Goal: Task Accomplishment & Management: Manage account settings

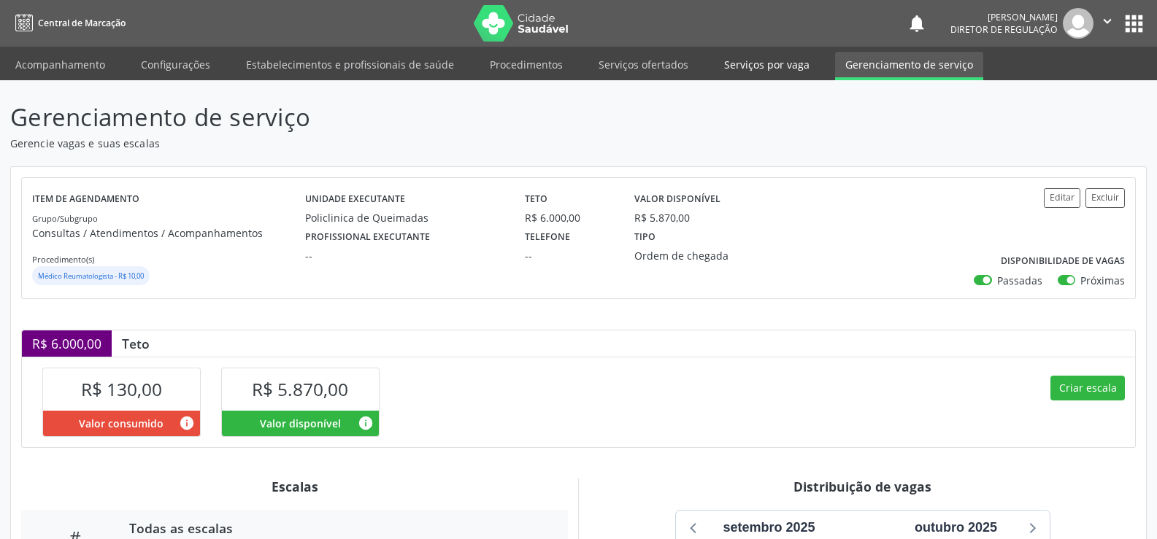
click at [731, 64] on link "Serviços por vaga" at bounding box center [767, 65] width 106 height 26
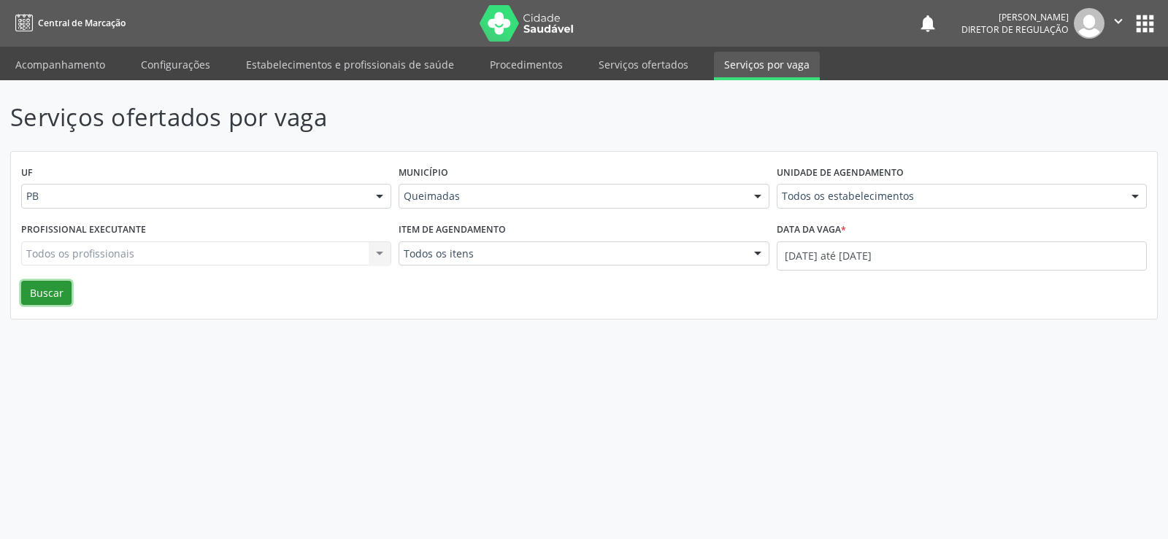
click at [32, 292] on button "Buscar" at bounding box center [46, 293] width 50 height 25
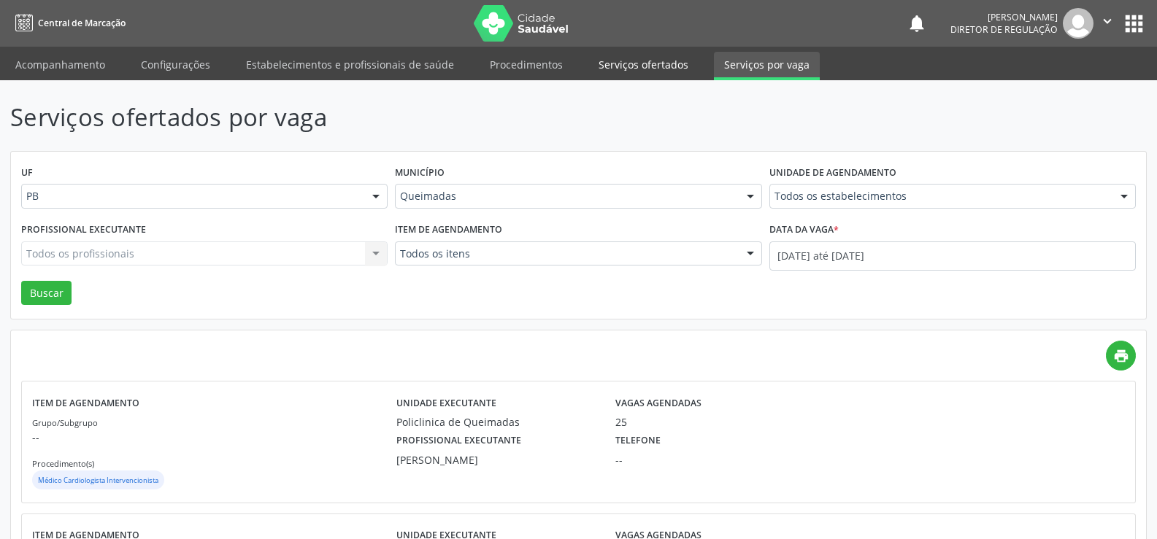
click at [626, 66] on link "Serviços ofertados" at bounding box center [643, 65] width 110 height 26
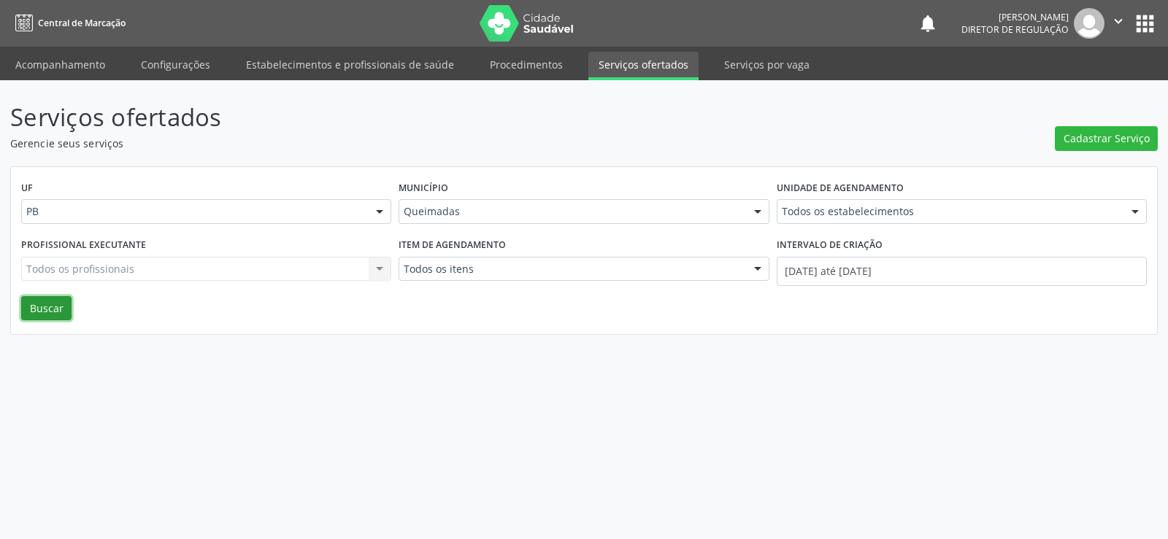
click at [50, 306] on button "Buscar" at bounding box center [46, 308] width 50 height 25
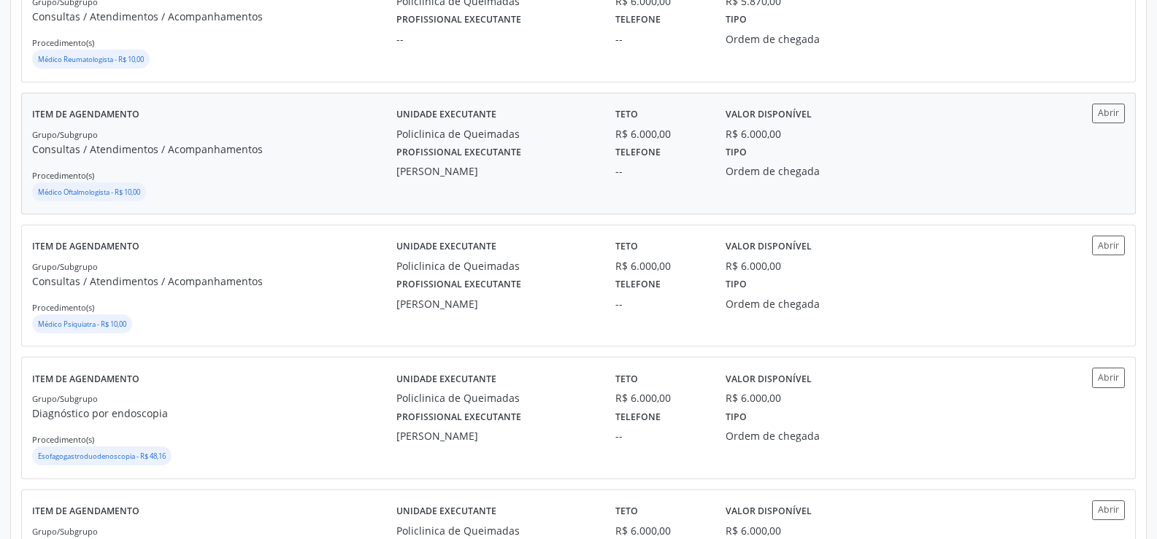
scroll to position [438, 0]
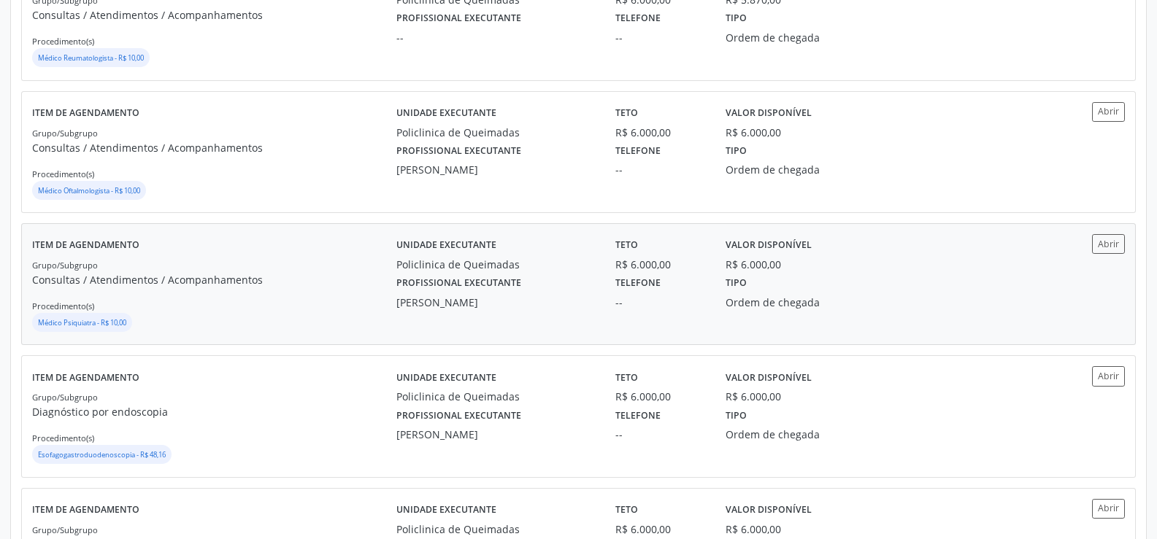
click at [71, 322] on small "Médico Psiquiatra - R$ 10,00" at bounding box center [82, 322] width 88 height 9
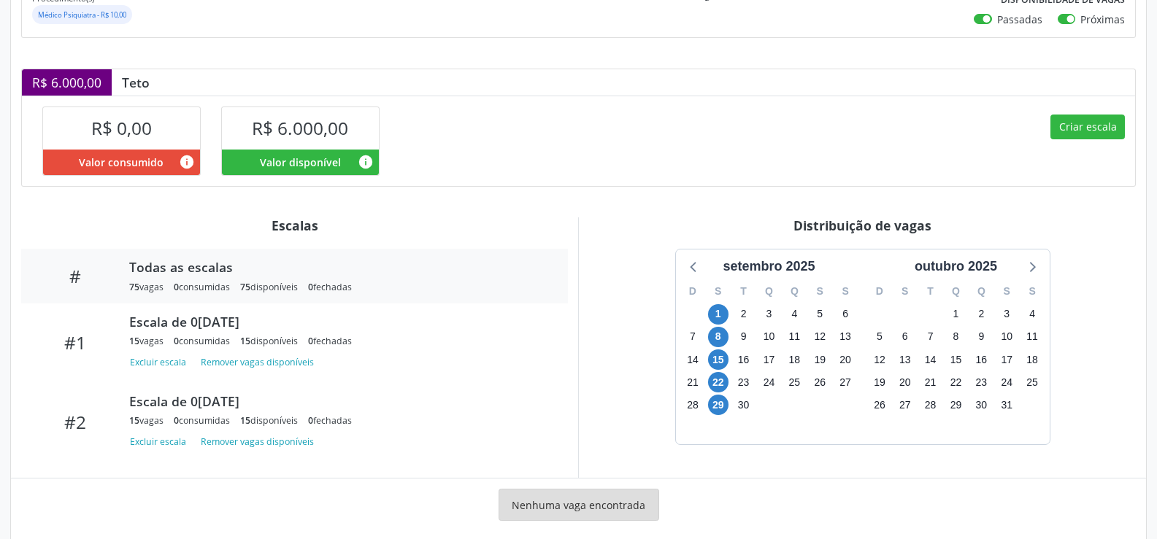
scroll to position [285, 0]
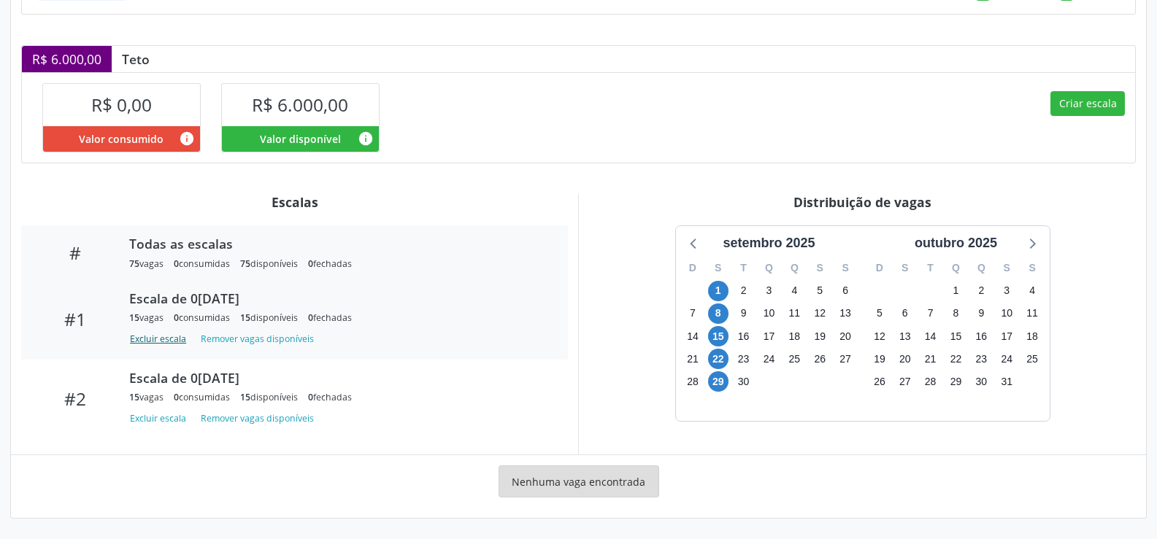
click at [148, 341] on button "Excluir escala" at bounding box center [160, 339] width 63 height 20
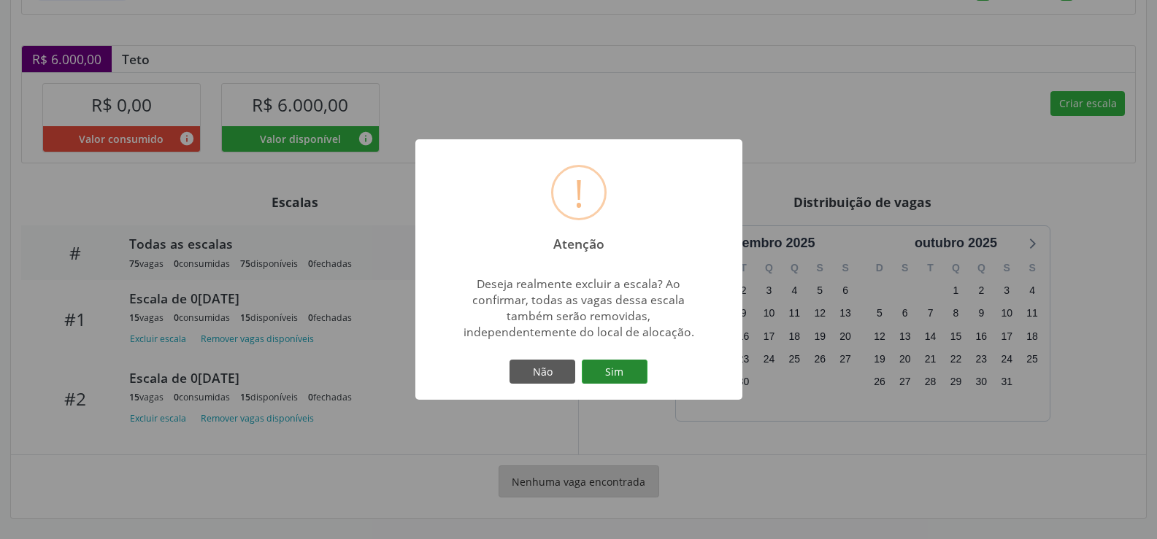
click at [629, 372] on button "Sim" at bounding box center [615, 372] width 66 height 25
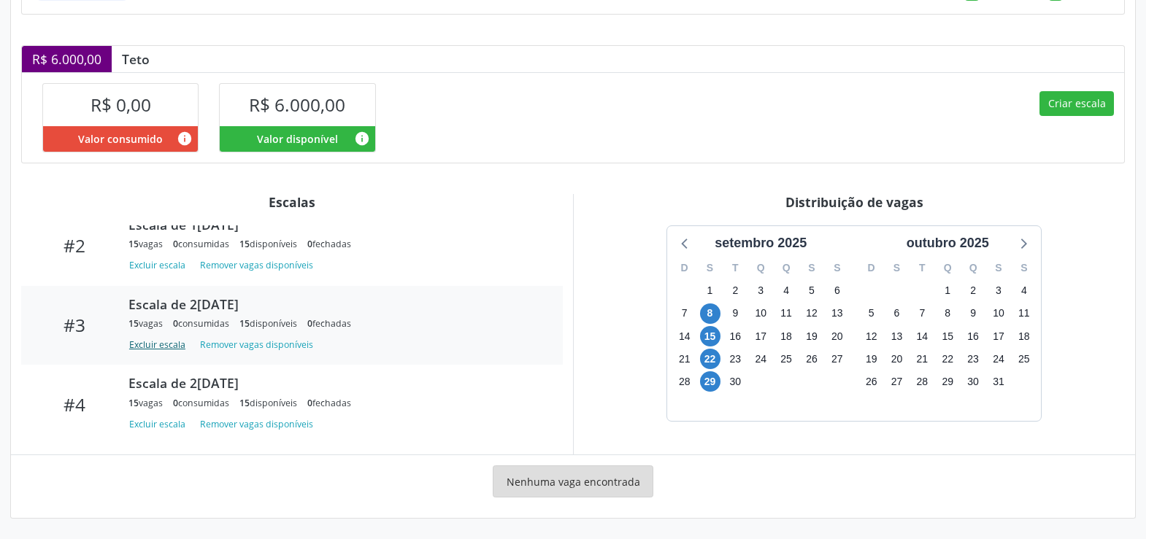
click at [152, 346] on button "Excluir escala" at bounding box center [159, 345] width 63 height 20
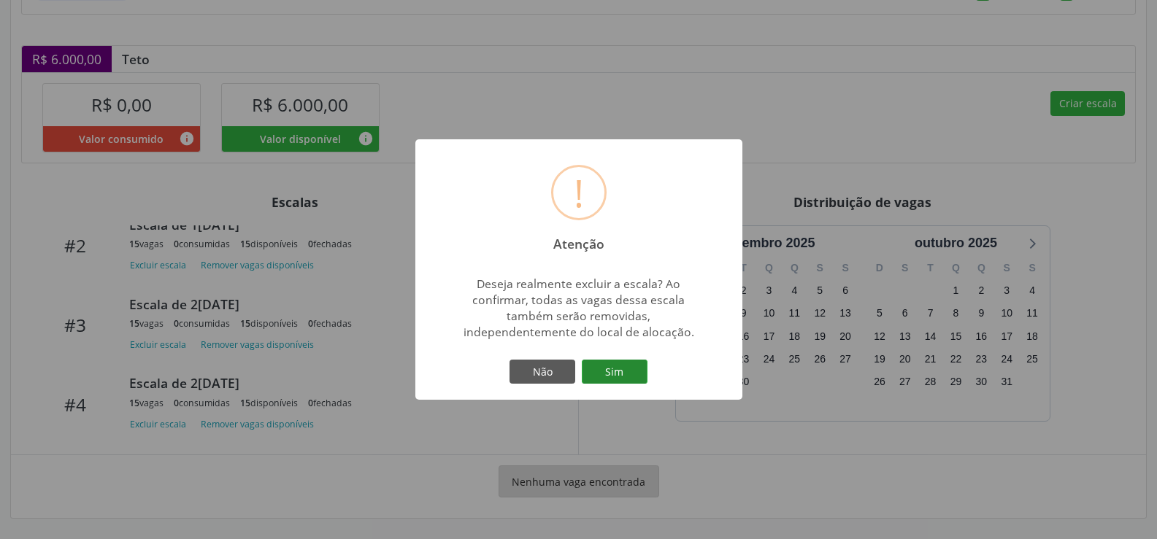
click at [617, 370] on button "Sim" at bounding box center [615, 372] width 66 height 25
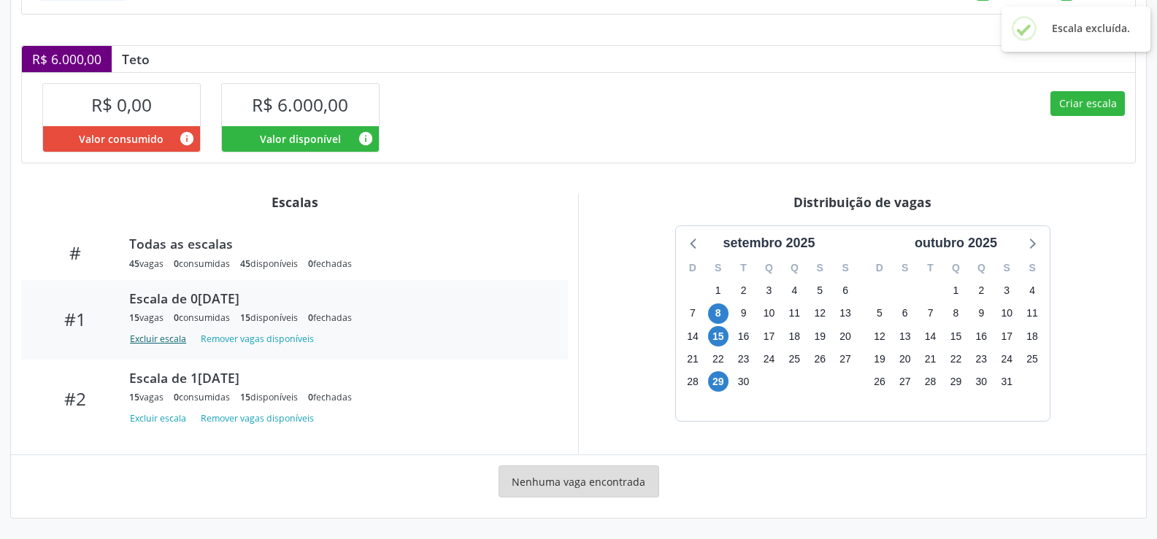
click at [159, 342] on button "Excluir escala" at bounding box center [160, 339] width 63 height 20
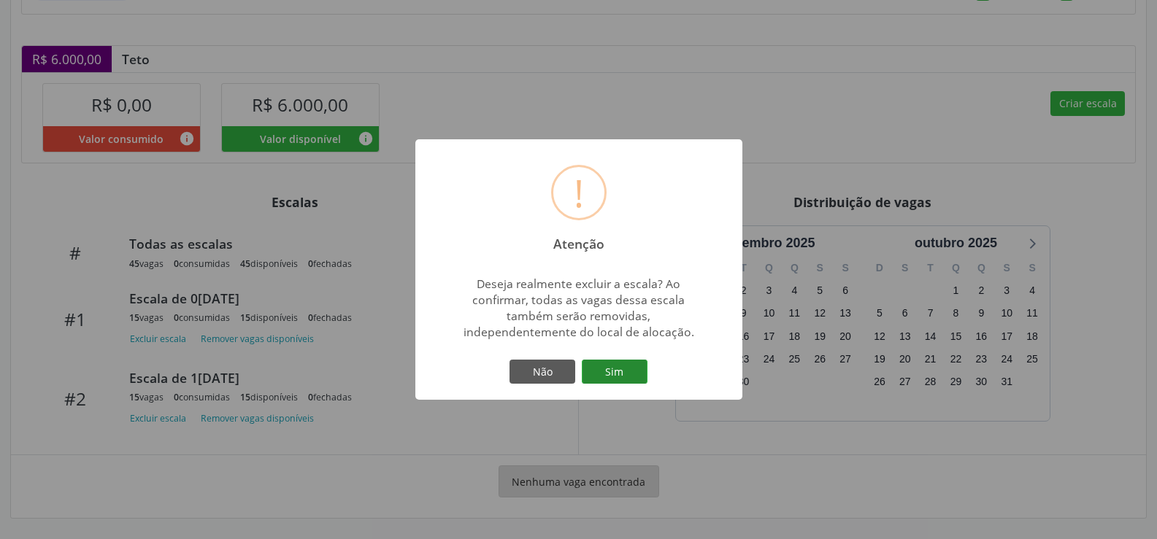
click at [620, 371] on button "Sim" at bounding box center [615, 372] width 66 height 25
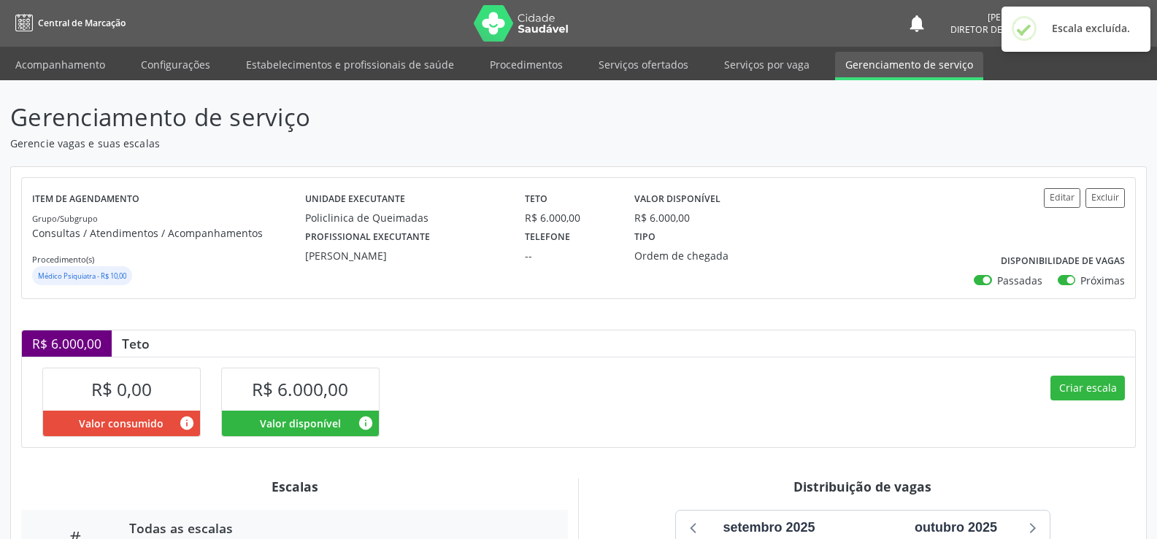
scroll to position [280, 0]
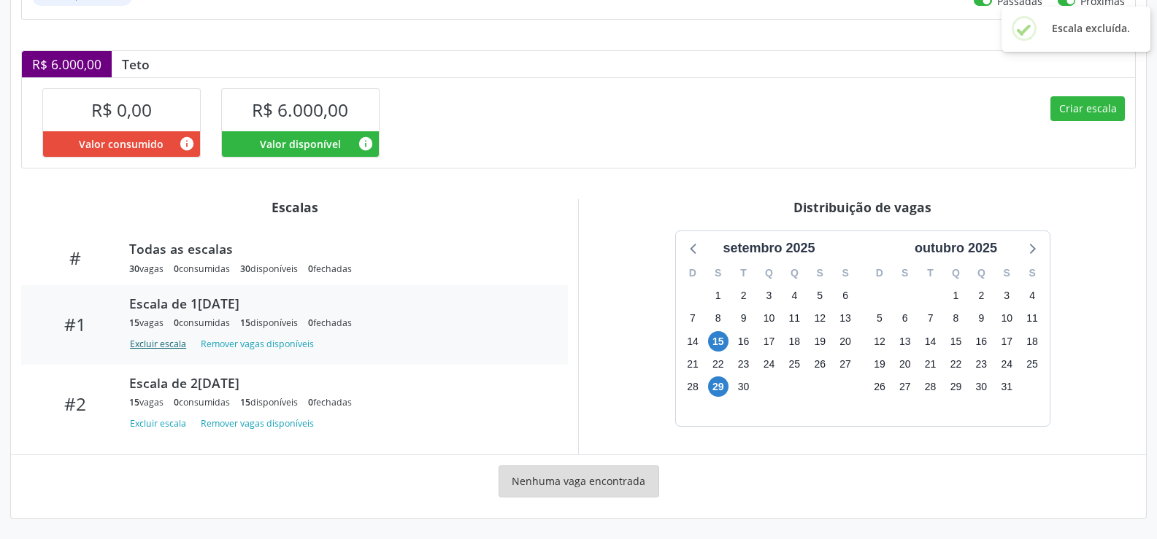
click at [160, 348] on button "Excluir escala" at bounding box center [160, 344] width 63 height 20
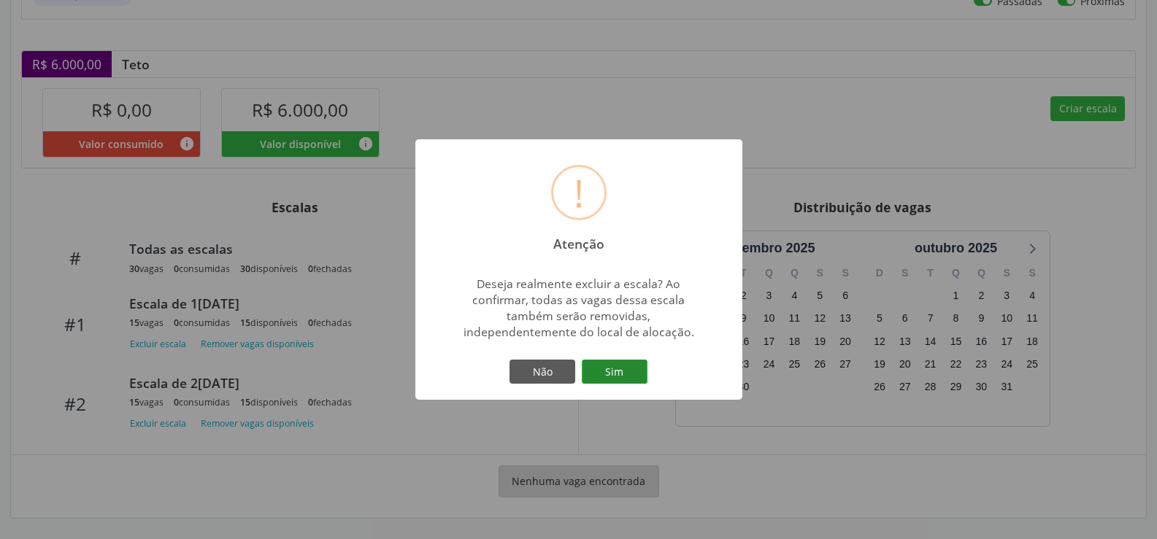
click at [623, 367] on button "Sim" at bounding box center [615, 372] width 66 height 25
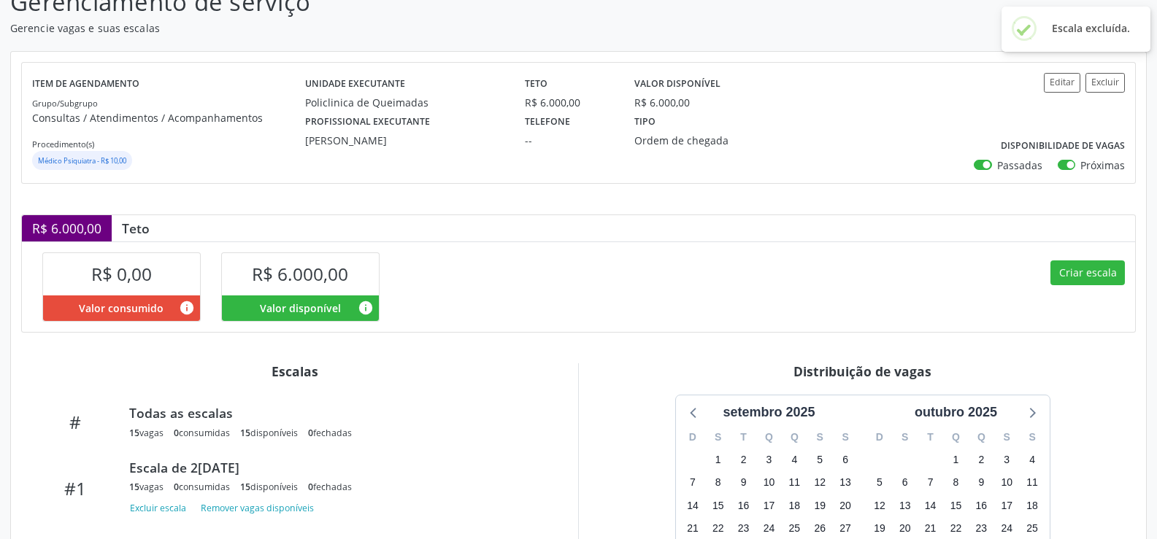
scroll to position [262, 0]
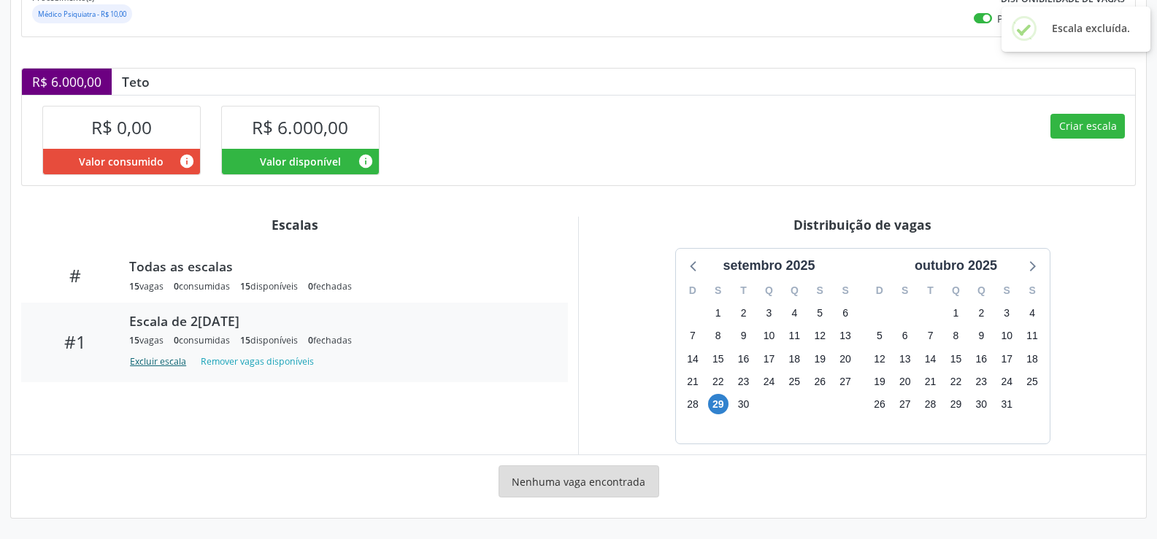
click at [158, 362] on button "Excluir escala" at bounding box center [160, 362] width 63 height 20
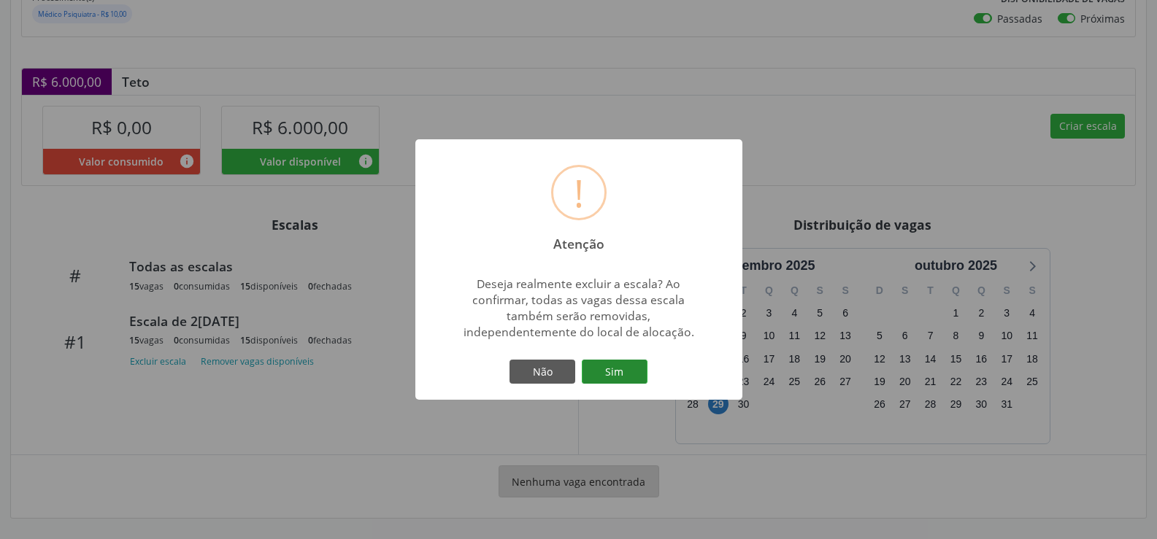
click at [631, 373] on button "Sim" at bounding box center [615, 372] width 66 height 25
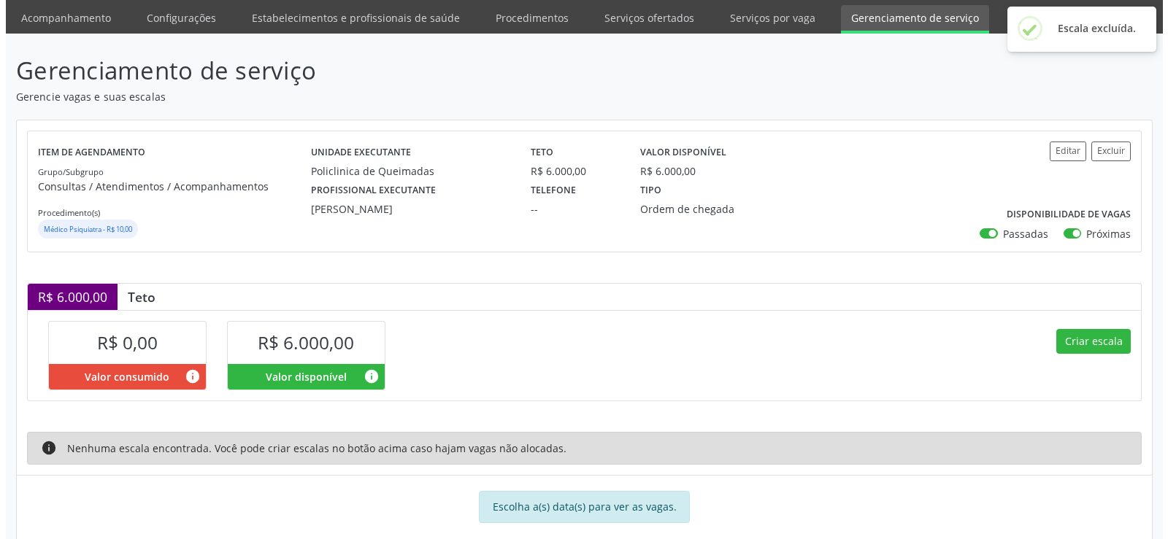
scroll to position [72, 0]
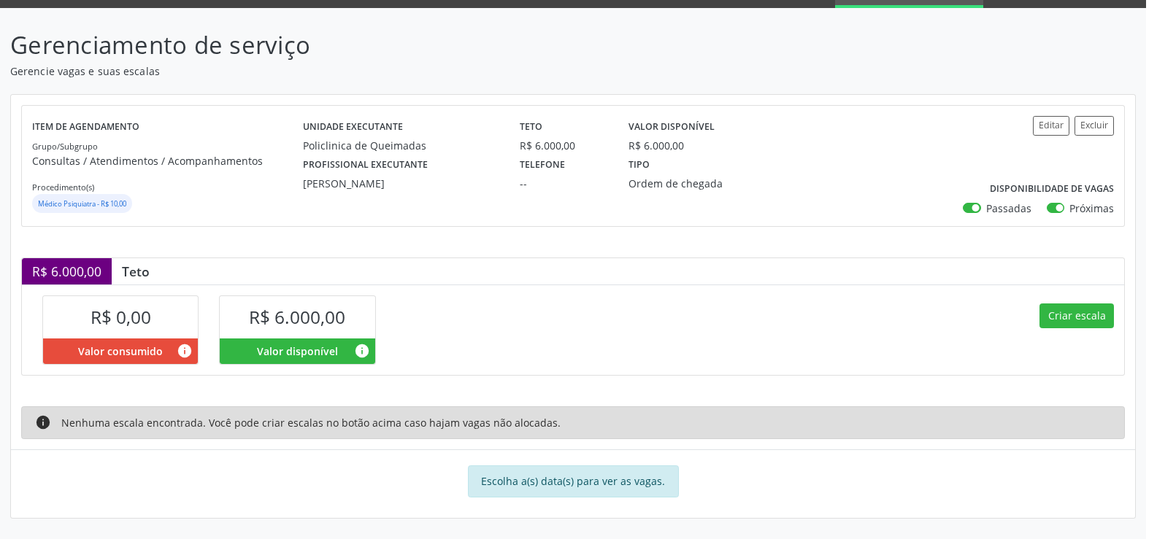
click at [858, 187] on div "Profissional executante [PERSON_NAME] Telefone -- Tipo Ordem de chegada" at bounding box center [619, 172] width 652 height 38
click at [1056, 320] on button "Criar escala" at bounding box center [1077, 316] width 74 height 25
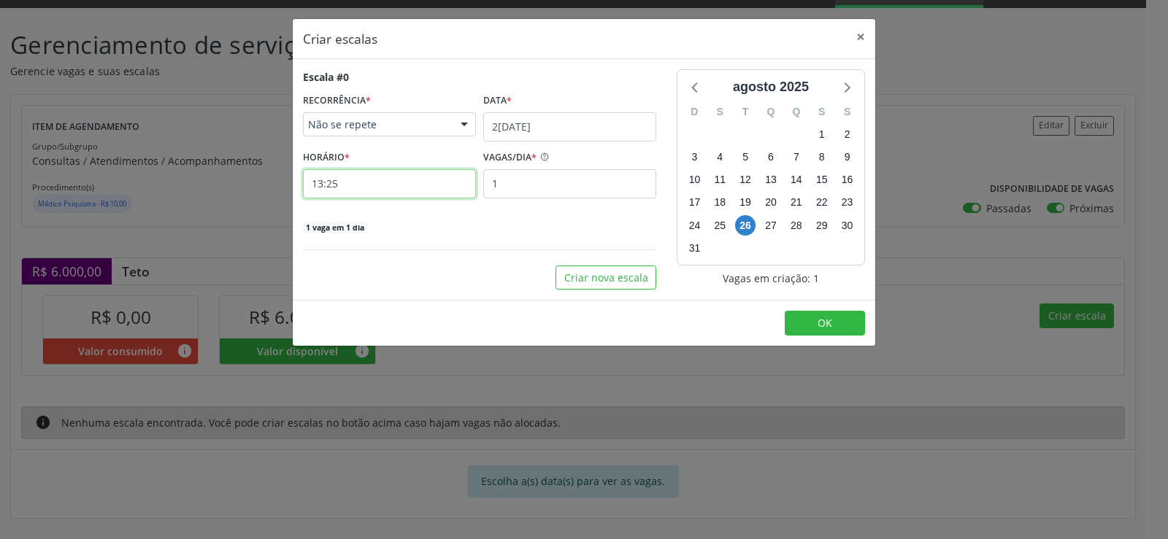
click at [382, 191] on input "13:25" at bounding box center [389, 183] width 173 height 29
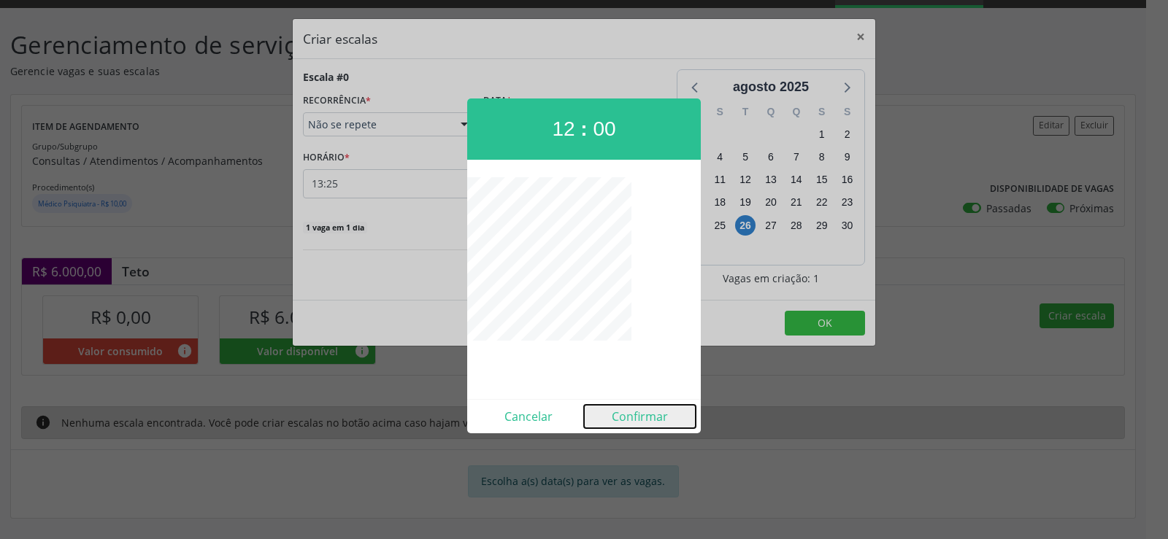
drag, startPoint x: 661, startPoint y: 418, endPoint x: 637, endPoint y: 414, distance: 24.5
click at [658, 420] on button "Confirmar" at bounding box center [640, 416] width 112 height 23
type input "12:00"
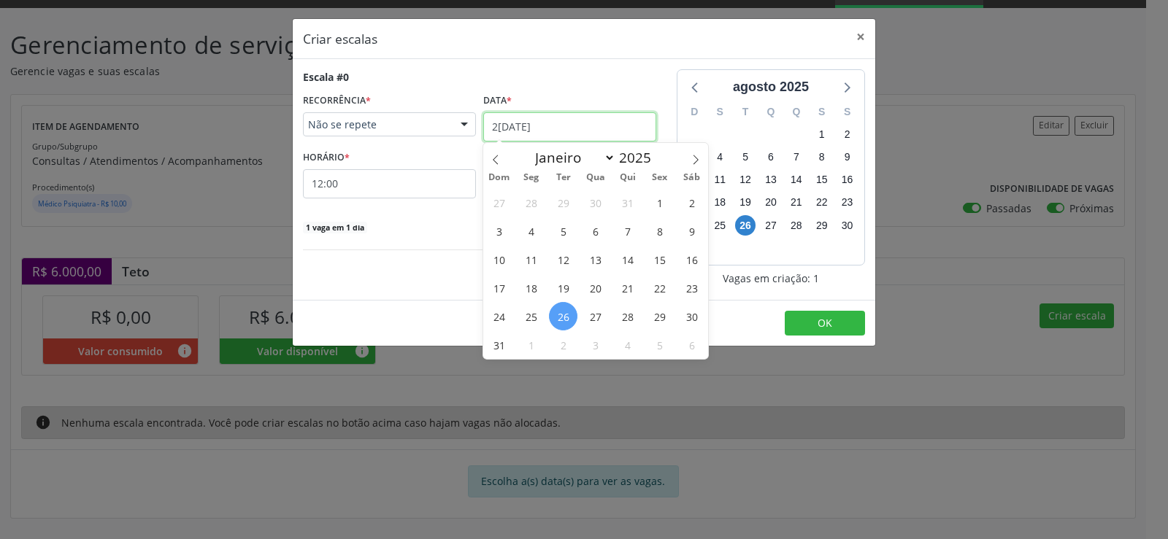
click at [629, 128] on input "2[DATE]" at bounding box center [569, 126] width 173 height 29
click at [699, 158] on icon at bounding box center [696, 160] width 10 height 10
select select "8"
click at [596, 207] on span "3" at bounding box center [595, 202] width 28 height 28
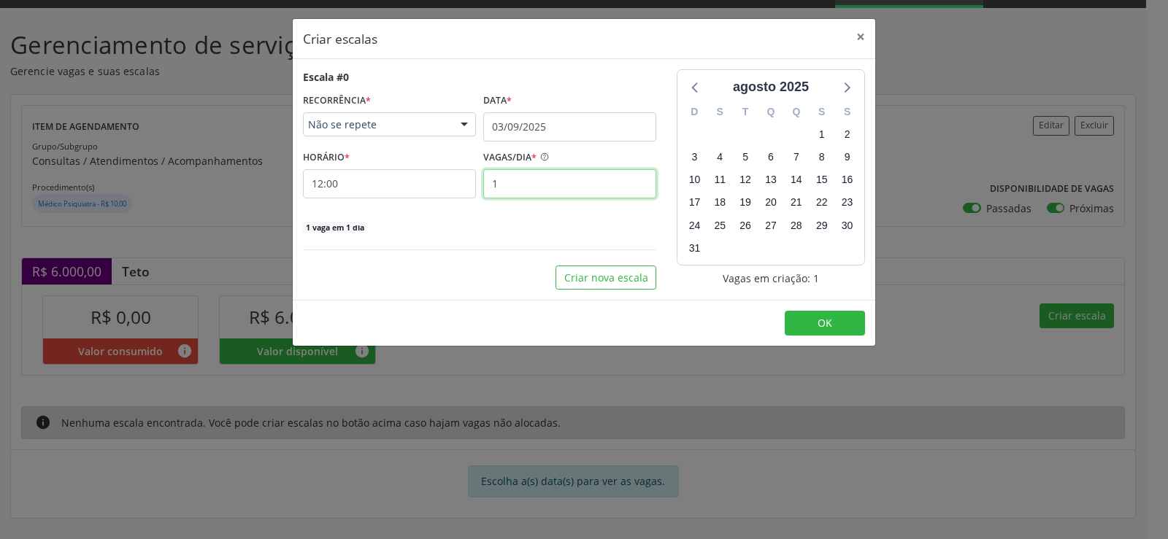
click at [530, 187] on input "1" at bounding box center [569, 183] width 173 height 29
type input "15"
click at [822, 324] on span "OK" at bounding box center [825, 323] width 15 height 14
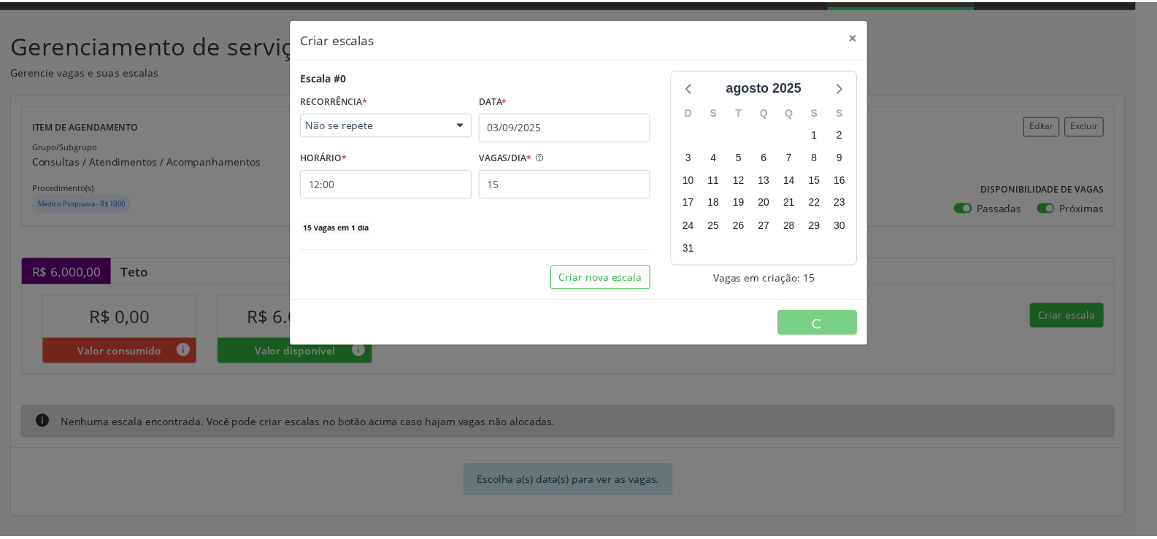
scroll to position [0, 0]
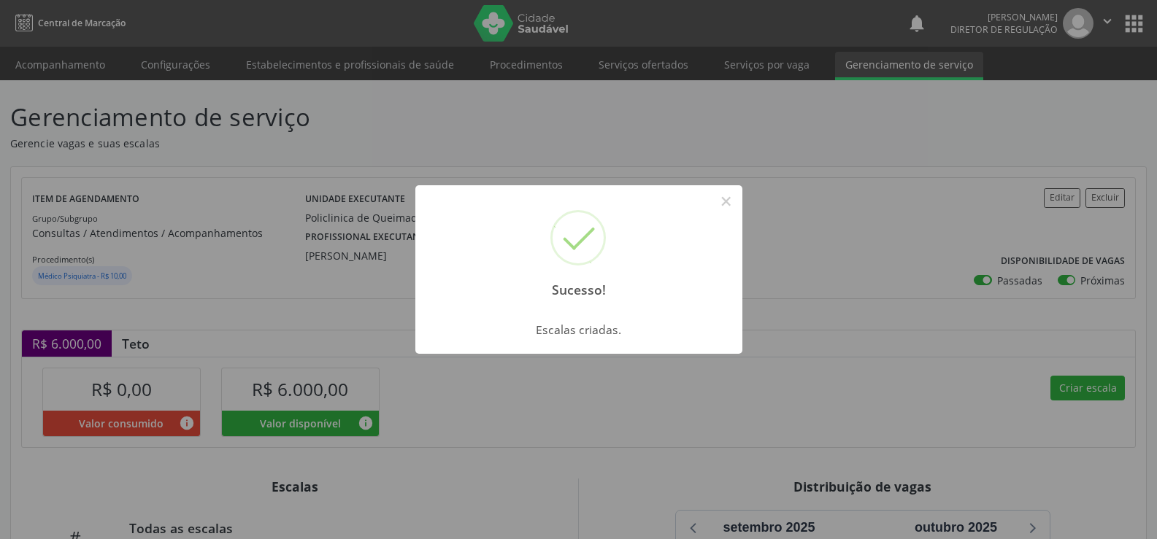
drag, startPoint x: 721, startPoint y: 205, endPoint x: 739, endPoint y: 213, distance: 19.9
click at [723, 205] on button "×" at bounding box center [726, 201] width 25 height 25
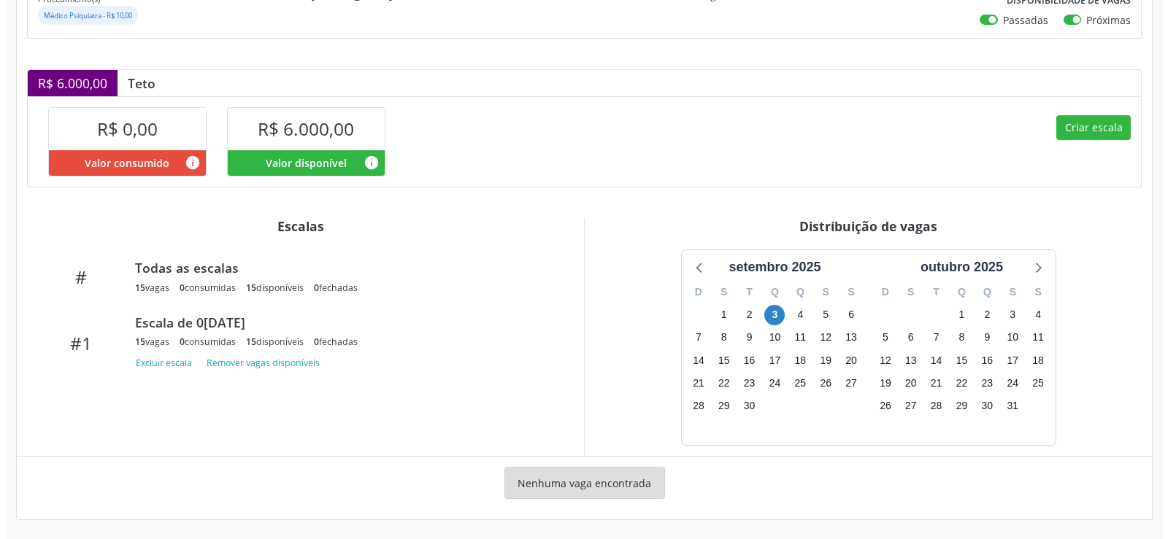
scroll to position [262, 0]
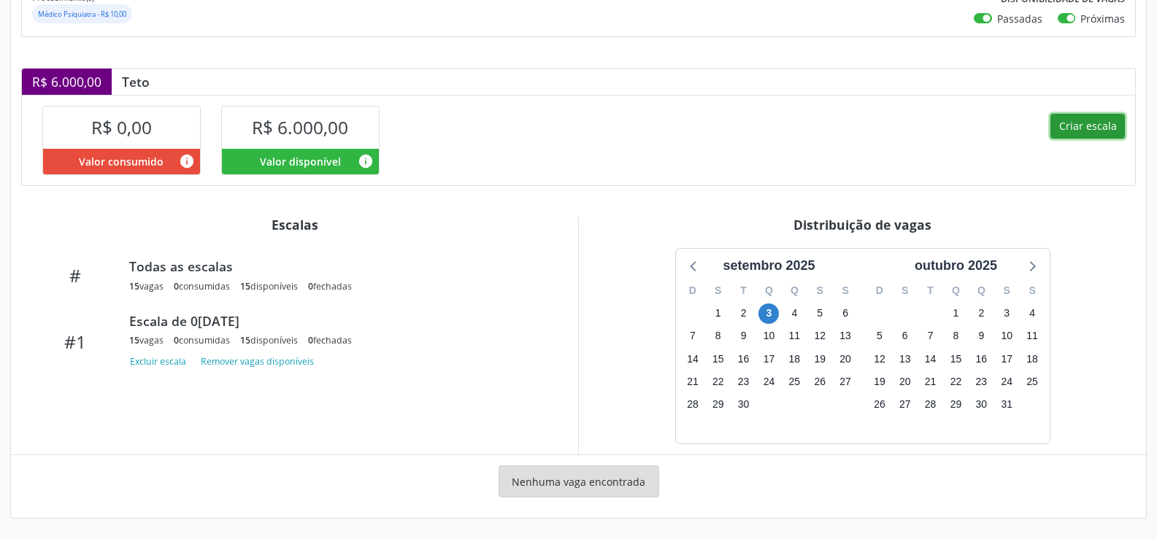
click at [1095, 123] on button "Criar escala" at bounding box center [1087, 126] width 74 height 25
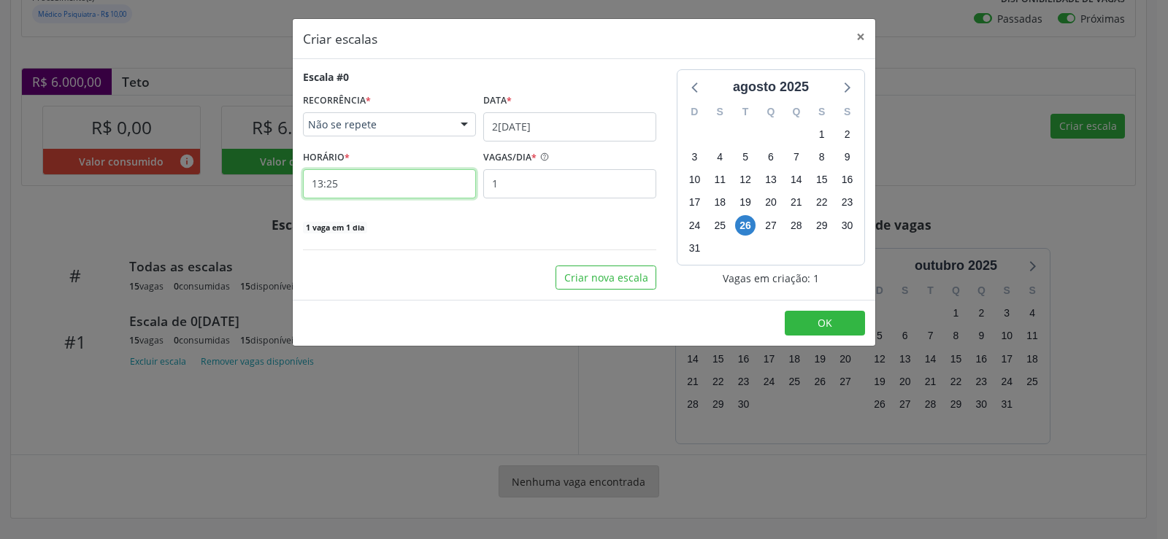
click at [358, 188] on input "13:25" at bounding box center [389, 183] width 173 height 29
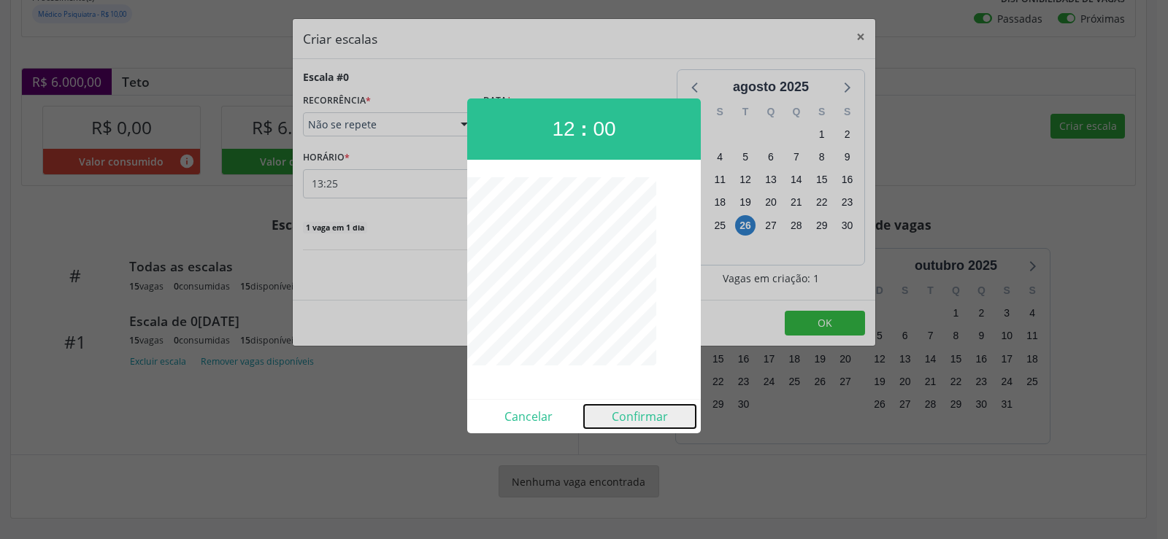
click at [659, 422] on button "Confirmar" at bounding box center [640, 416] width 112 height 23
type input "12:00"
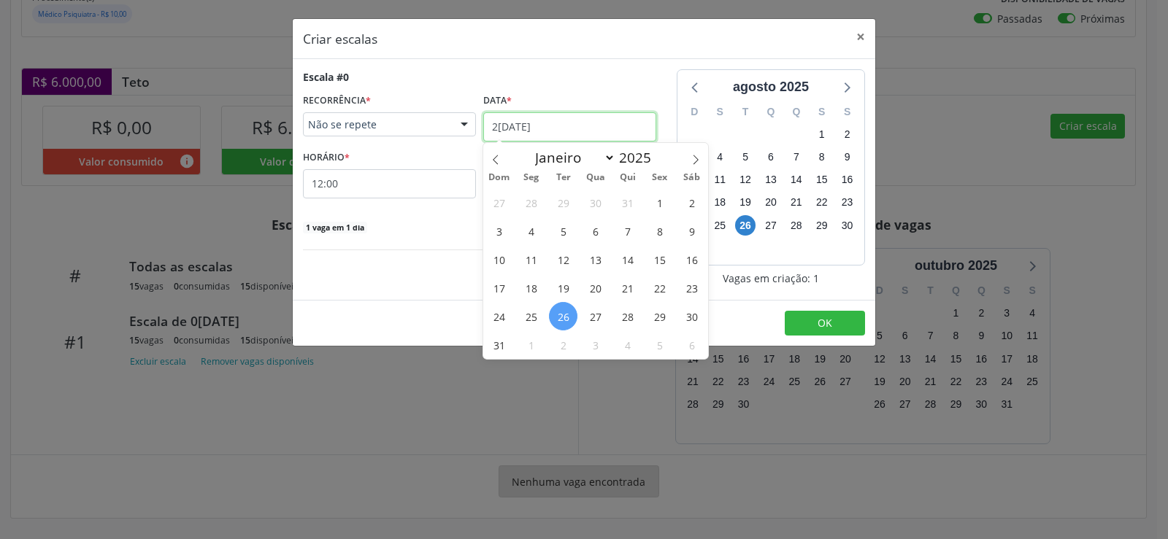
drag, startPoint x: 581, startPoint y: 134, endPoint x: 618, endPoint y: 123, distance: 39.0
click at [582, 134] on input "2[DATE]" at bounding box center [569, 126] width 173 height 29
click at [701, 159] on span at bounding box center [695, 155] width 25 height 25
select select "8"
drag, startPoint x: 602, startPoint y: 235, endPoint x: 564, endPoint y: 193, distance: 56.8
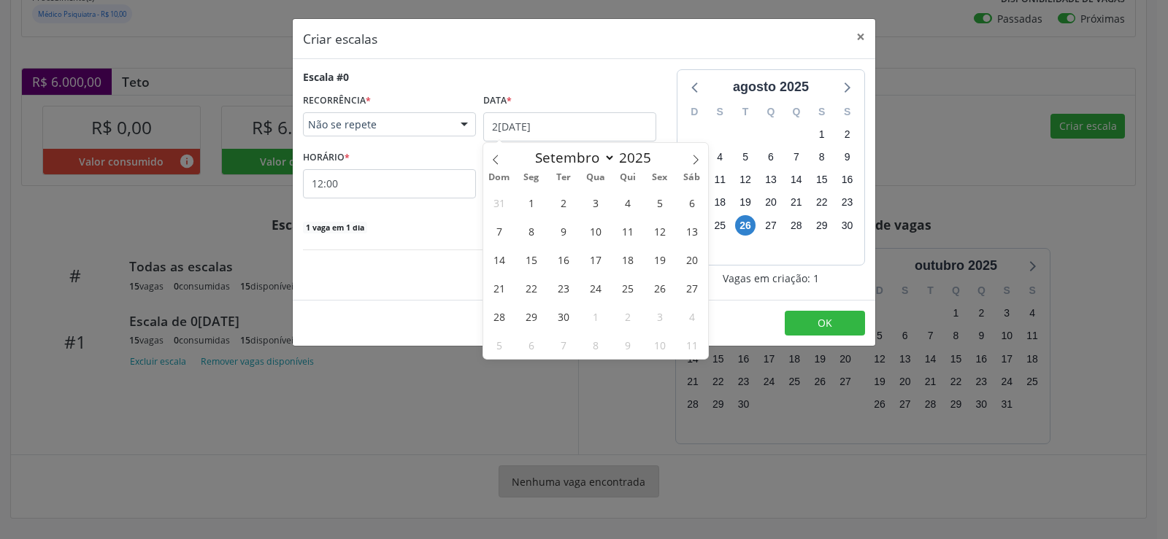
click at [596, 229] on span "10" at bounding box center [595, 231] width 28 height 28
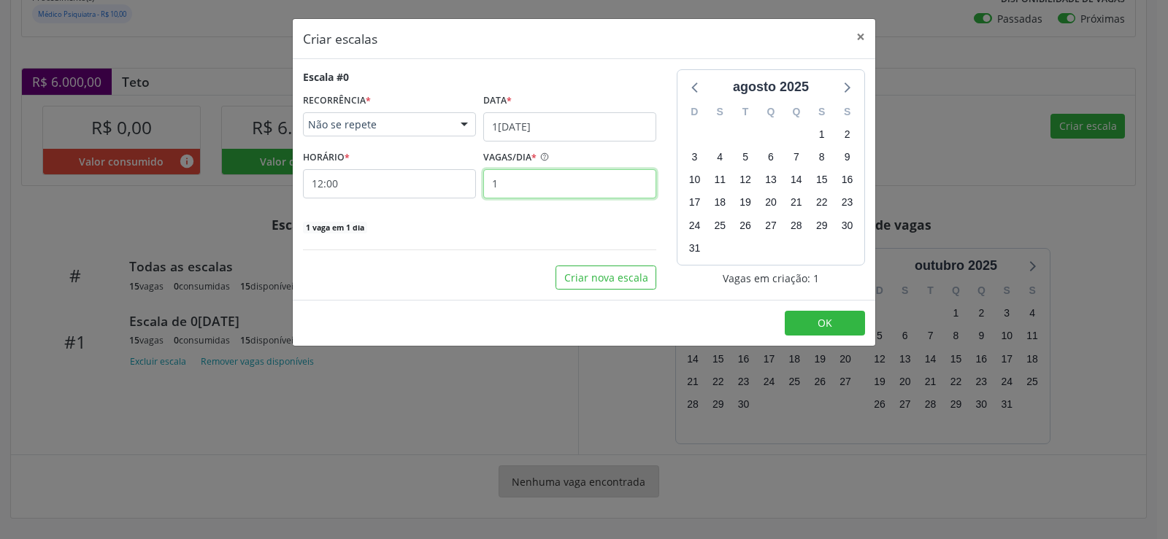
click at [530, 175] on input "1" at bounding box center [569, 183] width 173 height 29
type input "15"
click at [820, 326] on span "OK" at bounding box center [825, 323] width 15 height 14
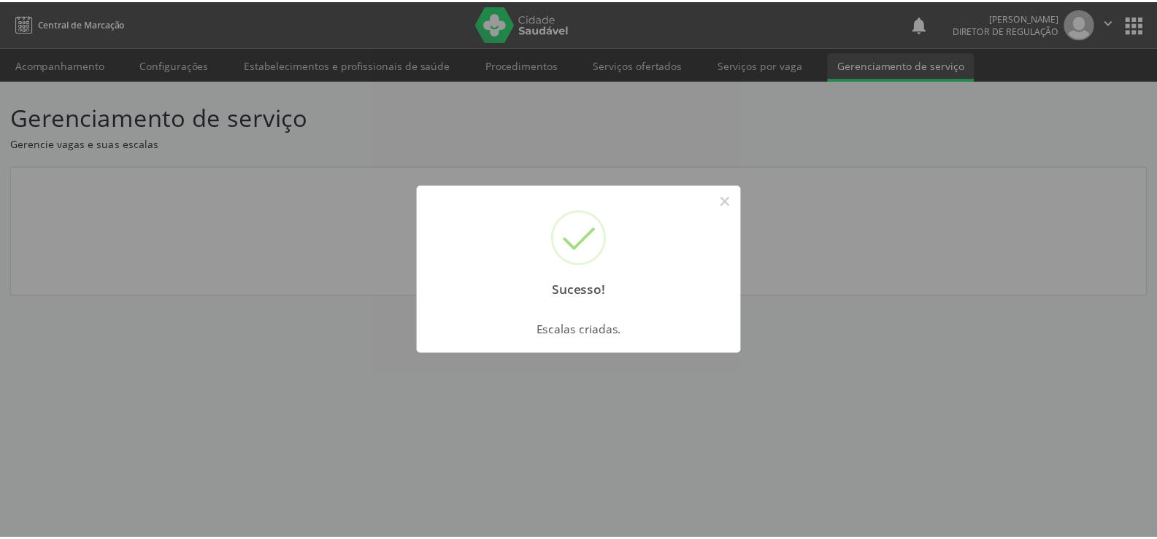
scroll to position [0, 0]
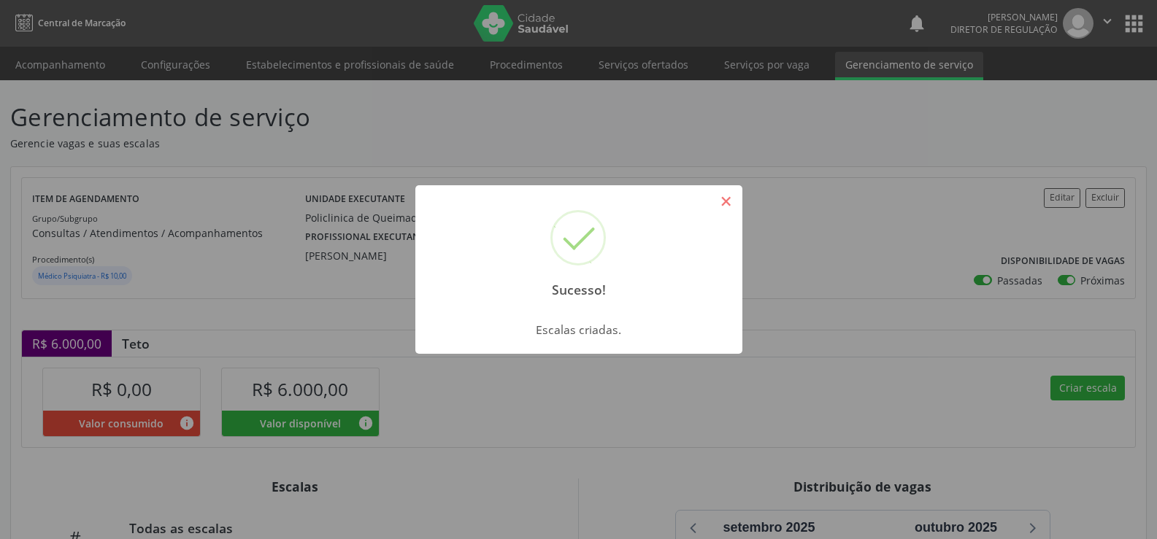
click at [726, 199] on button "×" at bounding box center [726, 201] width 25 height 25
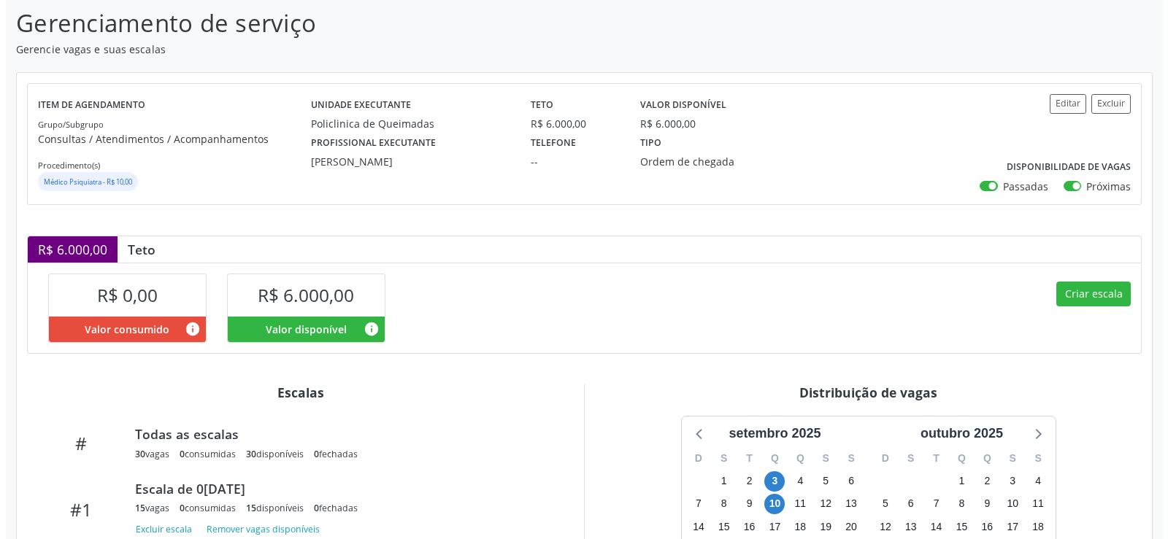
scroll to position [280, 0]
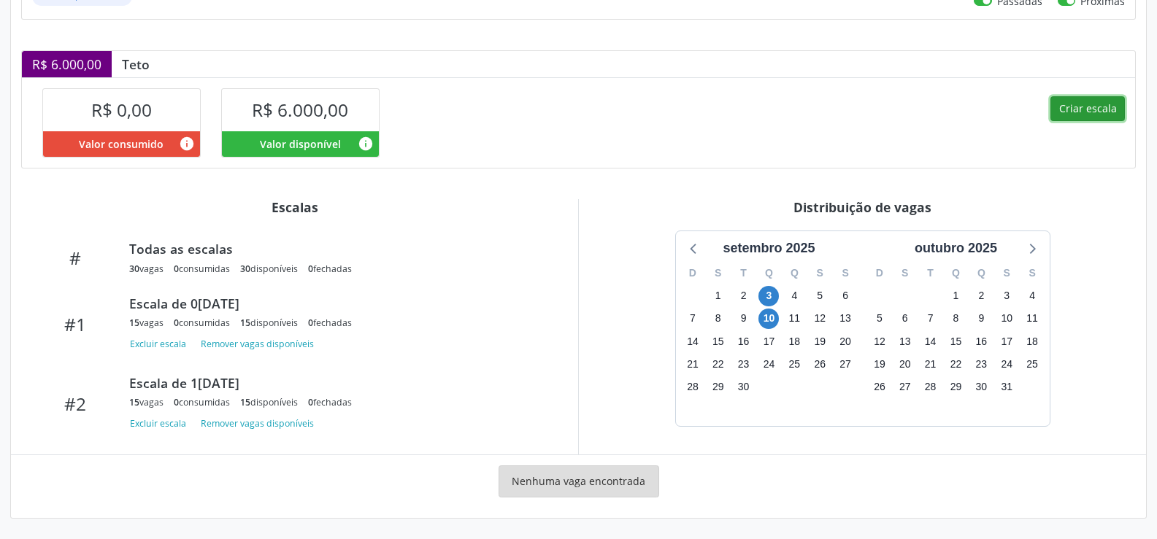
click at [1078, 105] on button "Criar escala" at bounding box center [1087, 108] width 74 height 25
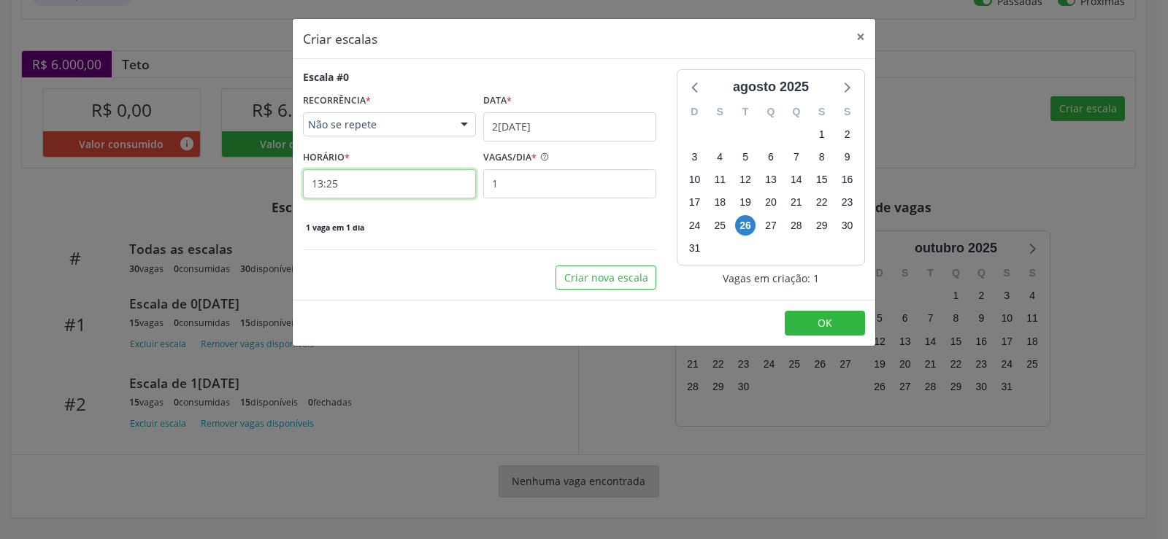
click at [366, 182] on input "13:25" at bounding box center [389, 183] width 173 height 29
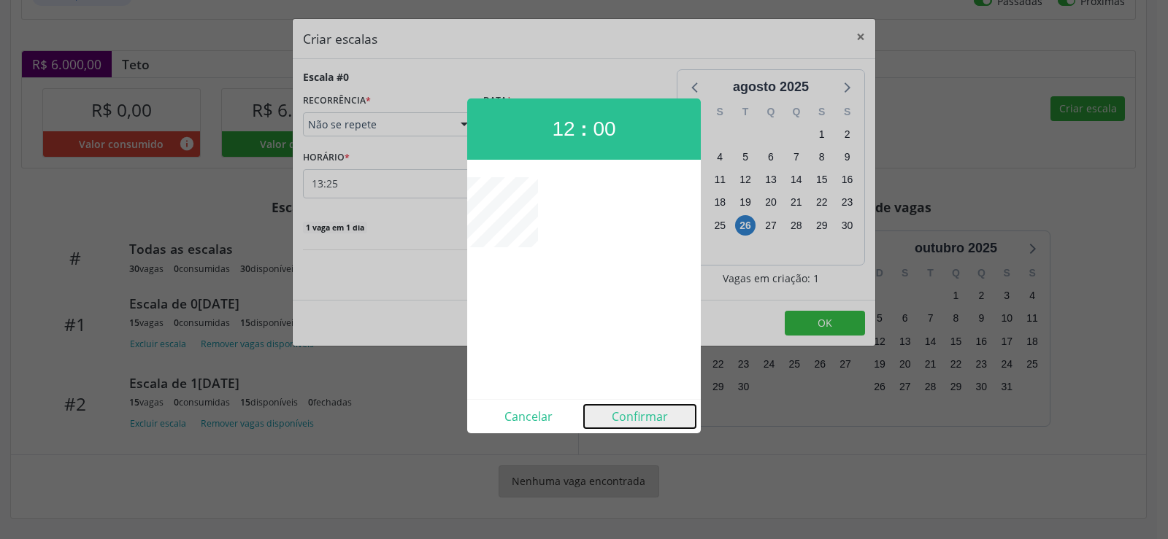
click at [653, 416] on button "Confirmar" at bounding box center [640, 416] width 112 height 23
type input "12:00"
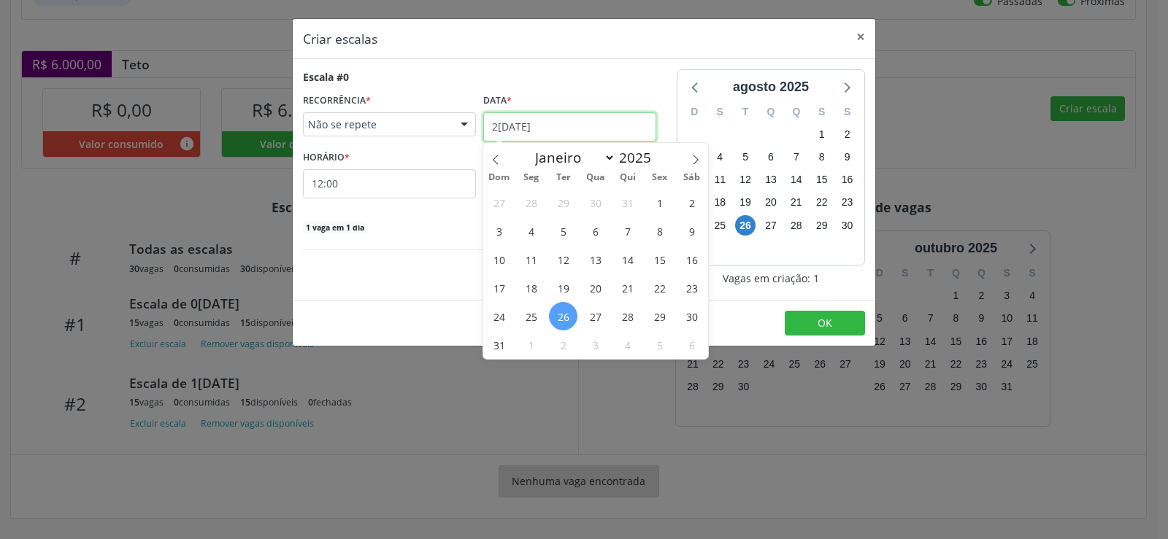
drag, startPoint x: 584, startPoint y: 125, endPoint x: 638, endPoint y: 128, distance: 54.1
click at [585, 126] on input "2[DATE]" at bounding box center [569, 126] width 173 height 29
click at [697, 157] on icon at bounding box center [696, 160] width 10 height 10
select select "8"
drag, startPoint x: 598, startPoint y: 261, endPoint x: 558, endPoint y: 235, distance: 48.0
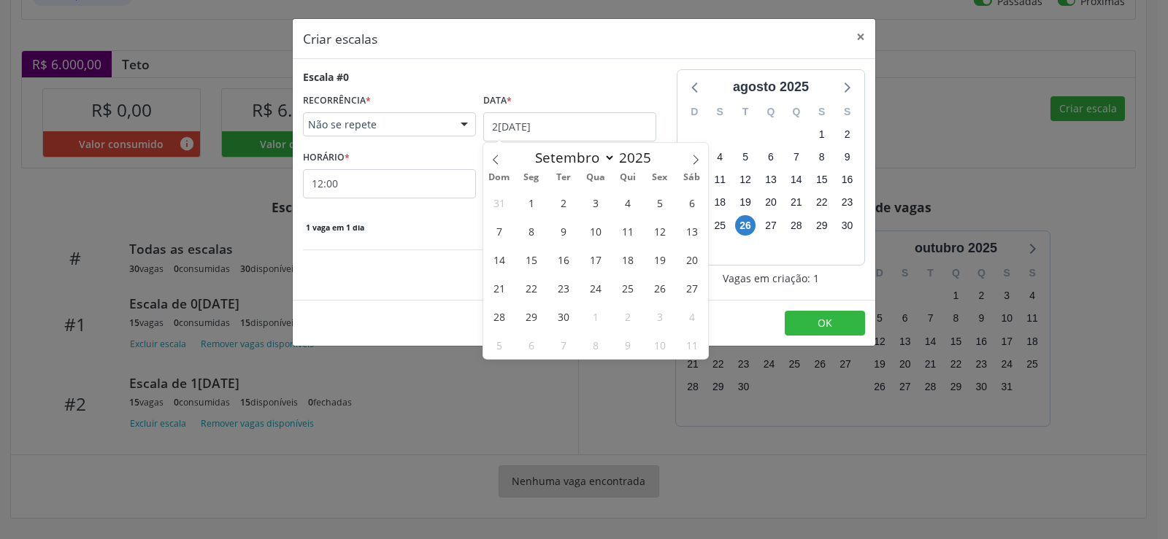
click at [596, 261] on span "17" at bounding box center [595, 259] width 28 height 28
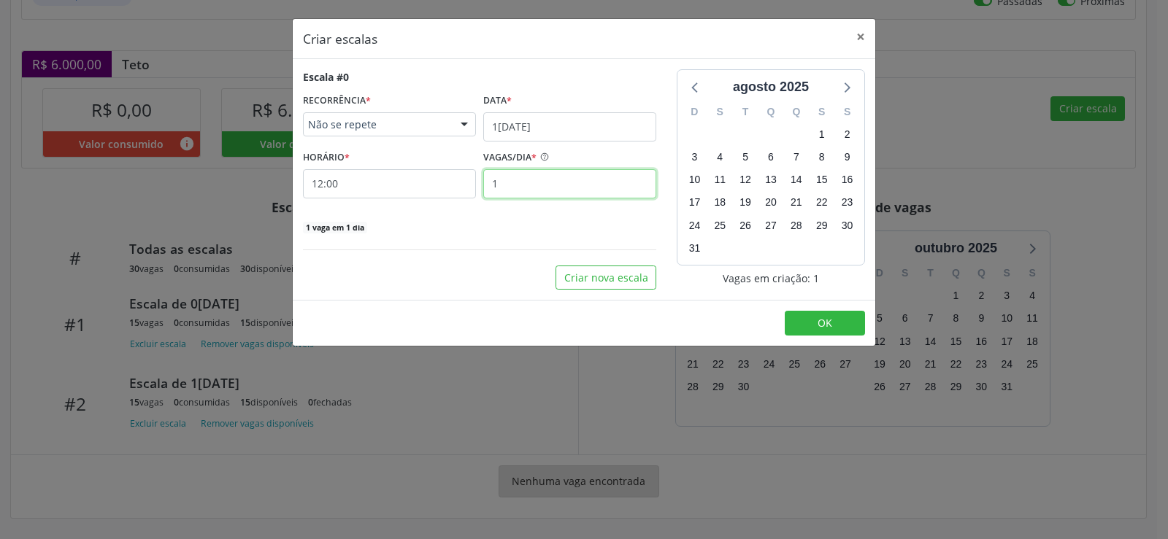
click at [521, 185] on input "1" at bounding box center [569, 183] width 173 height 29
type input "15"
click at [839, 328] on button "OK" at bounding box center [825, 323] width 80 height 25
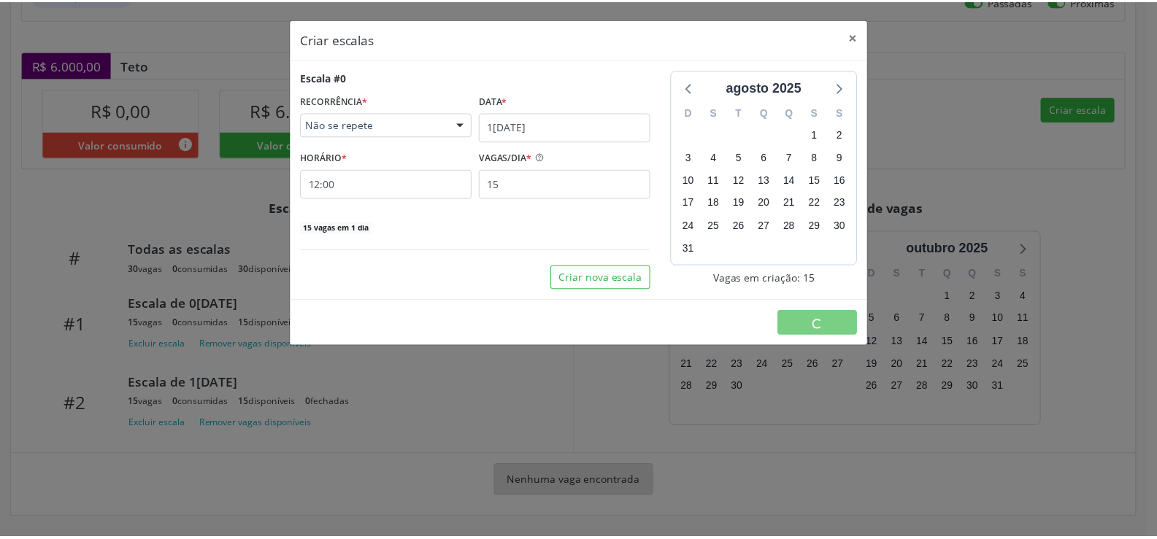
scroll to position [0, 0]
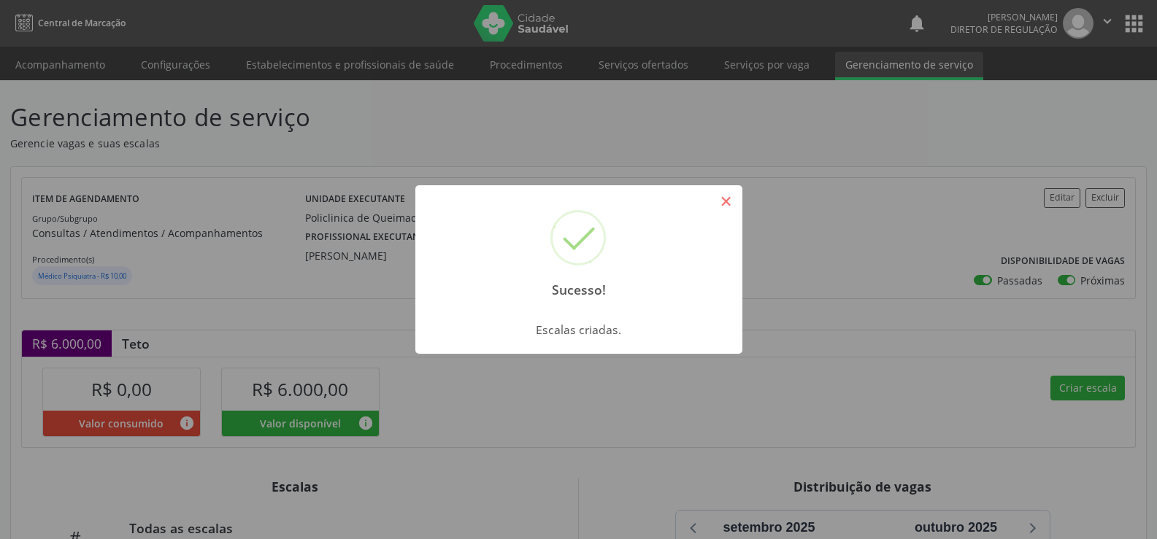
click at [734, 201] on button "×" at bounding box center [726, 201] width 25 height 25
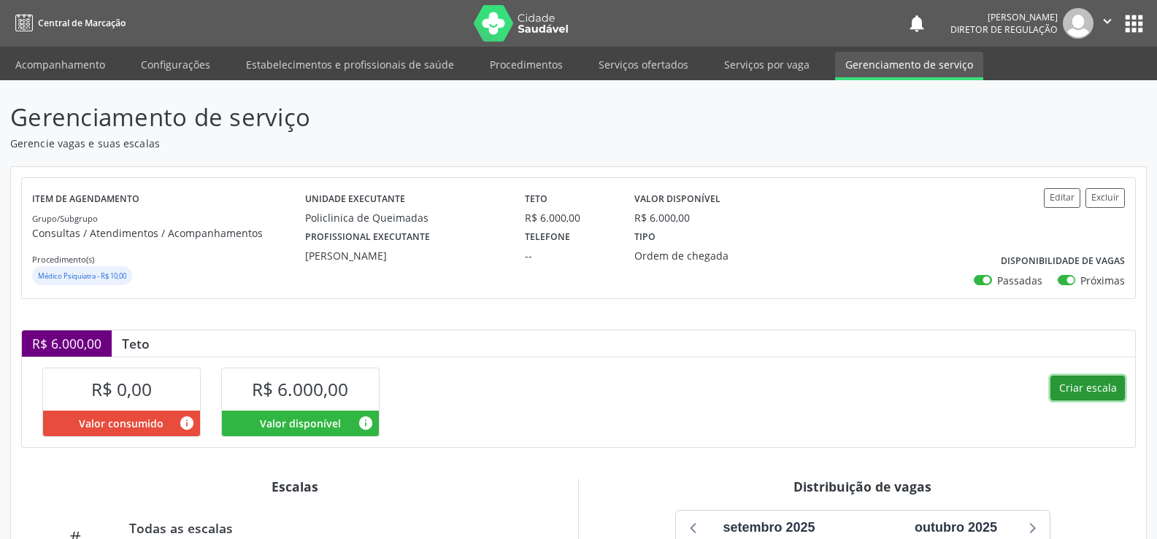
click at [1110, 388] on button "Criar escala" at bounding box center [1087, 388] width 74 height 25
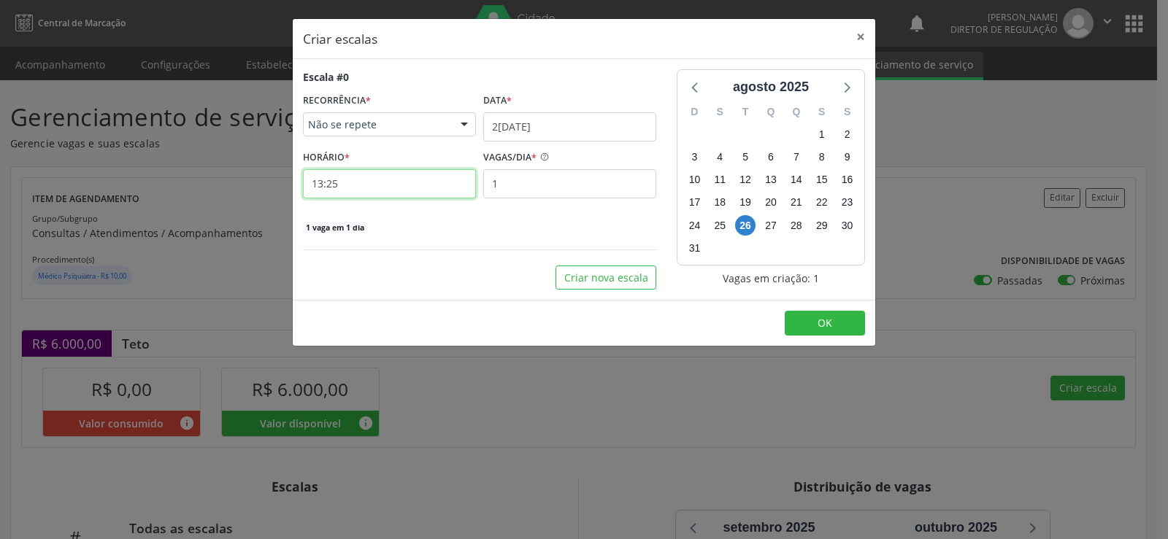
click at [351, 188] on input "13:25" at bounding box center [389, 183] width 173 height 29
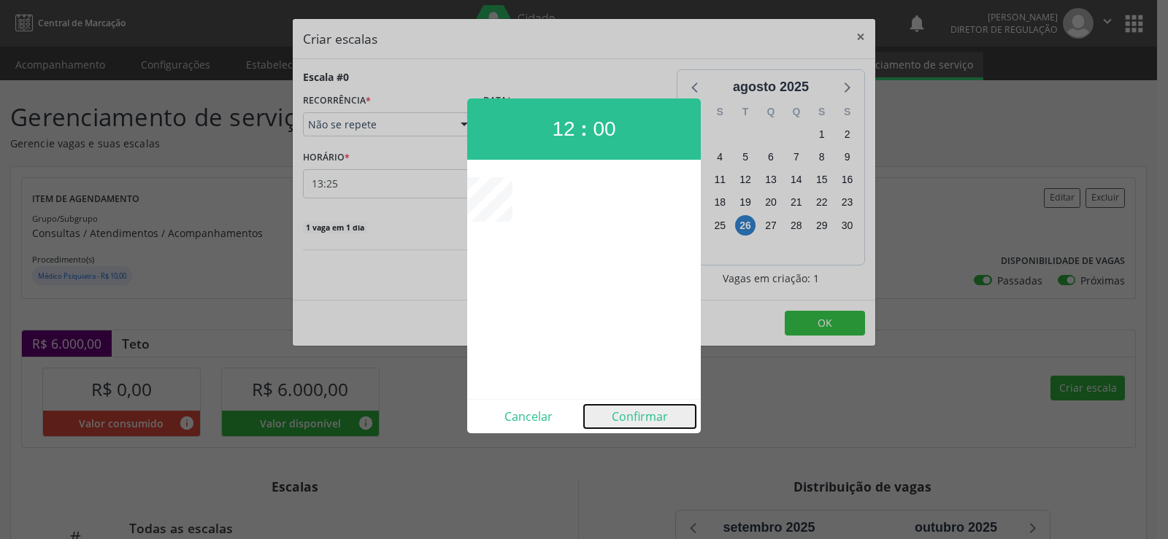
drag, startPoint x: 645, startPoint y: 419, endPoint x: 646, endPoint y: 429, distance: 10.2
click at [645, 423] on button "Confirmar" at bounding box center [640, 416] width 112 height 23
type input "12:00"
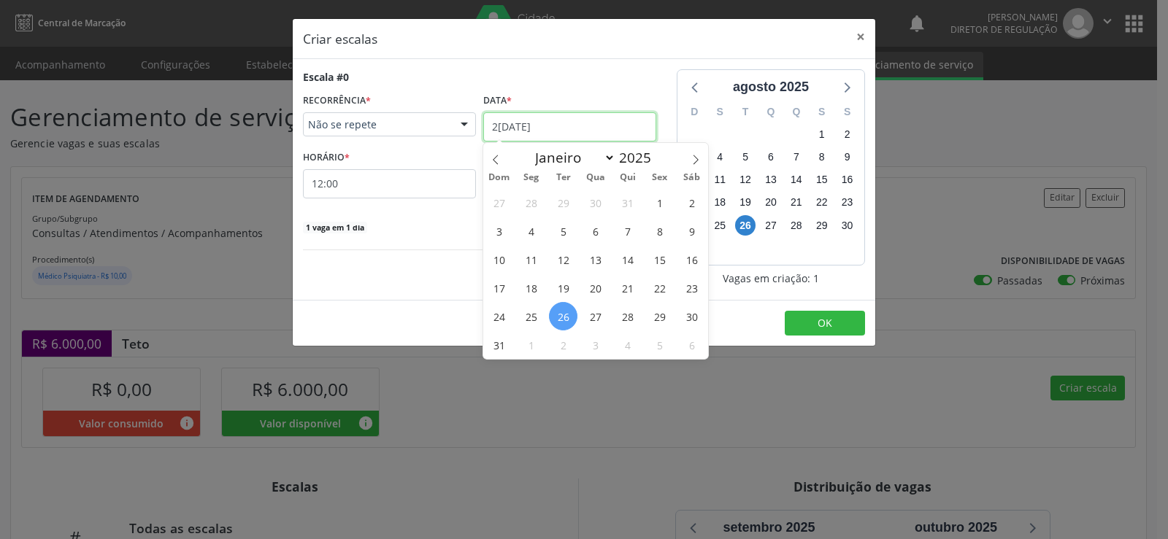
click at [602, 131] on input "2[DATE]" at bounding box center [569, 126] width 173 height 29
click at [702, 158] on span at bounding box center [695, 155] width 25 height 25
select select "8"
drag, startPoint x: 598, startPoint y: 290, endPoint x: 558, endPoint y: 231, distance: 70.5
click at [596, 288] on span "24" at bounding box center [595, 288] width 28 height 28
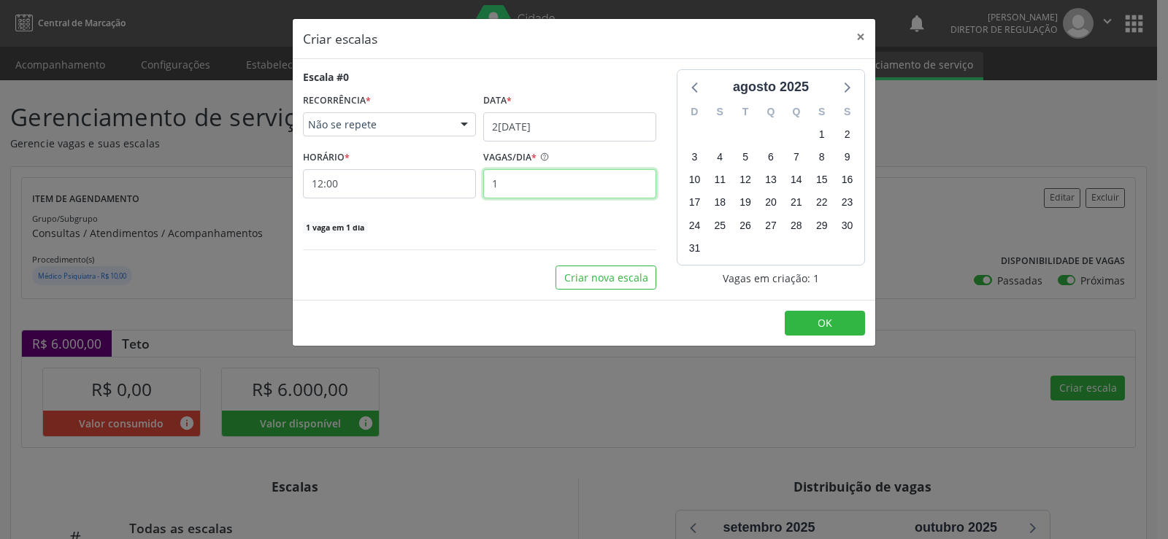
click at [545, 185] on input "1" at bounding box center [569, 183] width 173 height 29
type input "15"
click at [841, 326] on button "OK" at bounding box center [825, 323] width 80 height 25
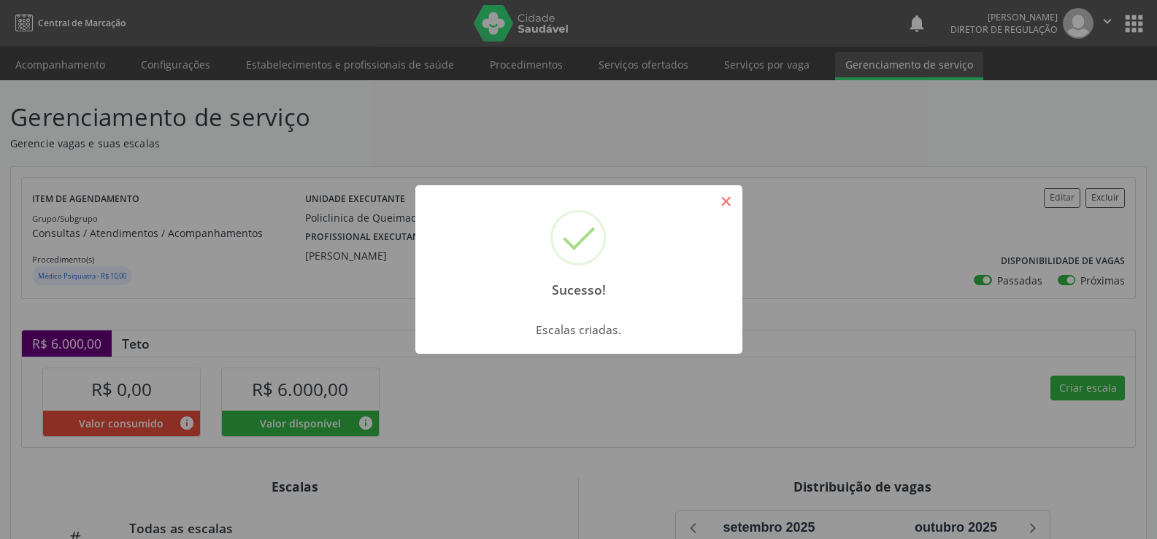
click at [735, 200] on button "×" at bounding box center [726, 201] width 25 height 25
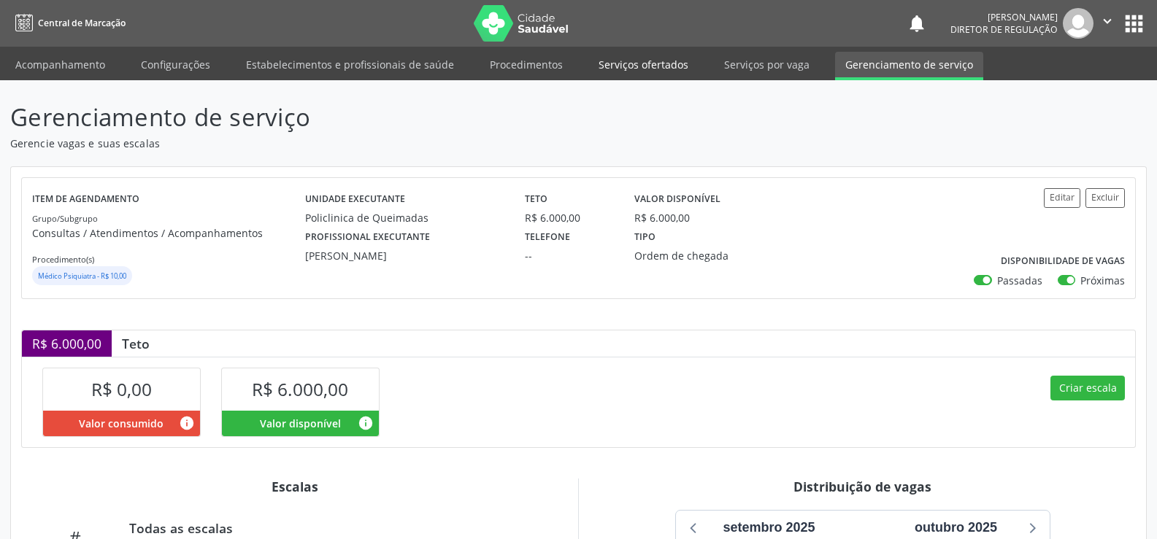
click at [641, 64] on link "Serviços ofertados" at bounding box center [643, 65] width 110 height 26
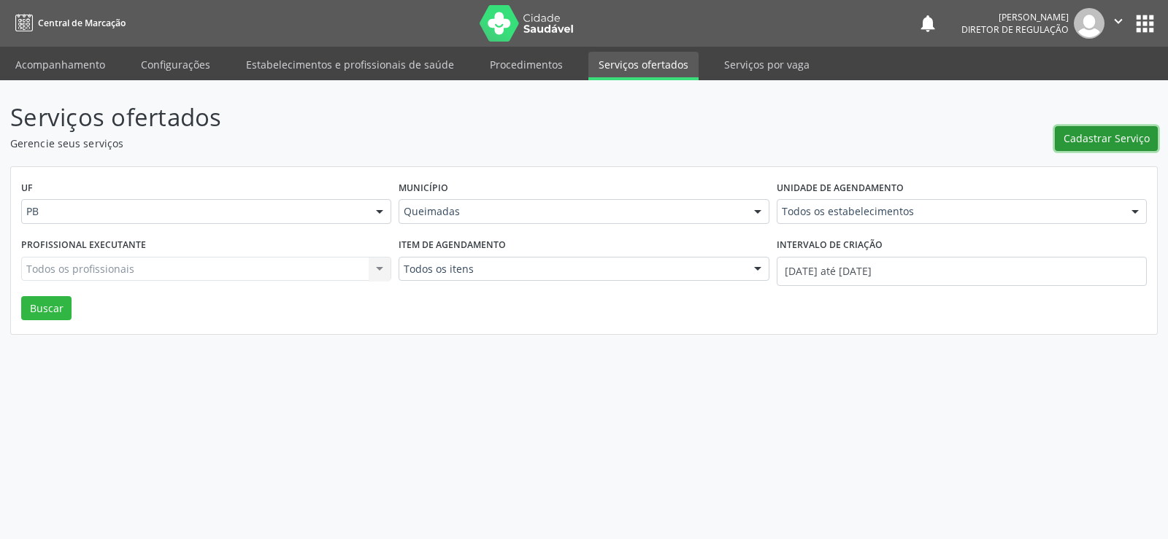
click at [1102, 134] on span "Cadastrar Serviço" at bounding box center [1107, 138] width 86 height 15
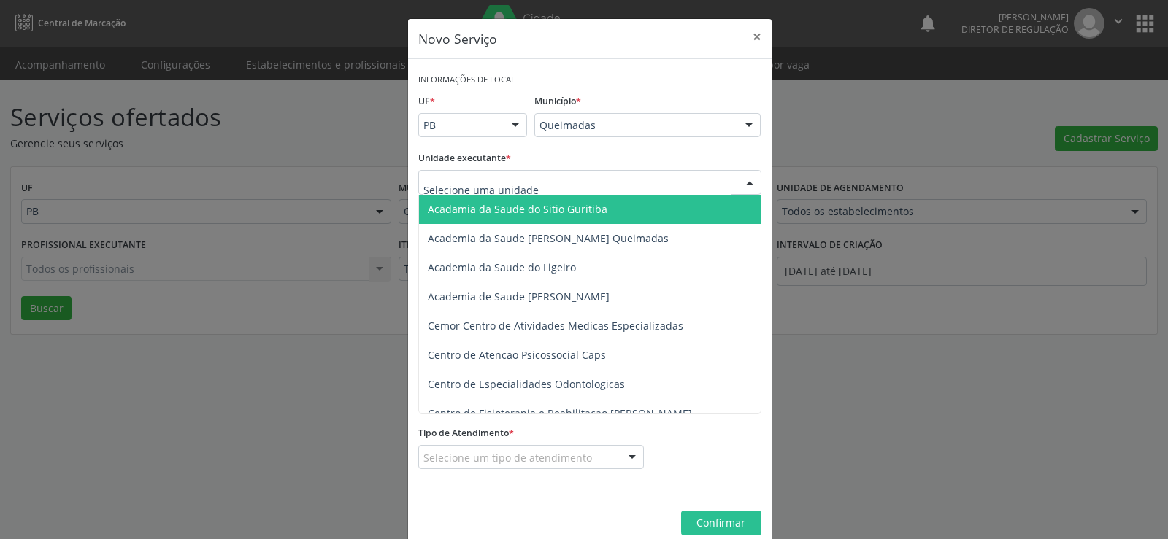
click at [744, 183] on div at bounding box center [750, 183] width 22 height 25
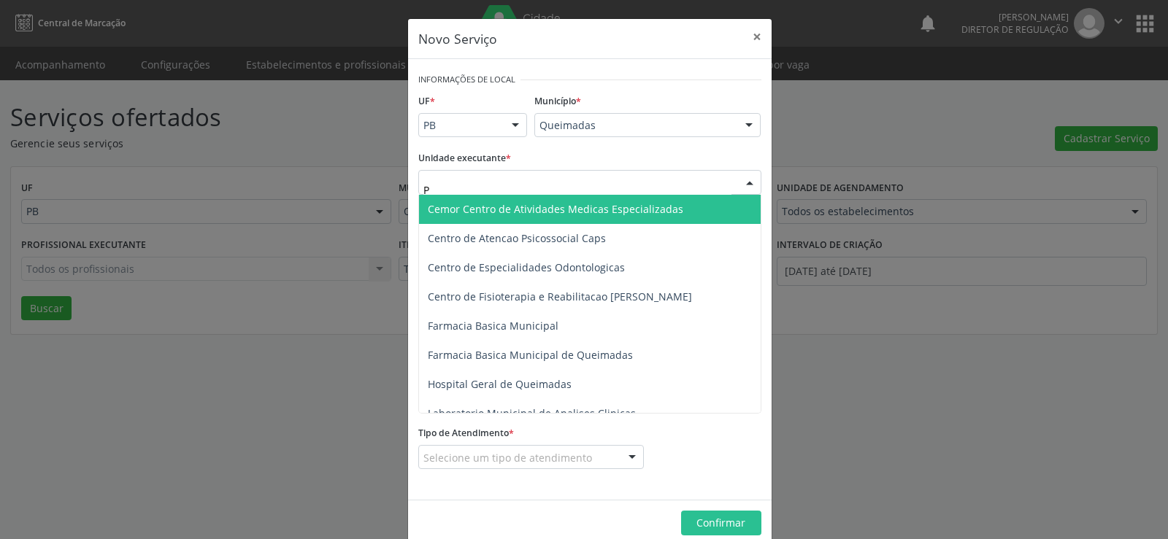
type input "PO"
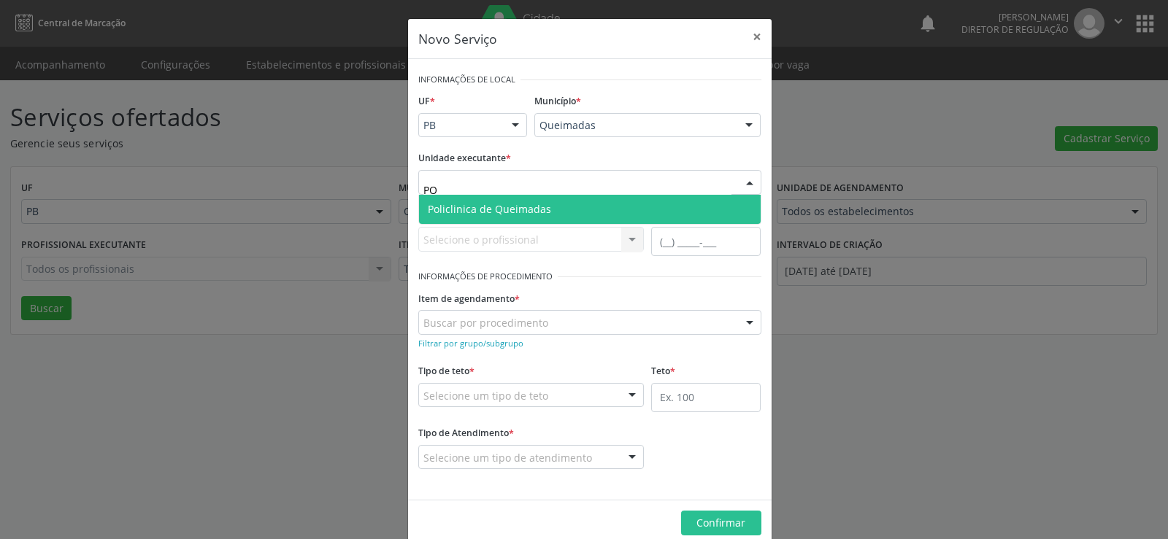
click at [488, 211] on span "Policlinica de Queimadas" at bounding box center [489, 209] width 123 height 14
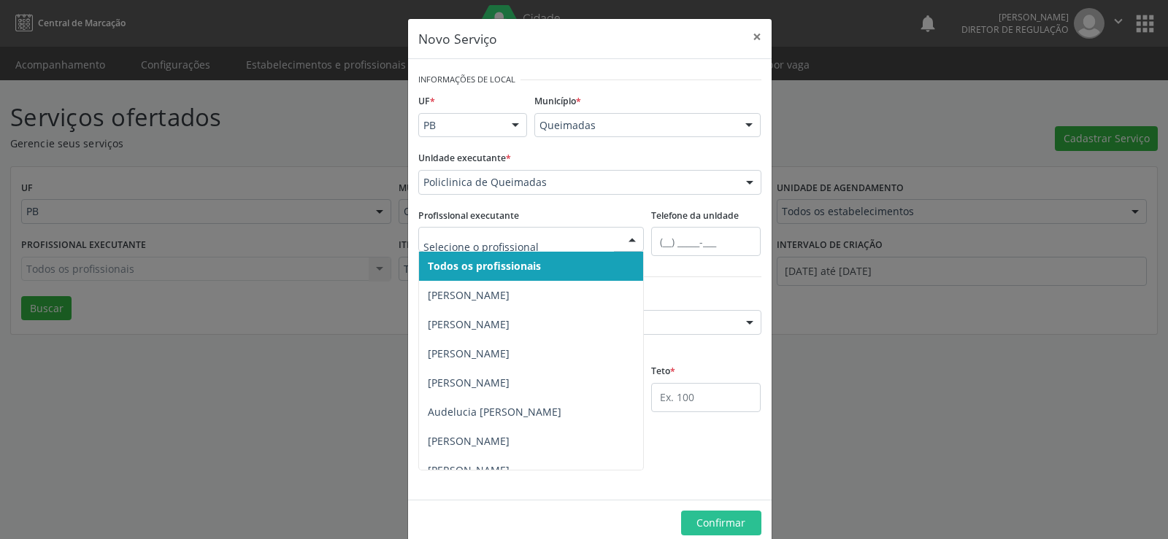
click at [629, 239] on div at bounding box center [632, 240] width 22 height 25
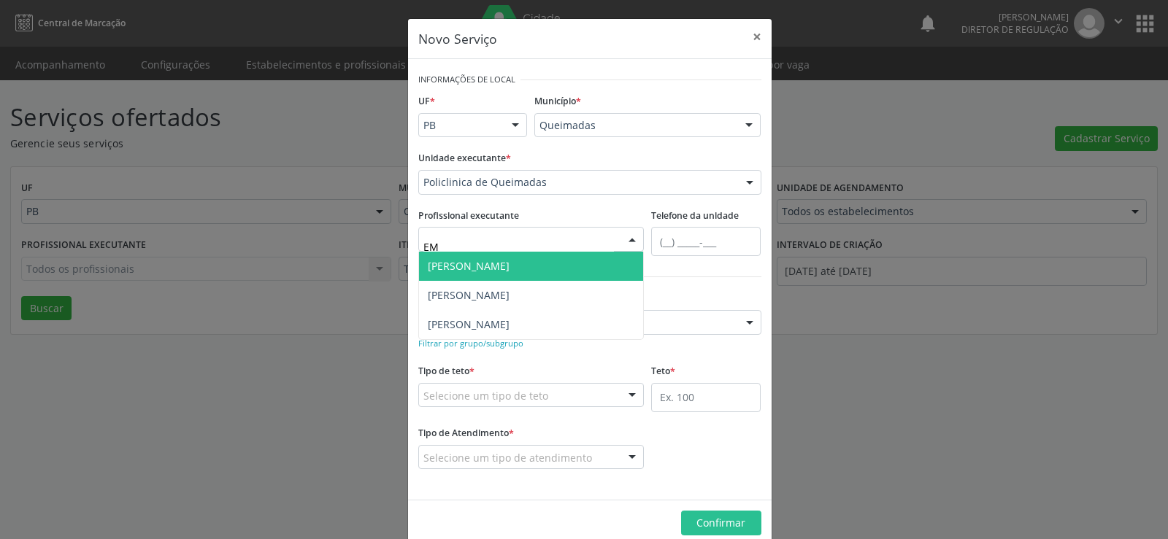
type input "EMI"
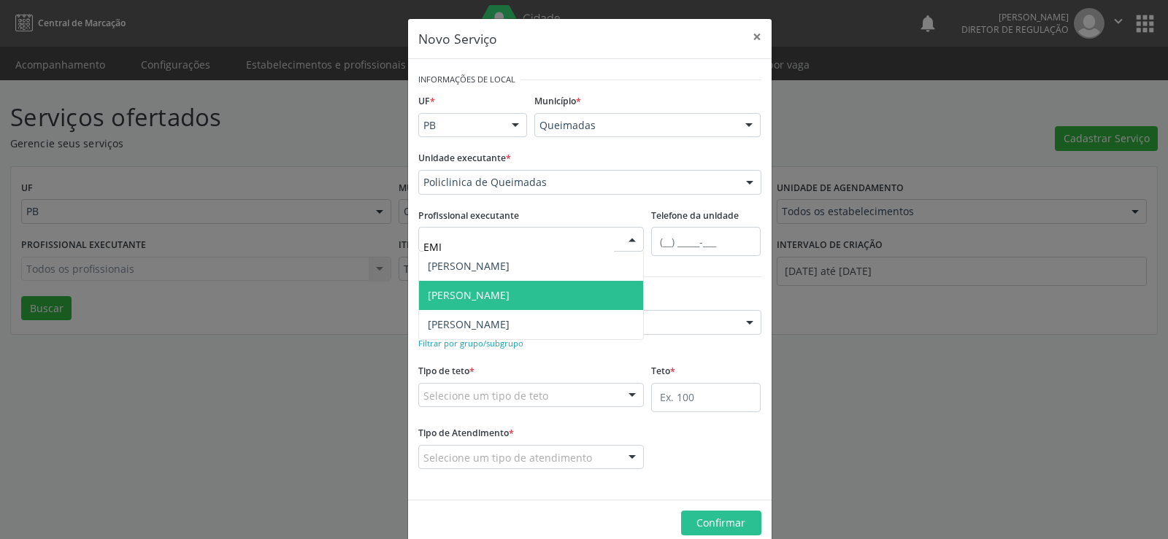
click at [510, 296] on span "[PERSON_NAME]" at bounding box center [469, 295] width 82 height 14
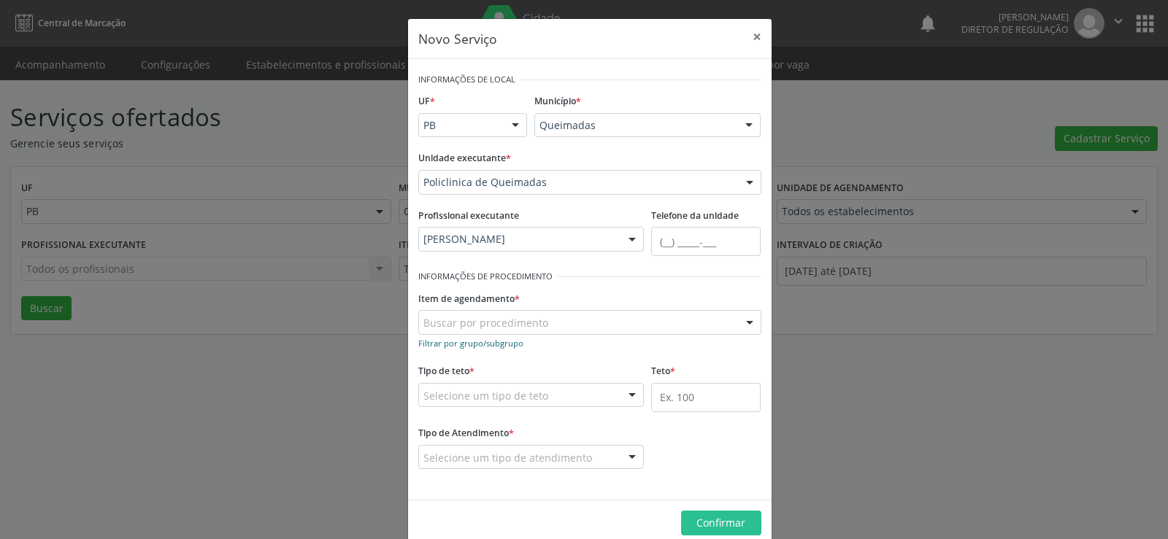
click at [465, 347] on small "Filtrar por grupo/subgrupo" at bounding box center [470, 343] width 105 height 11
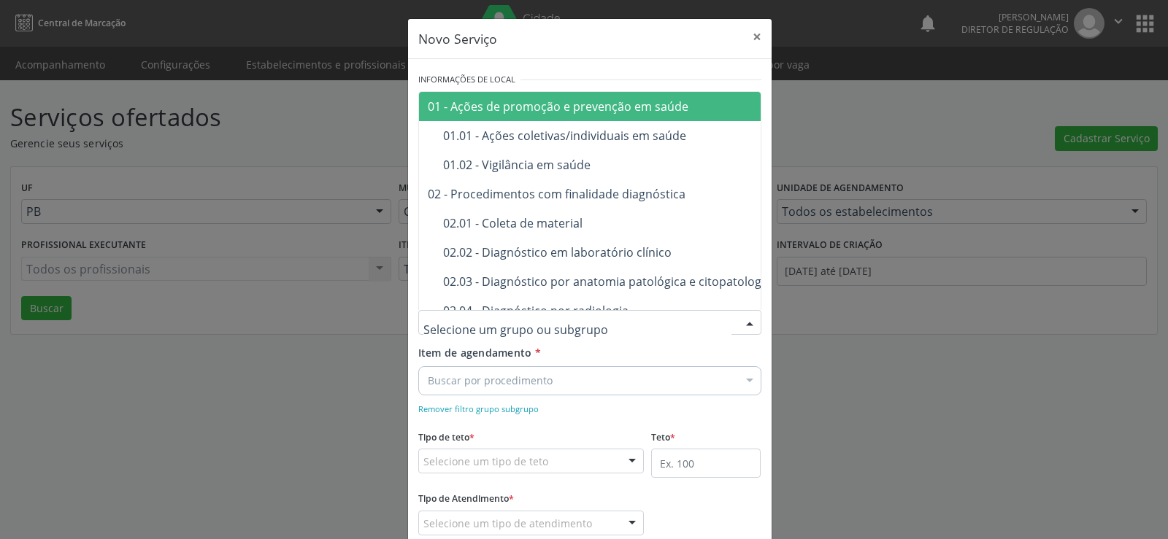
click at [461, 315] on div at bounding box center [589, 322] width 343 height 25
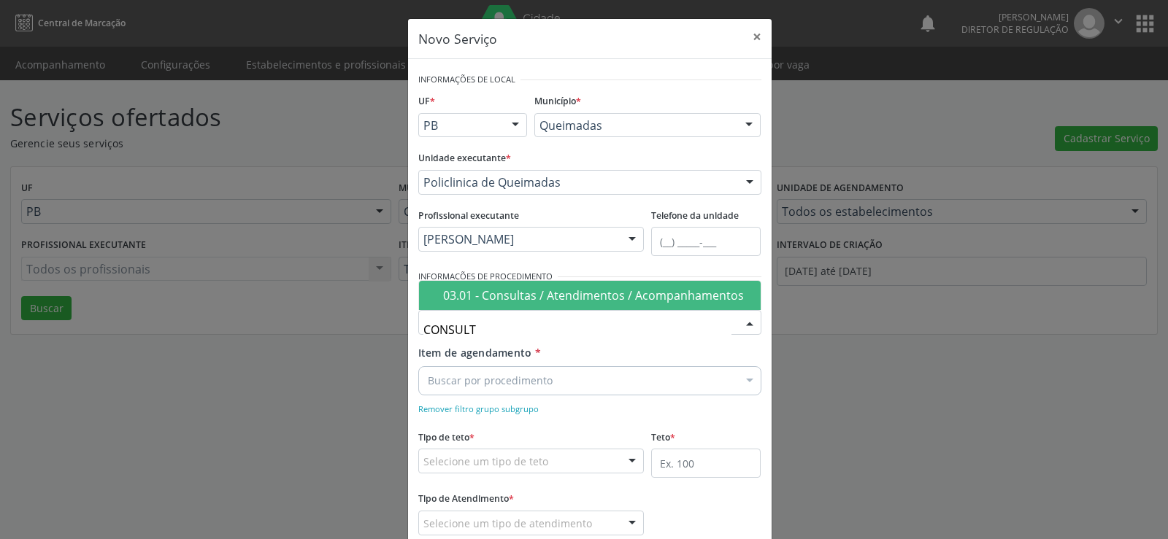
type input "CONSULTA"
drag, startPoint x: 618, startPoint y: 291, endPoint x: 608, endPoint y: 310, distance: 21.2
click at [610, 301] on div "03.01 - Consultas / Atendimentos / Acompanhamentos" at bounding box center [597, 296] width 309 height 12
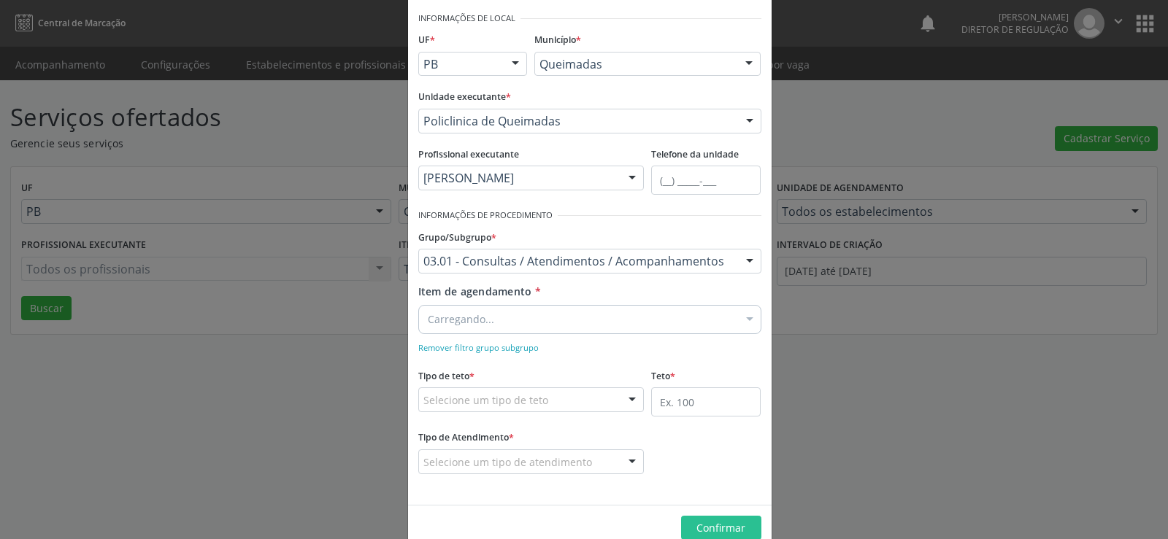
scroll to position [91, 0]
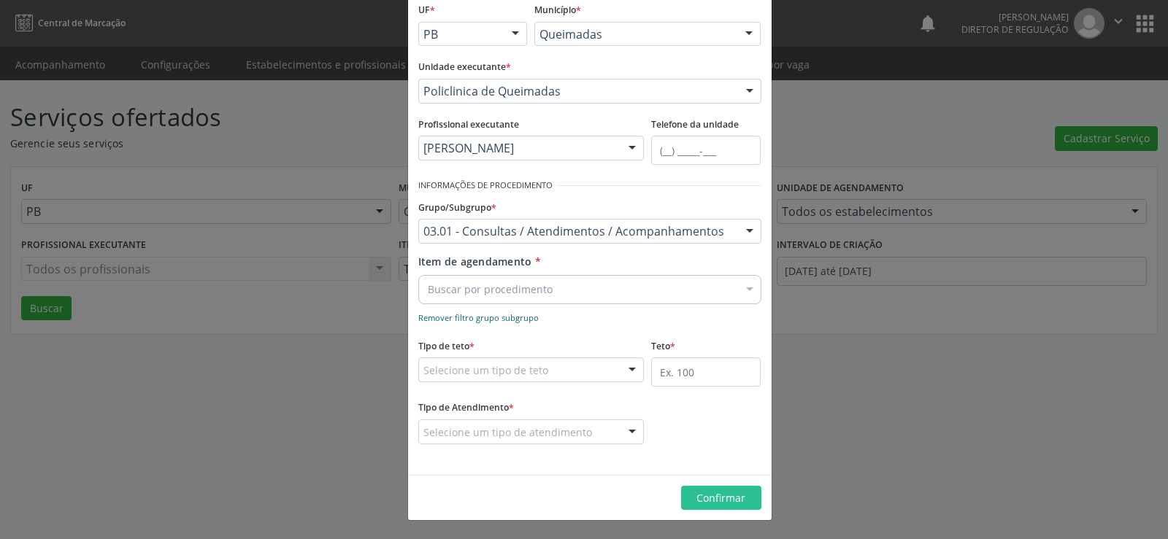
click at [429, 319] on small "Remover filtro grupo subgrupo" at bounding box center [478, 317] width 120 height 11
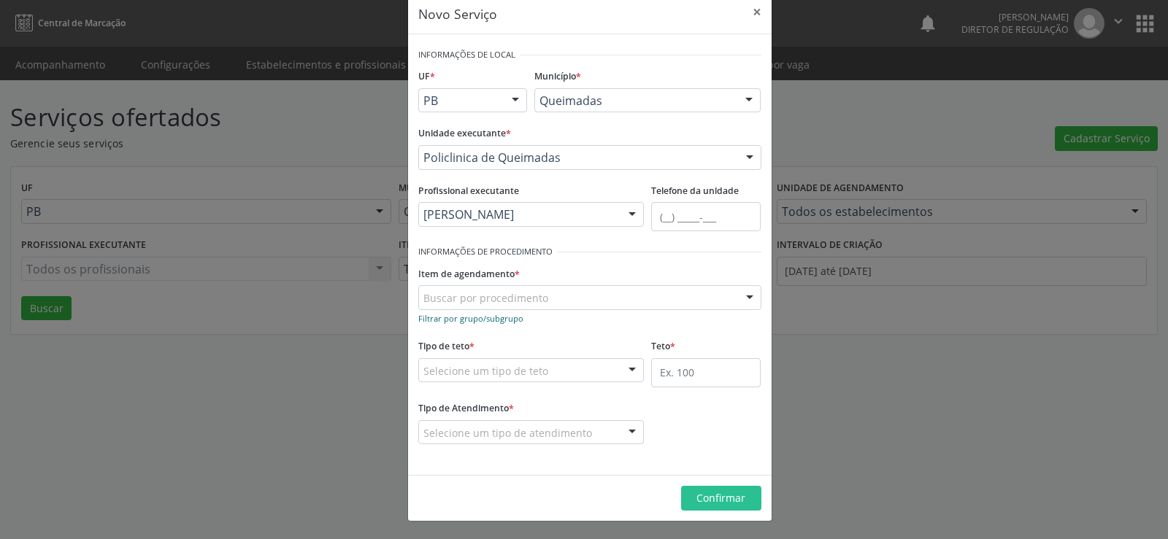
scroll to position [25, 0]
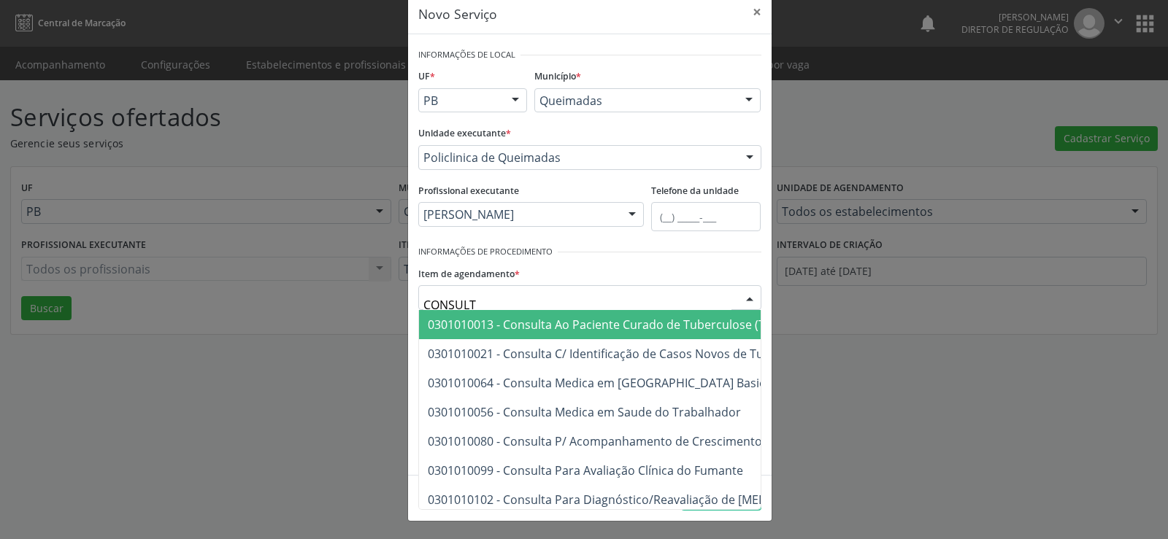
type input "CONSULTA"
click at [514, 303] on input "CONSULTA" at bounding box center [577, 305] width 308 height 29
drag, startPoint x: 675, startPoint y: 293, endPoint x: 745, endPoint y: 312, distance: 73.3
click at [682, 298] on input "CONSULTA" at bounding box center [577, 305] width 308 height 29
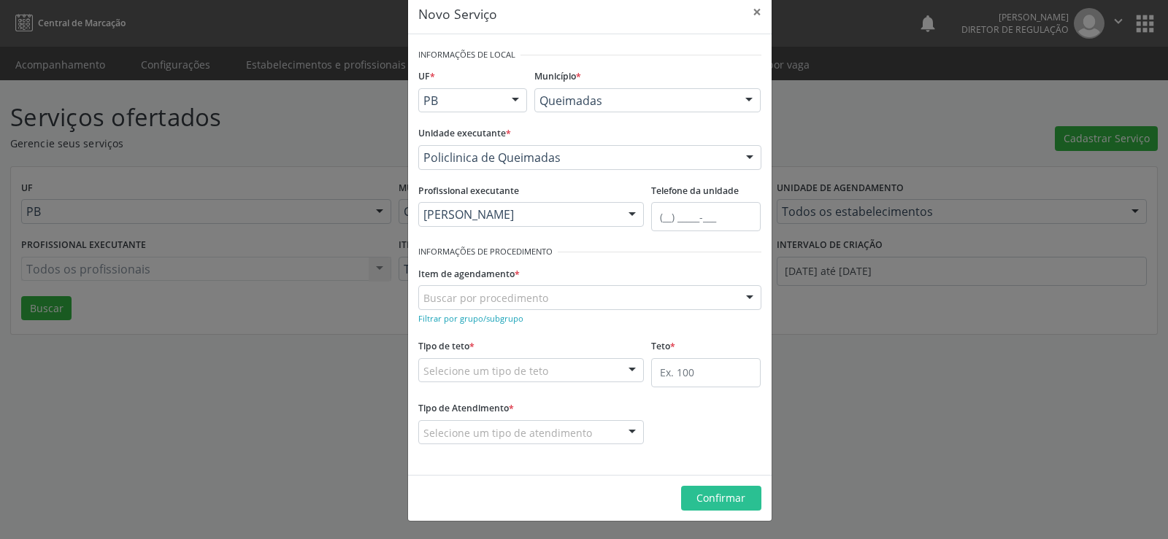
click at [766, 300] on div "Novo Serviço × Informações de Local UF * PB PB Nenhum resultado encontrado para…" at bounding box center [589, 257] width 365 height 529
click at [445, 320] on small "Filtrar por grupo/subgrupo" at bounding box center [470, 318] width 105 height 11
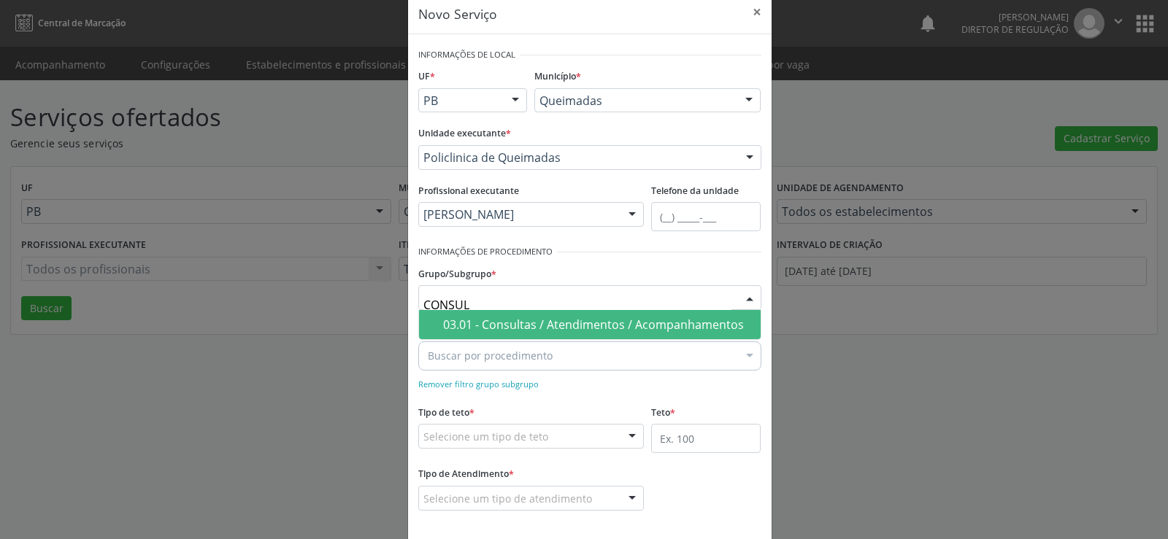
type input "CONSULT"
drag, startPoint x: 573, startPoint y: 333, endPoint x: 566, endPoint y: 327, distance: 8.8
click at [568, 331] on span "03.01 - Consultas / Atendimentos / Acompanhamentos" at bounding box center [590, 324] width 342 height 29
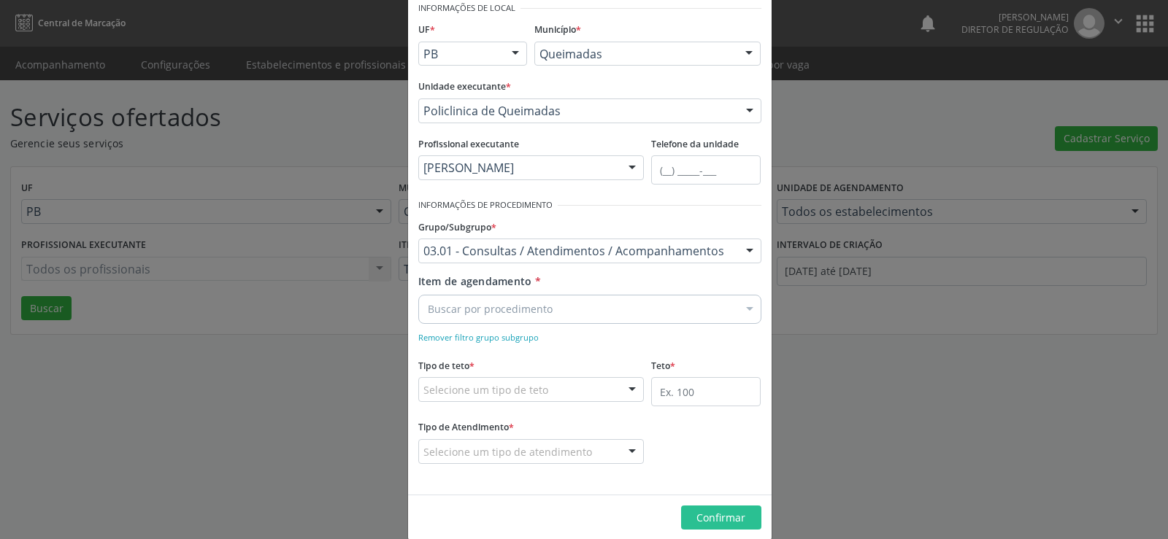
scroll to position [91, 0]
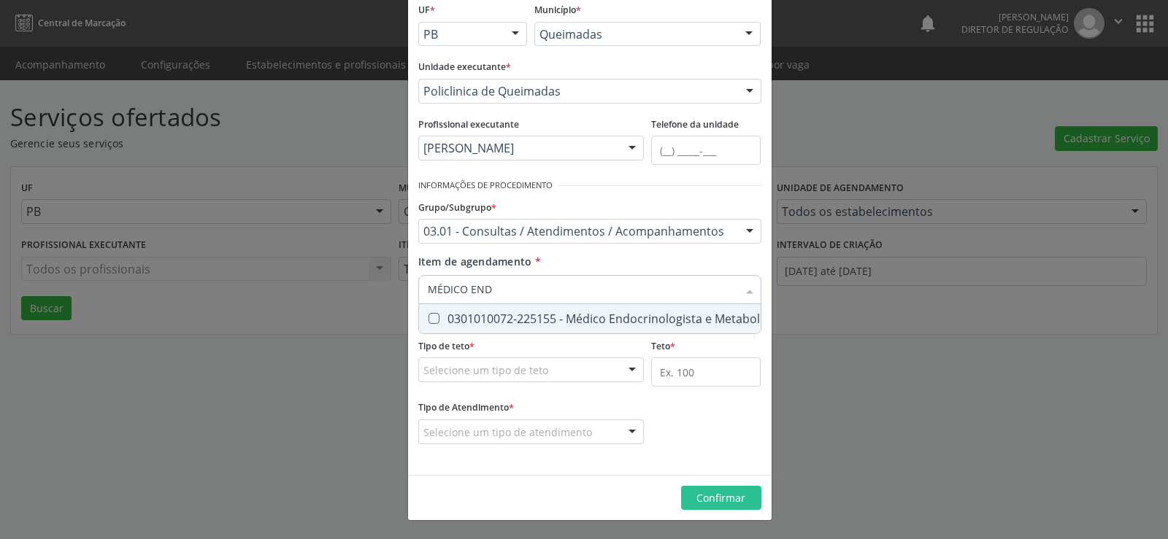
type input "MÉDICO ENDO"
click at [432, 315] on Metabologista at bounding box center [434, 318] width 11 height 11
click at [429, 315] on Metabologista "checkbox" at bounding box center [423, 318] width 9 height 9
checkbox Metabologista "true"
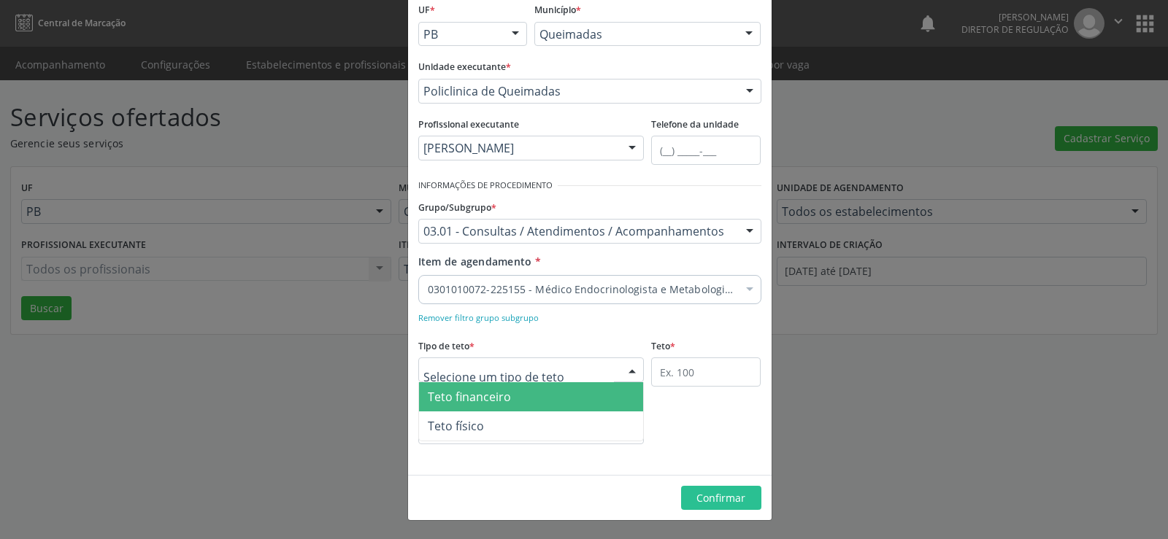
click at [631, 374] on div at bounding box center [632, 370] width 22 height 25
click at [504, 391] on span "Teto financeiro" at bounding box center [531, 397] width 225 height 29
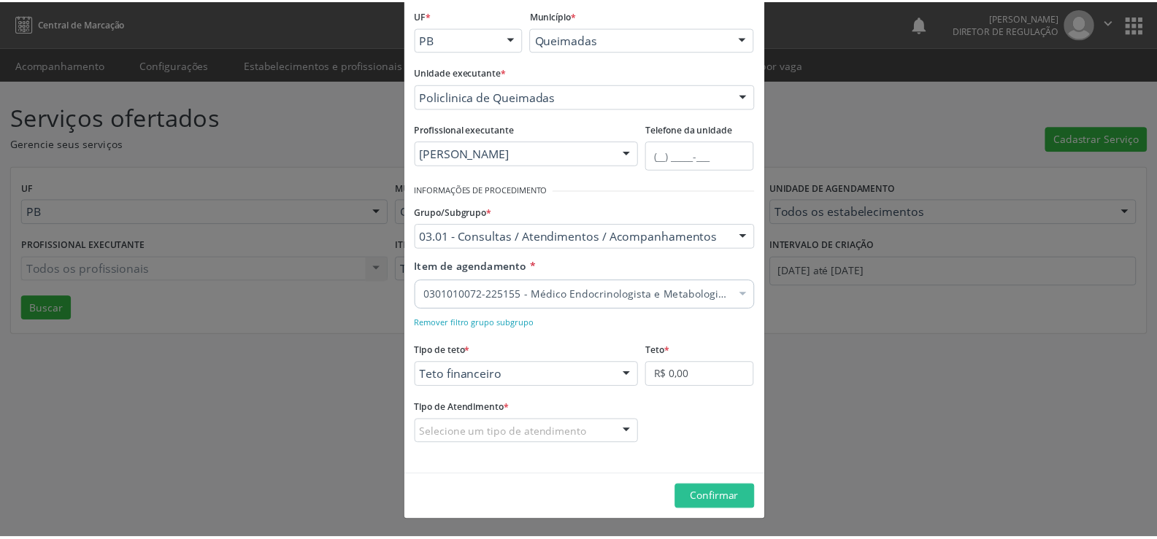
scroll to position [86, 0]
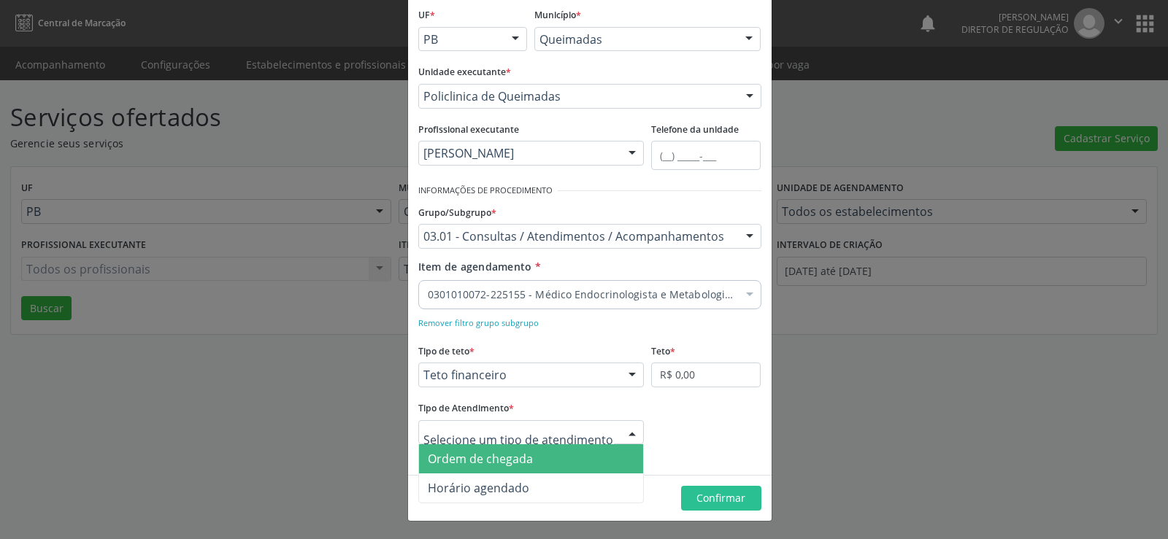
drag, startPoint x: 629, startPoint y: 428, endPoint x: 557, endPoint y: 440, distance: 73.3
click at [629, 428] on div at bounding box center [632, 433] width 22 height 25
drag, startPoint x: 550, startPoint y: 459, endPoint x: 781, endPoint y: 399, distance: 238.5
click at [558, 459] on span "Ordem de chegada" at bounding box center [531, 459] width 225 height 29
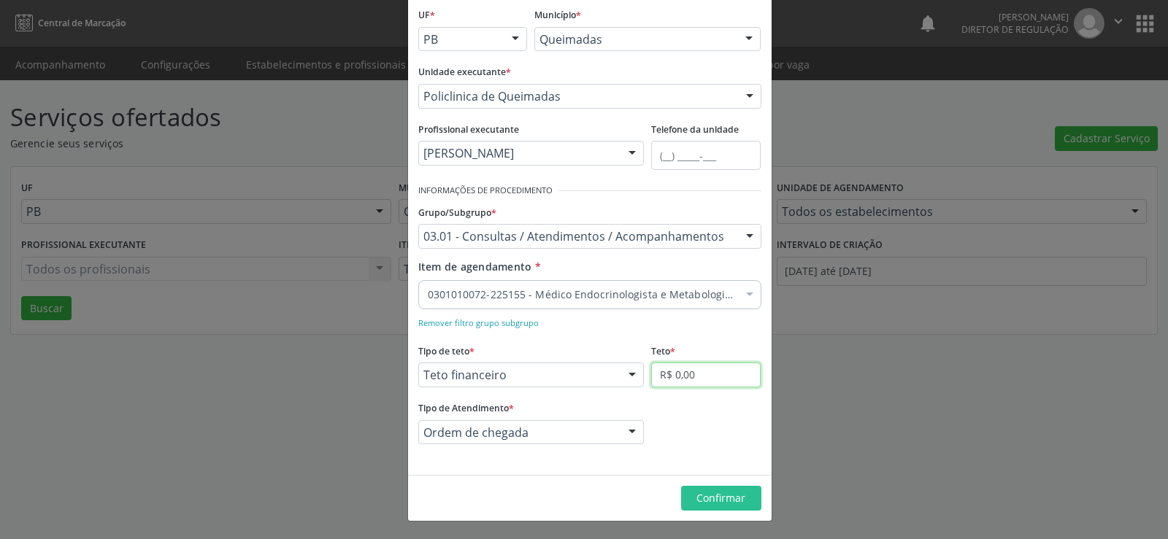
click at [730, 376] on input "R$ 0,00" at bounding box center [705, 375] width 109 height 25
type input "R$ 6.000,00"
click at [717, 495] on span "Confirmar" at bounding box center [720, 498] width 49 height 14
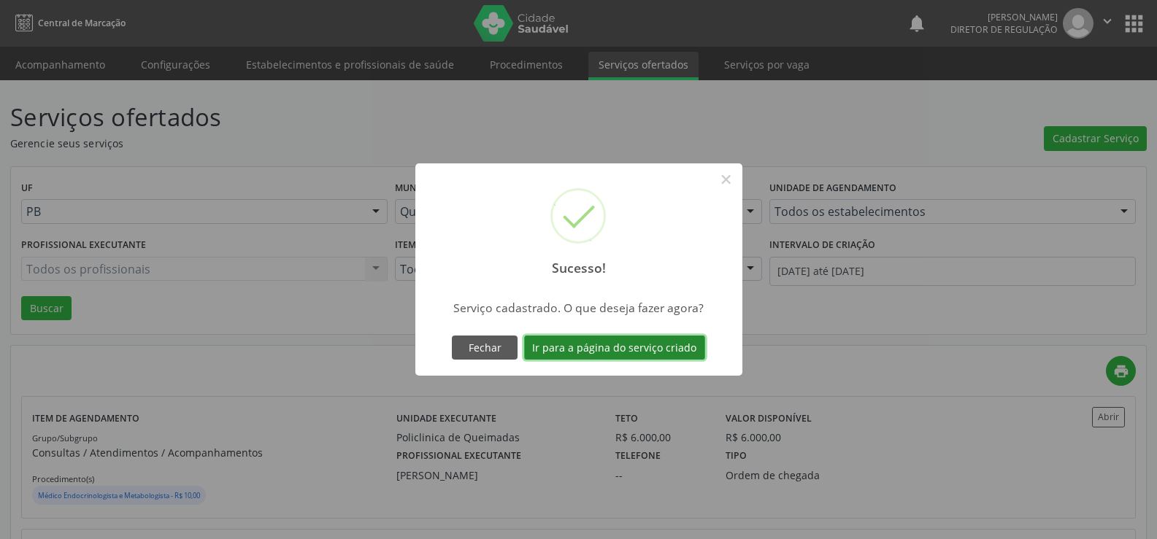
click at [601, 353] on button "Ir para a página do serviço criado" at bounding box center [614, 348] width 181 height 25
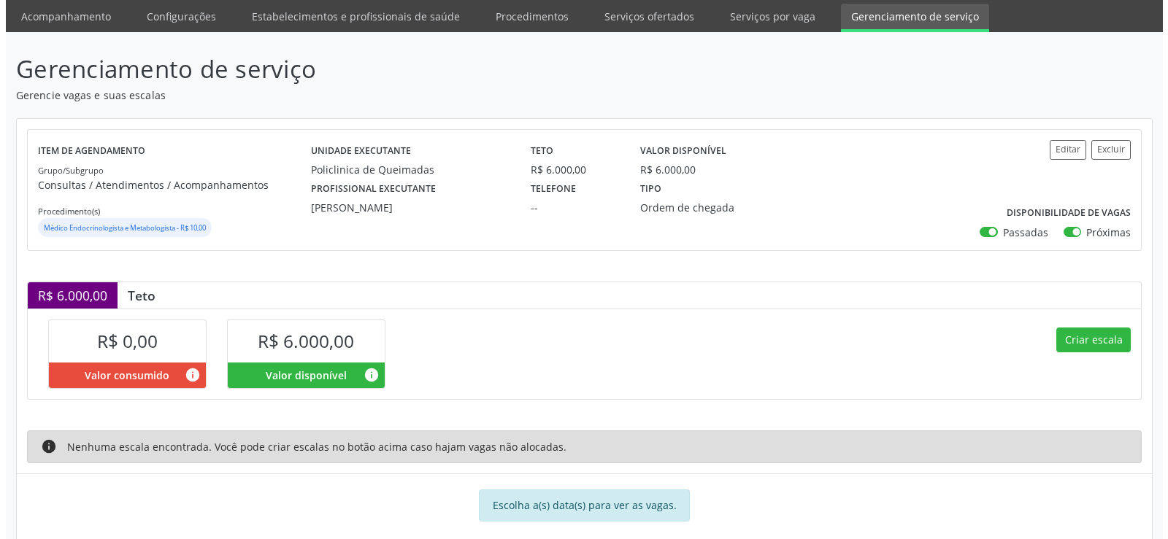
scroll to position [72, 0]
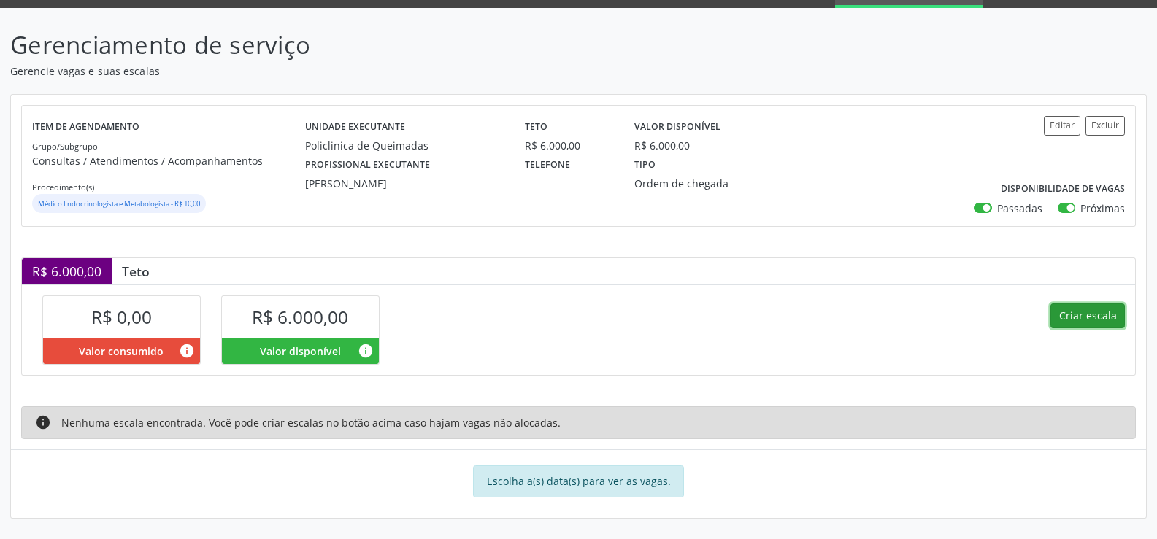
click at [1083, 315] on button "Criar escala" at bounding box center [1087, 316] width 74 height 25
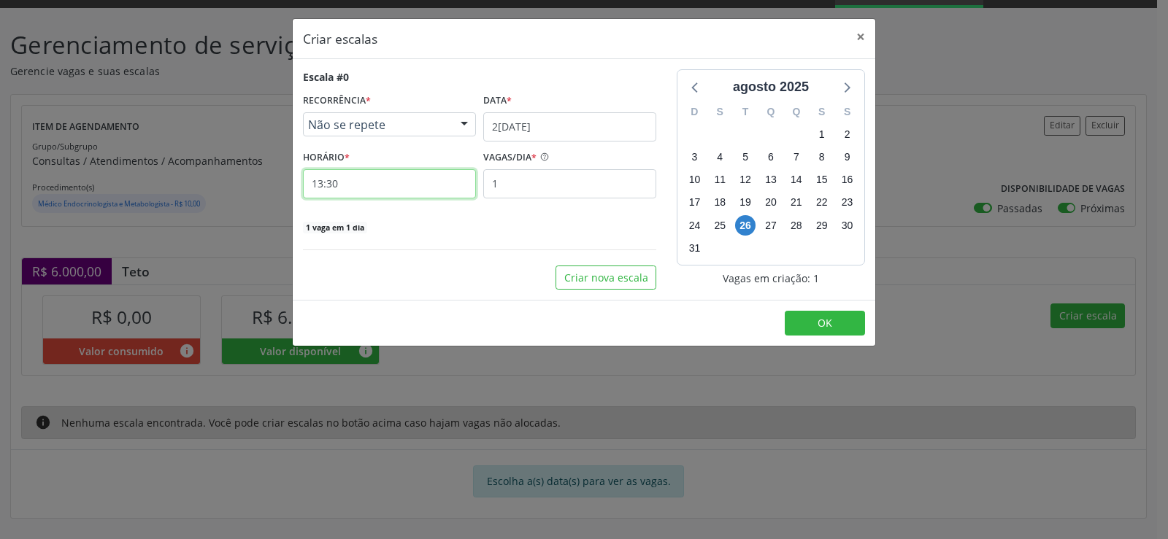
click at [340, 188] on input "13:30" at bounding box center [389, 183] width 173 height 29
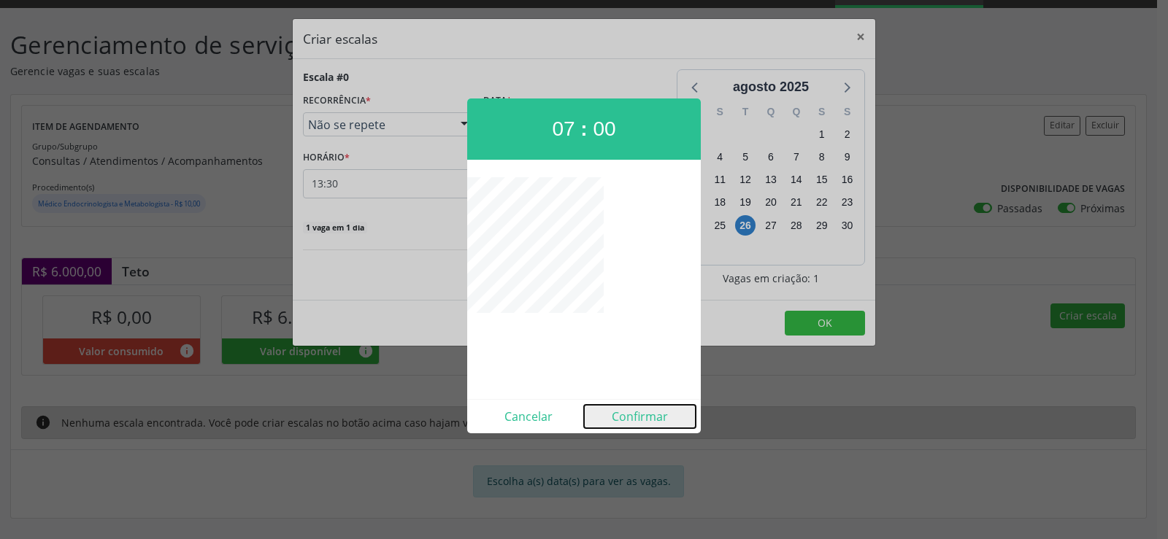
drag, startPoint x: 649, startPoint y: 418, endPoint x: 610, endPoint y: 356, distance: 73.7
click at [647, 418] on button "Confirmar" at bounding box center [640, 416] width 112 height 23
type input "07:00"
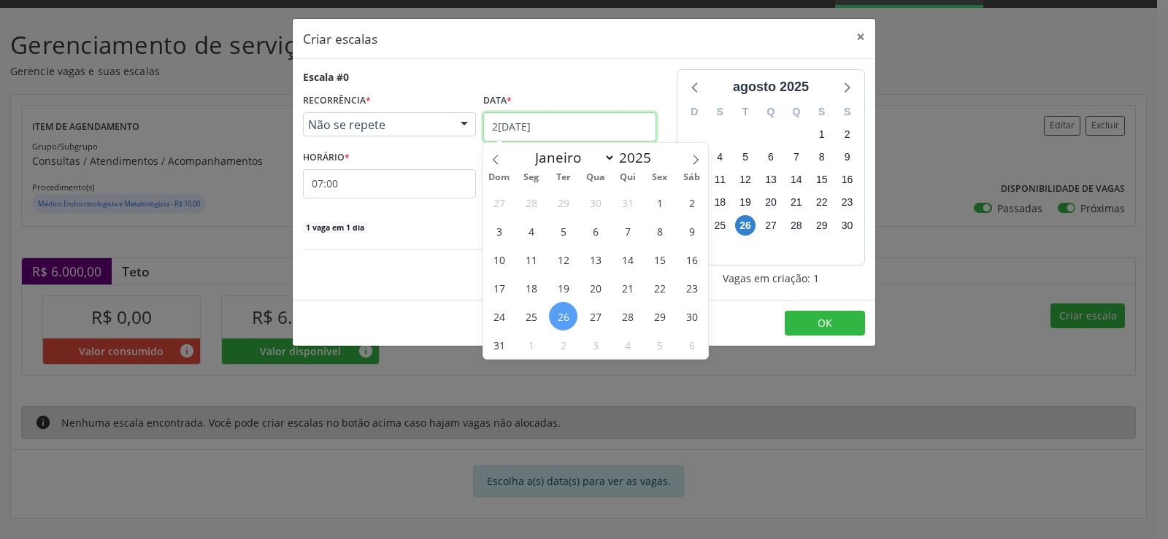
click at [583, 130] on input "2[DATE]" at bounding box center [569, 126] width 173 height 29
click at [697, 155] on icon at bounding box center [696, 160] width 10 height 10
select select "8"
click at [526, 202] on span "1" at bounding box center [531, 202] width 28 height 28
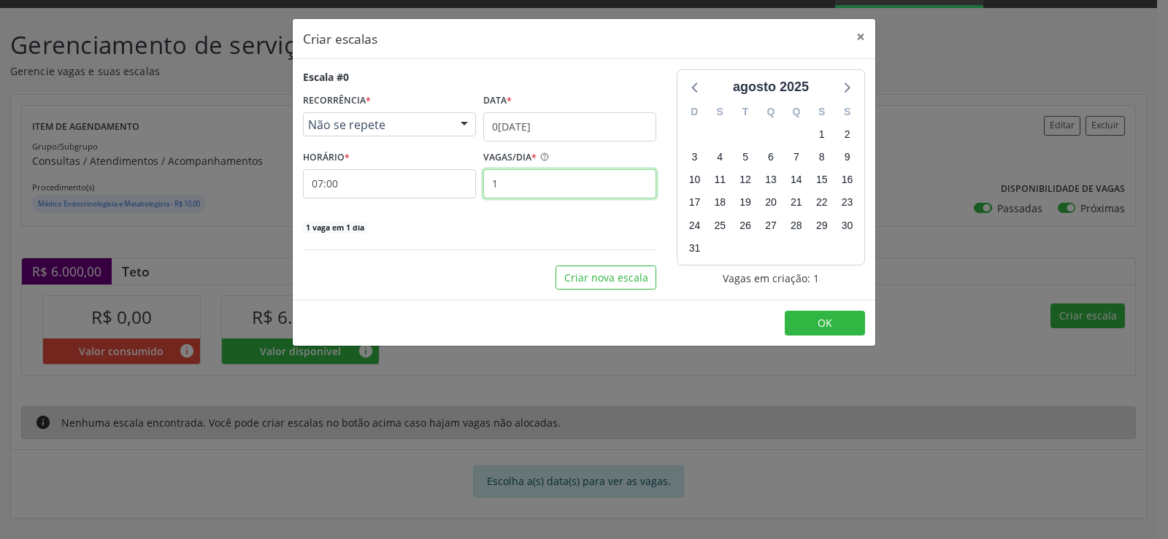
click at [504, 189] on input "1" at bounding box center [569, 183] width 173 height 29
type input "25"
click at [829, 323] on span "OK" at bounding box center [825, 323] width 15 height 14
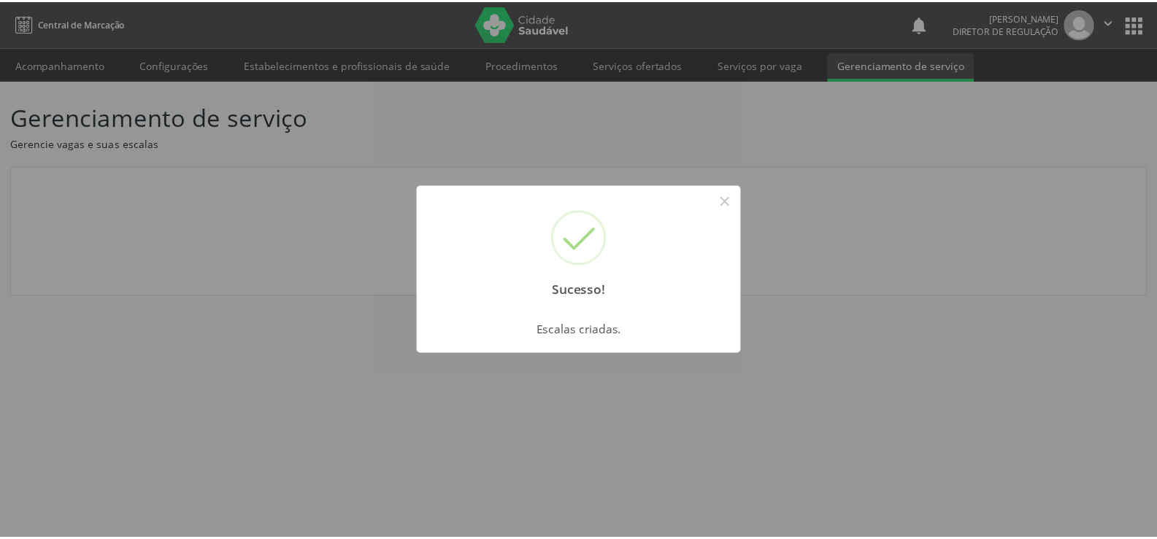
scroll to position [0, 0]
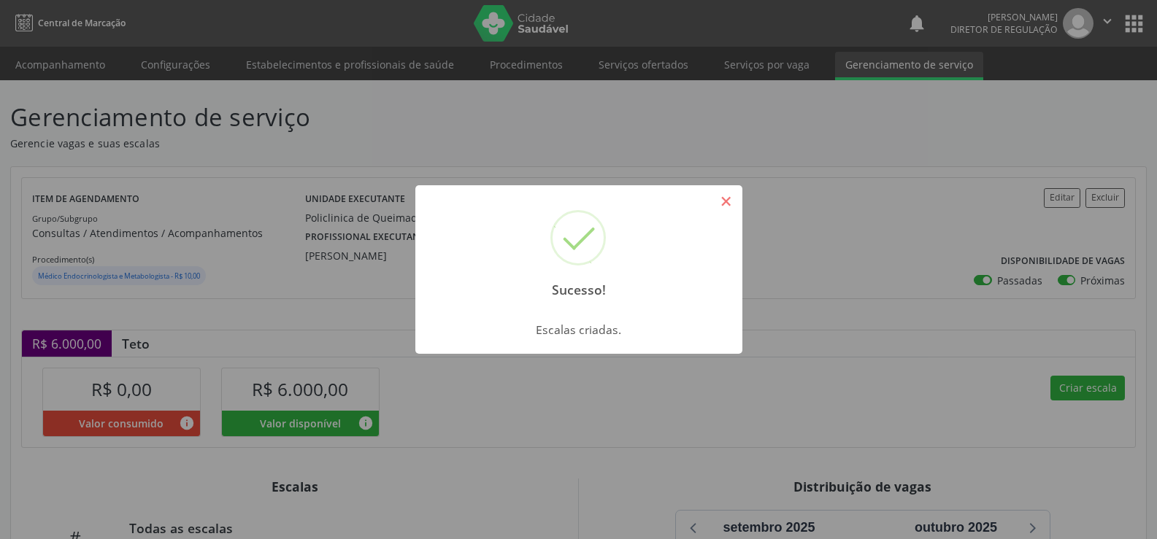
click at [733, 199] on button "×" at bounding box center [726, 201] width 25 height 25
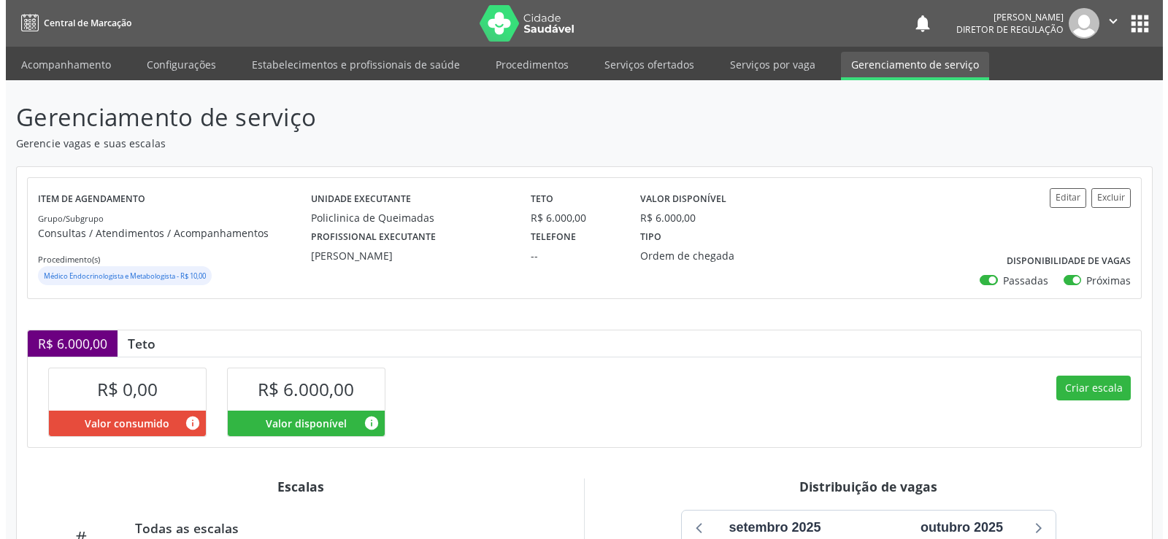
scroll to position [262, 0]
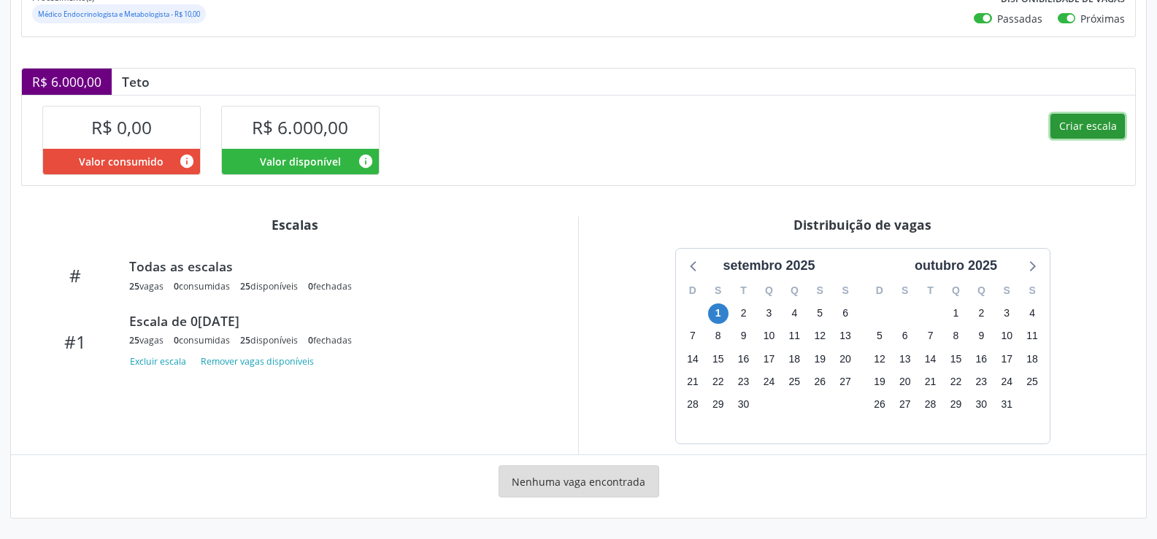
click at [1104, 126] on button "Criar escala" at bounding box center [1087, 126] width 74 height 25
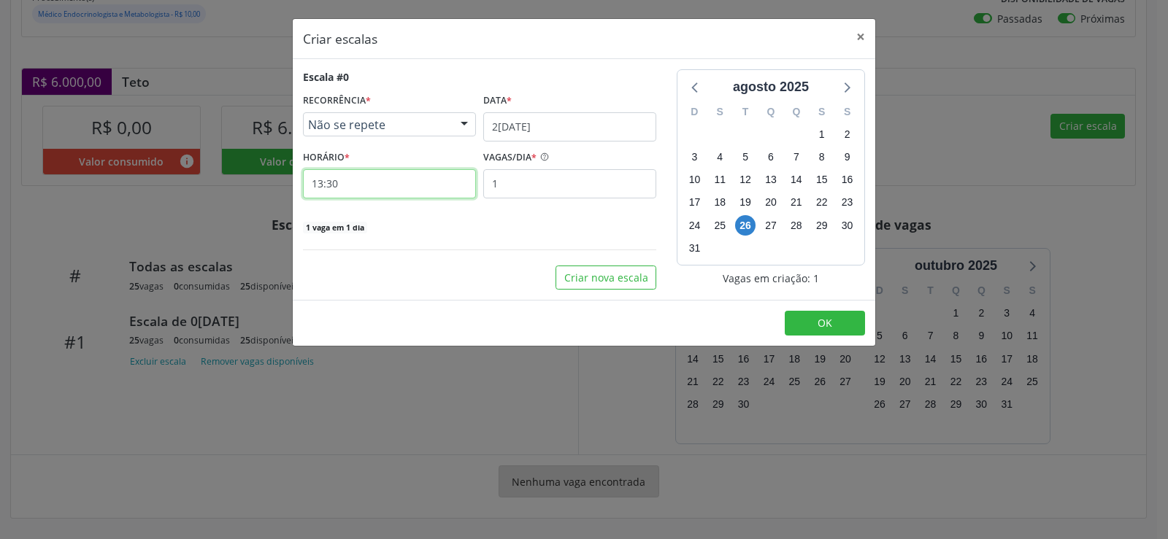
click at [355, 189] on input "13:30" at bounding box center [389, 183] width 173 height 29
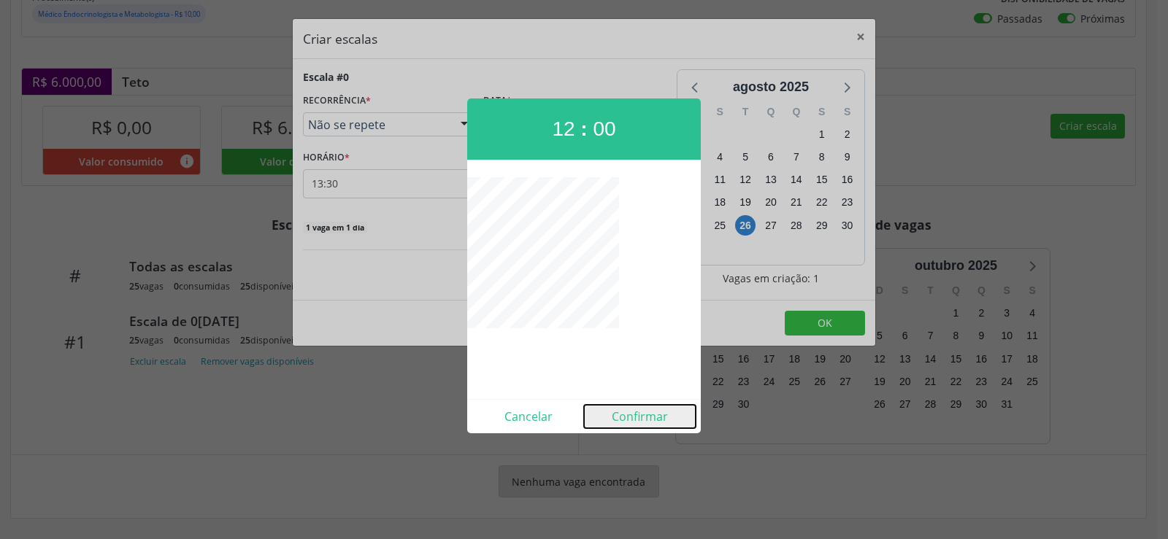
click at [660, 416] on button "Confirmar" at bounding box center [640, 416] width 112 height 23
type input "12:00"
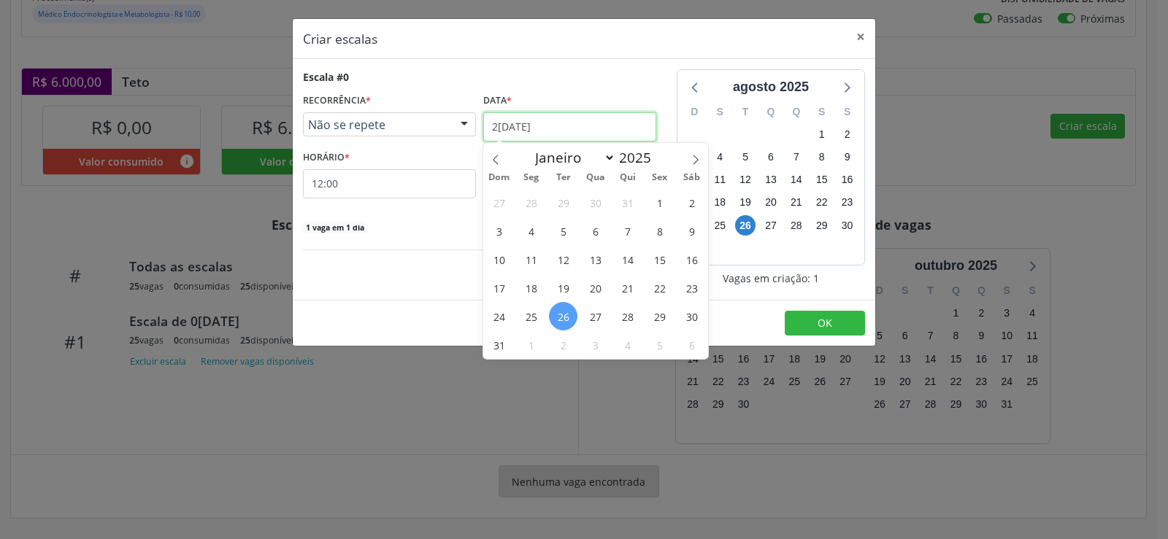
click at [641, 126] on input "2[DATE]" at bounding box center [569, 126] width 173 height 29
click at [697, 158] on icon at bounding box center [696, 160] width 10 height 10
select select "8"
click at [531, 199] on span "1" at bounding box center [531, 202] width 28 height 28
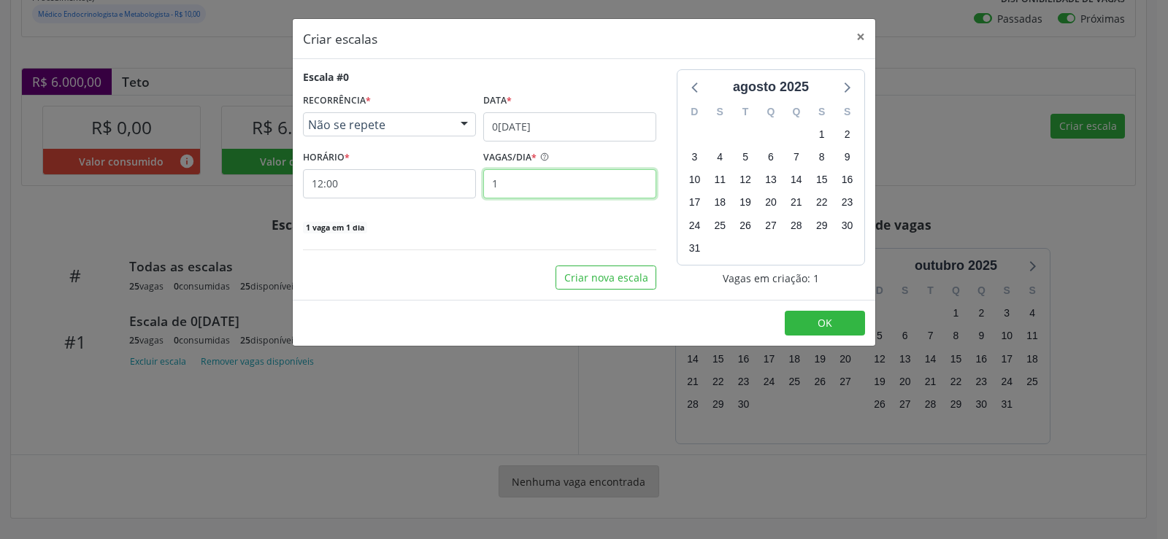
click at [509, 182] on input "1" at bounding box center [569, 183] width 173 height 29
type input "25"
click at [826, 327] on span "OK" at bounding box center [825, 323] width 15 height 14
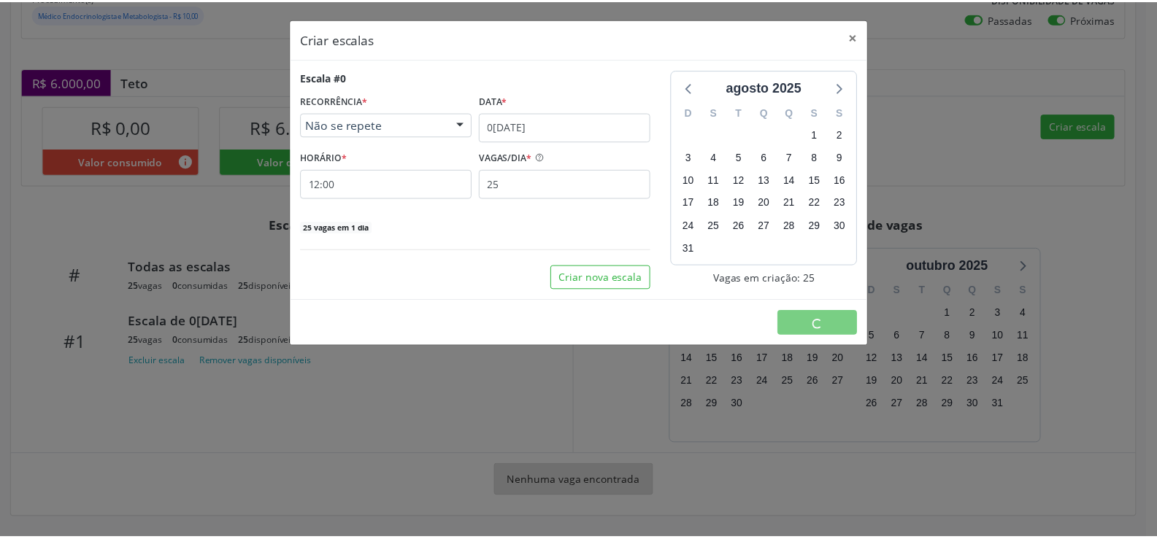
scroll to position [0, 0]
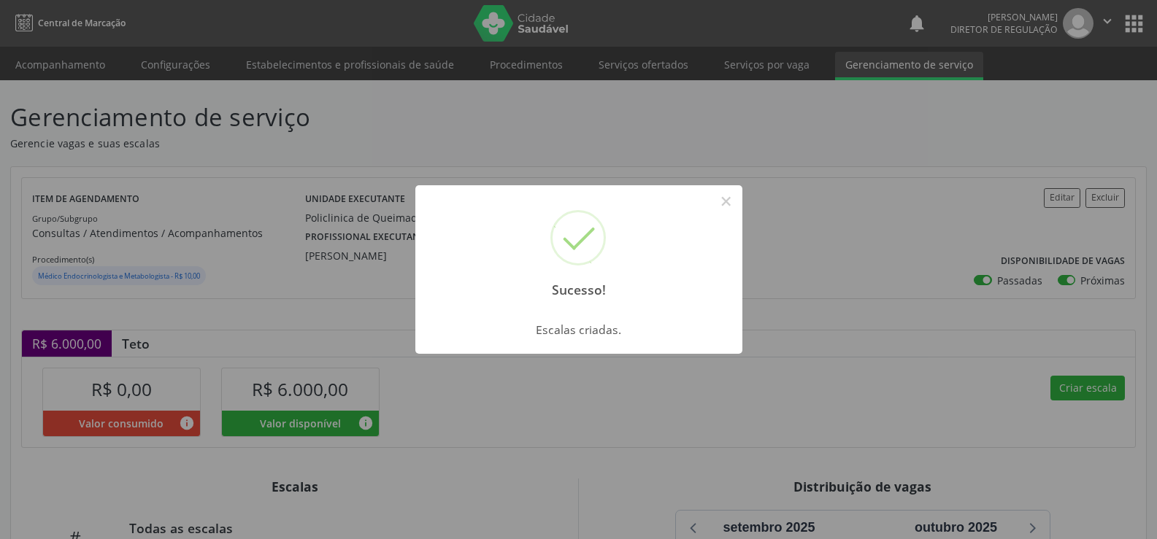
drag, startPoint x: 726, startPoint y: 201, endPoint x: 655, endPoint y: 236, distance: 79.0
click at [725, 209] on button "×" at bounding box center [726, 201] width 25 height 25
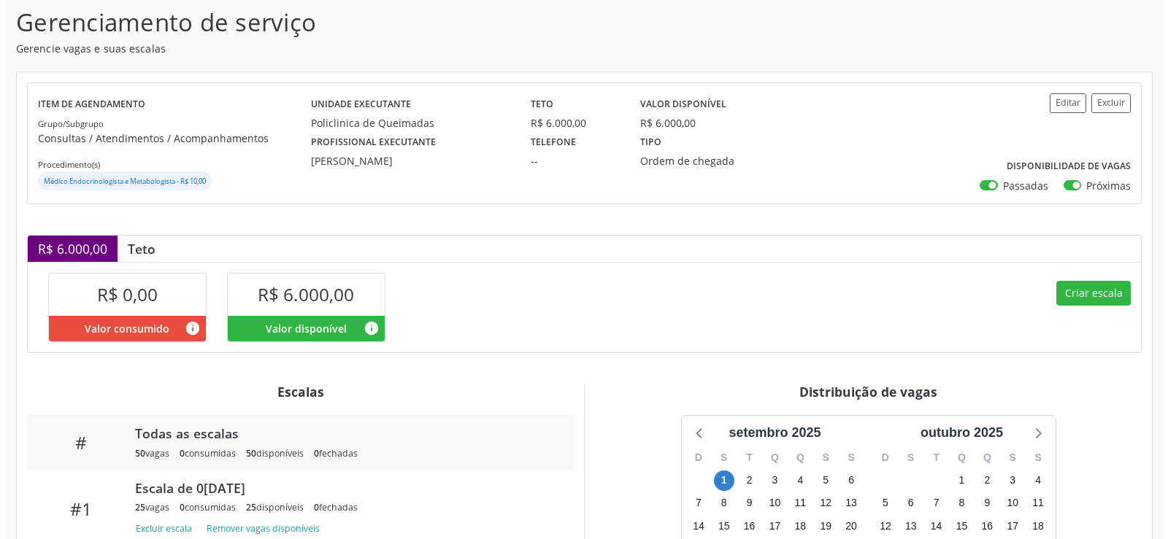
scroll to position [280, 0]
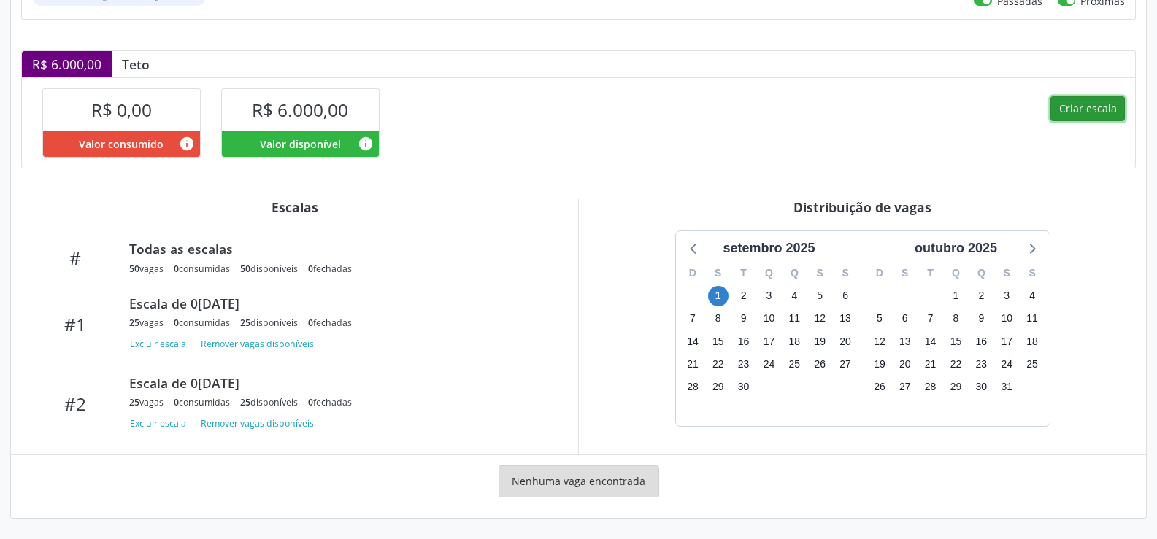
click at [1094, 104] on button "Criar escala" at bounding box center [1087, 108] width 74 height 25
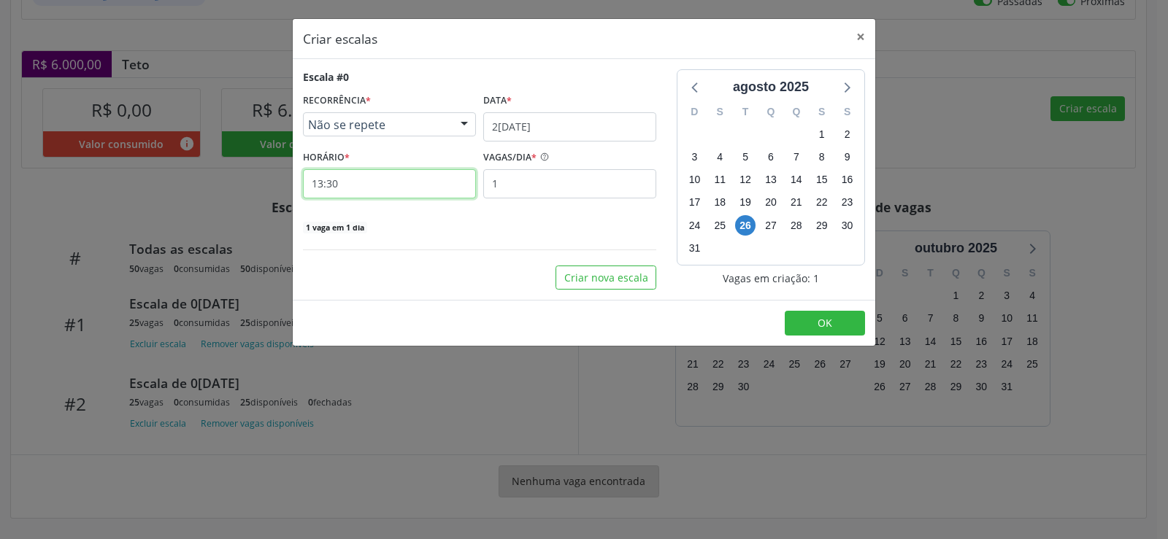
click at [375, 189] on input "13:30" at bounding box center [389, 183] width 173 height 29
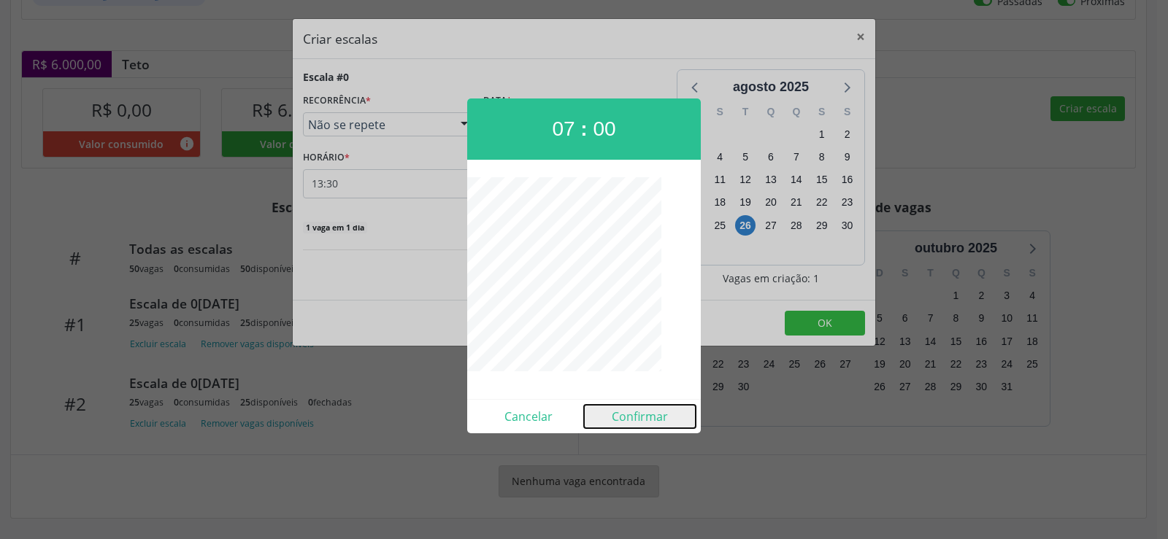
click at [635, 416] on button "Confirmar" at bounding box center [640, 416] width 112 height 23
type input "07:00"
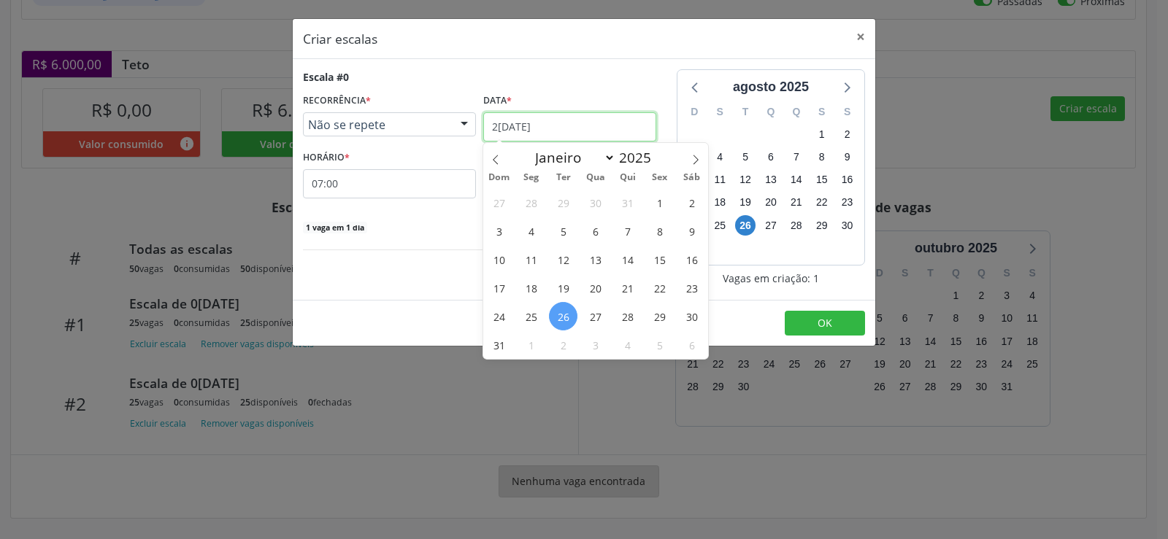
drag, startPoint x: 623, startPoint y: 124, endPoint x: 666, endPoint y: 131, distance: 43.0
click at [625, 124] on input "2[DATE]" at bounding box center [569, 126] width 173 height 29
click at [698, 159] on icon at bounding box center [696, 160] width 10 height 10
select select "8"
click at [535, 261] on span "15" at bounding box center [531, 259] width 28 height 28
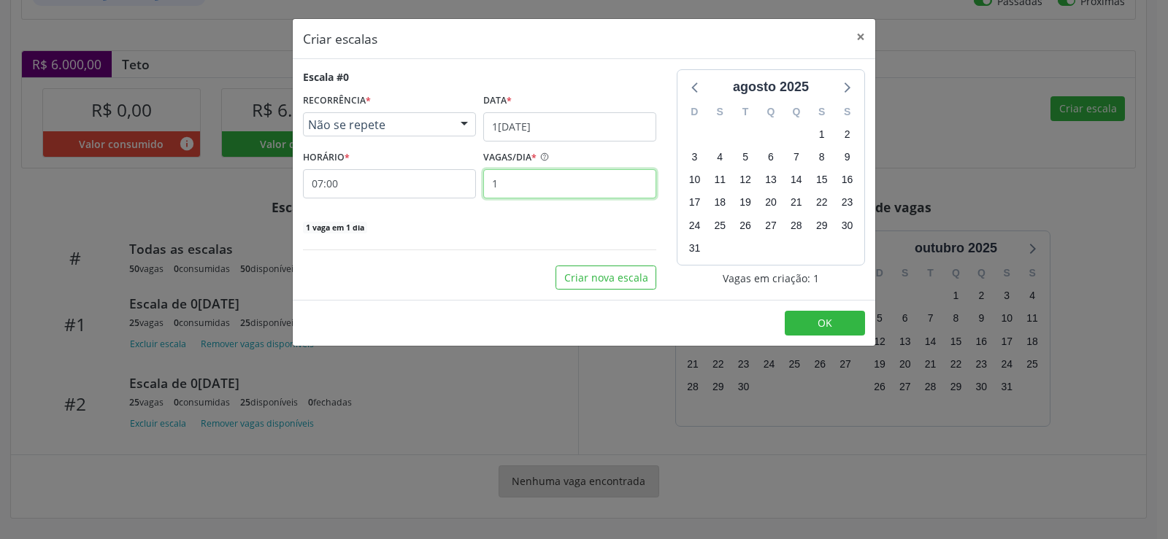
drag, startPoint x: 519, startPoint y: 187, endPoint x: 545, endPoint y: 167, distance: 32.3
click at [519, 189] on input "1" at bounding box center [569, 183] width 173 height 29
type input "25"
click at [832, 325] on button "OK" at bounding box center [825, 323] width 80 height 25
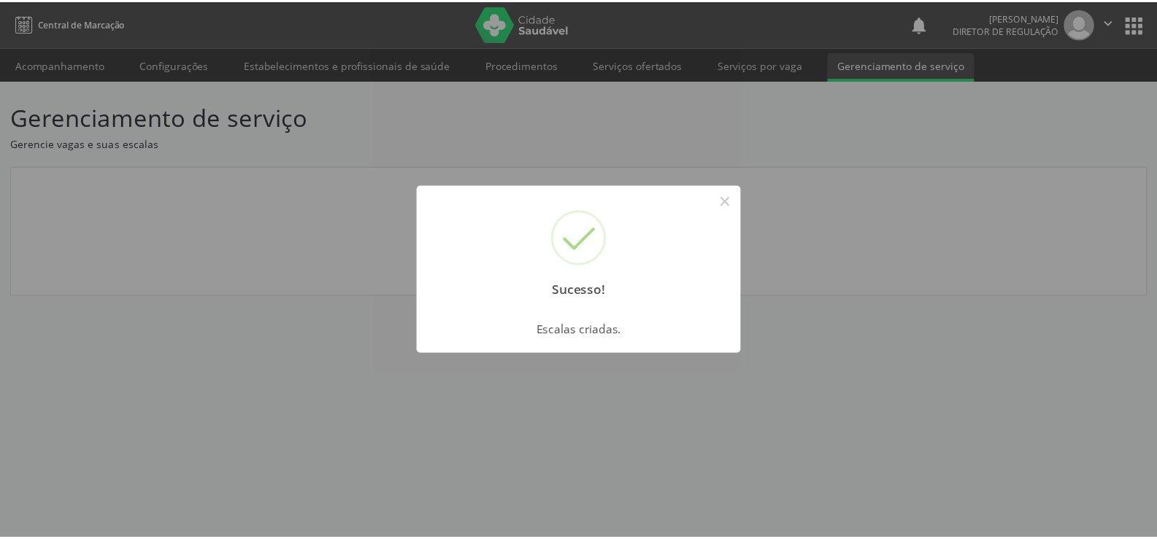
scroll to position [0, 0]
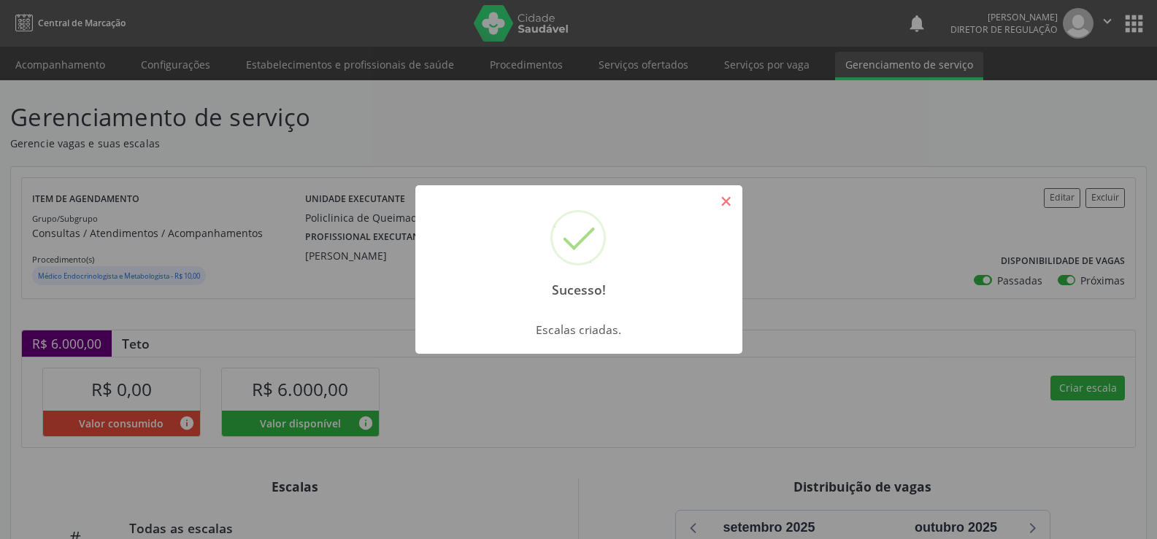
click at [726, 204] on button "×" at bounding box center [726, 201] width 25 height 25
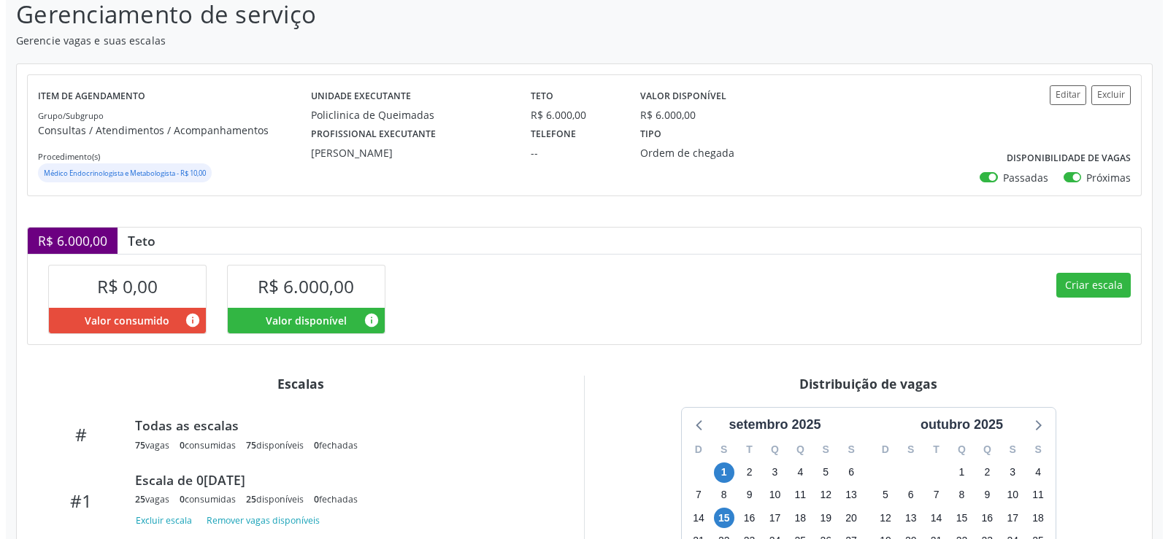
scroll to position [285, 0]
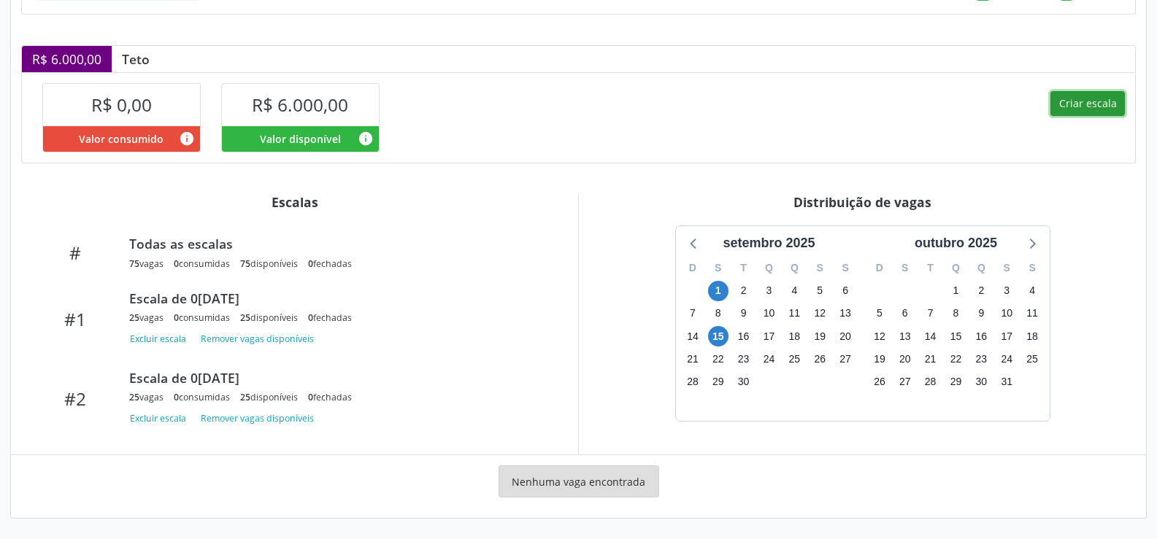
click at [1094, 100] on button "Criar escala" at bounding box center [1087, 103] width 74 height 25
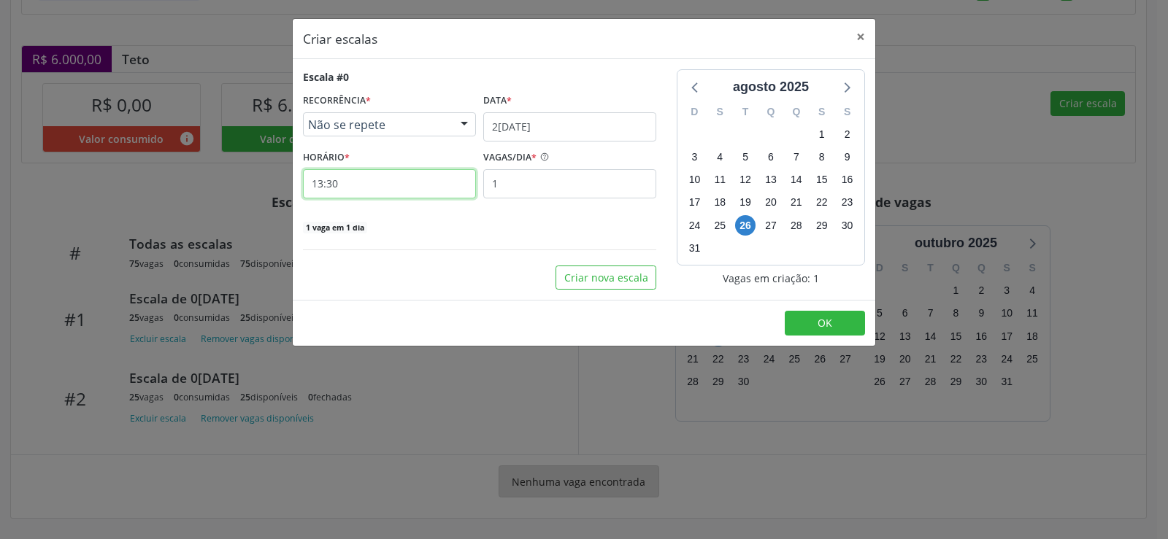
click at [347, 185] on input "13:30" at bounding box center [389, 183] width 173 height 29
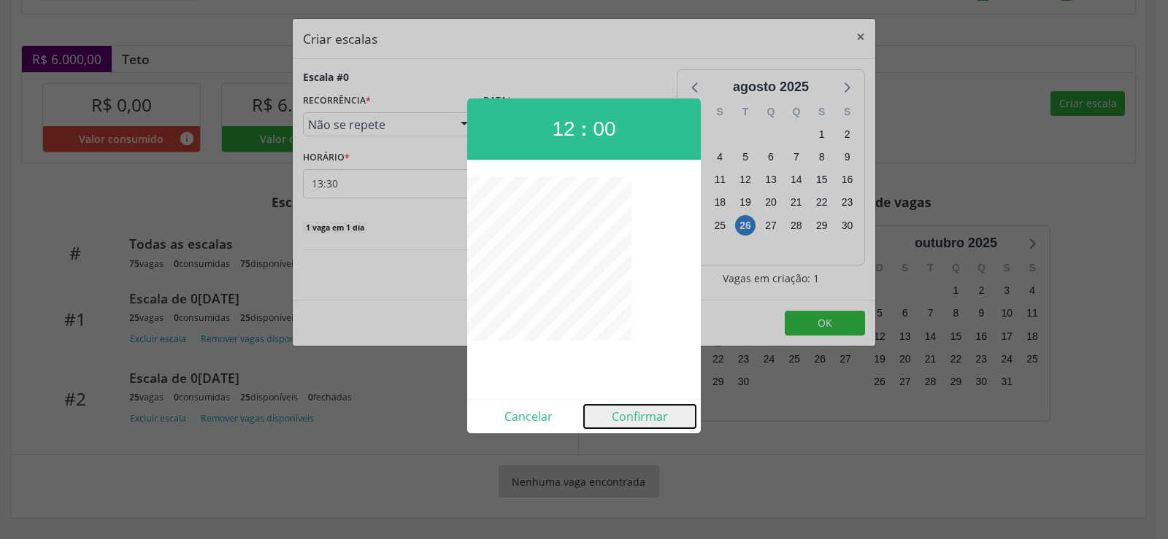
click at [645, 415] on button "Confirmar" at bounding box center [640, 416] width 112 height 23
type input "12:00"
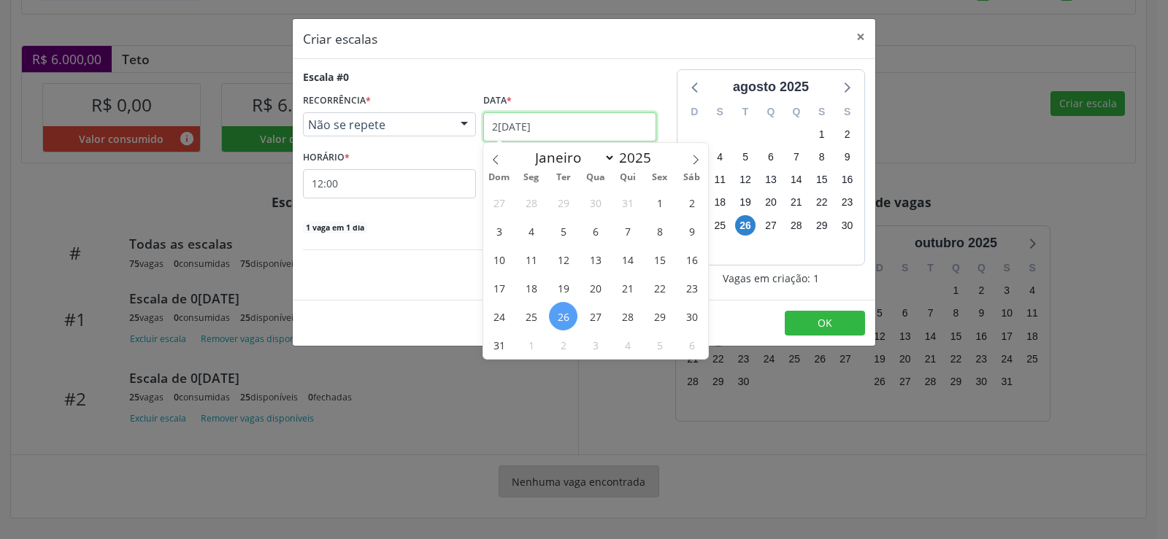
drag, startPoint x: 628, startPoint y: 128, endPoint x: 661, endPoint y: 142, distance: 36.3
click at [628, 131] on input "2[DATE]" at bounding box center [569, 126] width 173 height 29
click at [700, 158] on icon at bounding box center [696, 160] width 10 height 10
select select "8"
drag, startPoint x: 534, startPoint y: 258, endPoint x: 515, endPoint y: 169, distance: 90.2
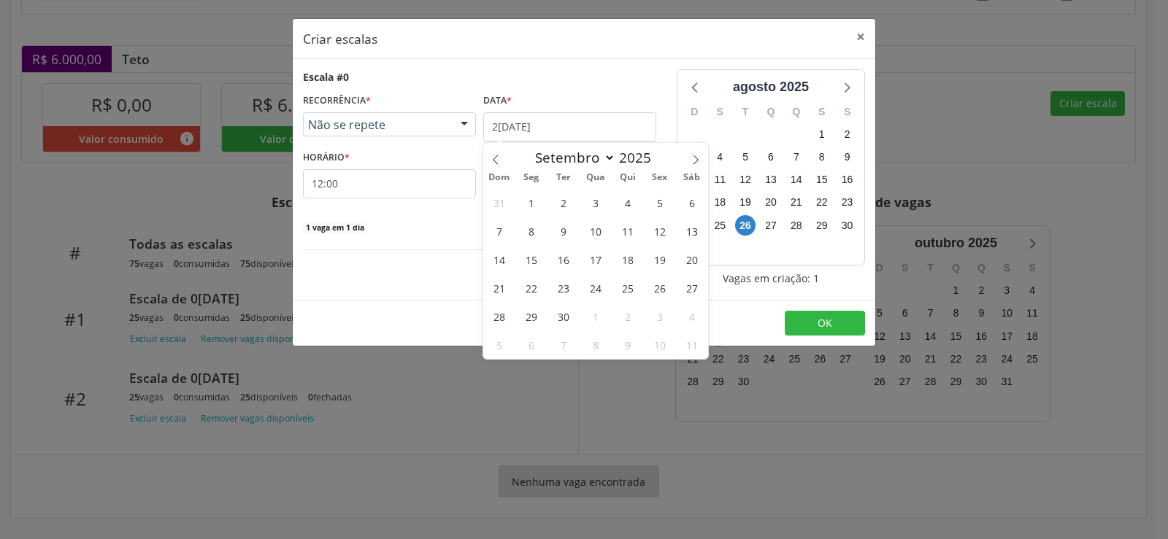
click at [534, 252] on span "15" at bounding box center [531, 259] width 28 height 28
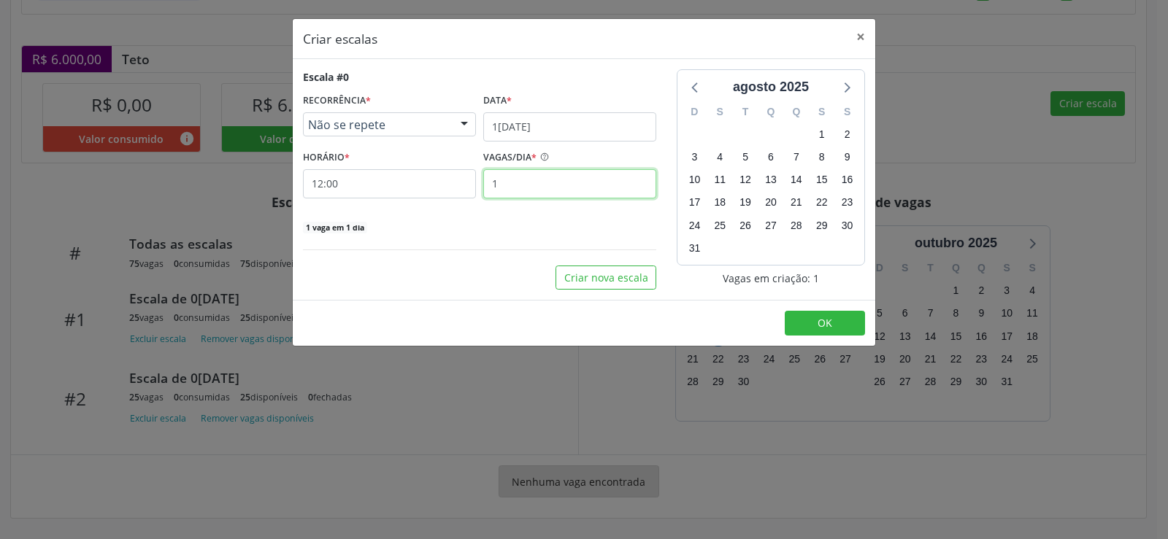
click at [519, 182] on input "1" at bounding box center [569, 183] width 173 height 29
type input "25"
click at [838, 323] on button "OK" at bounding box center [825, 323] width 80 height 25
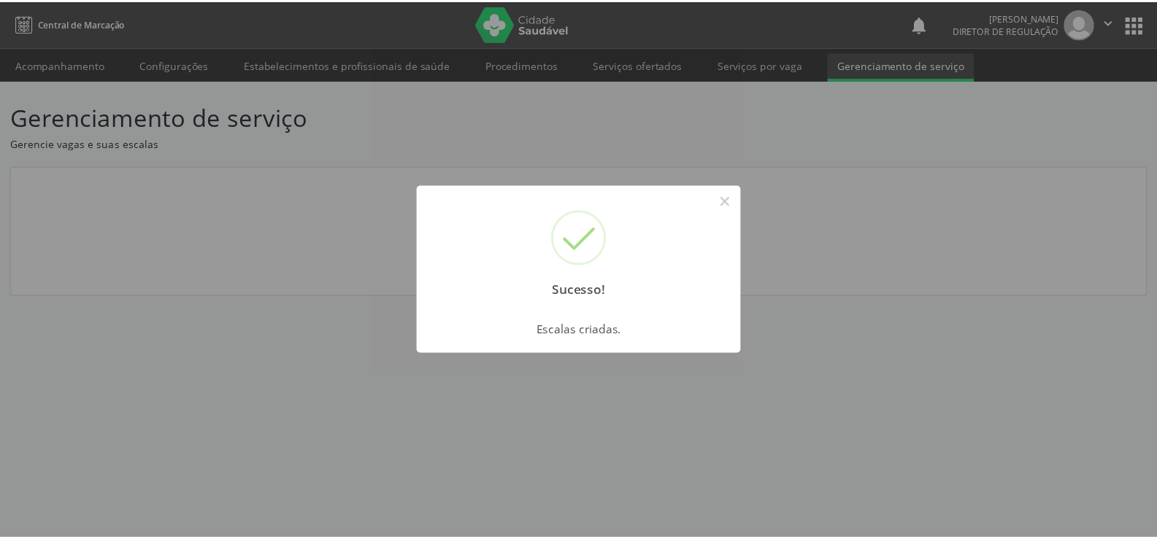
scroll to position [0, 0]
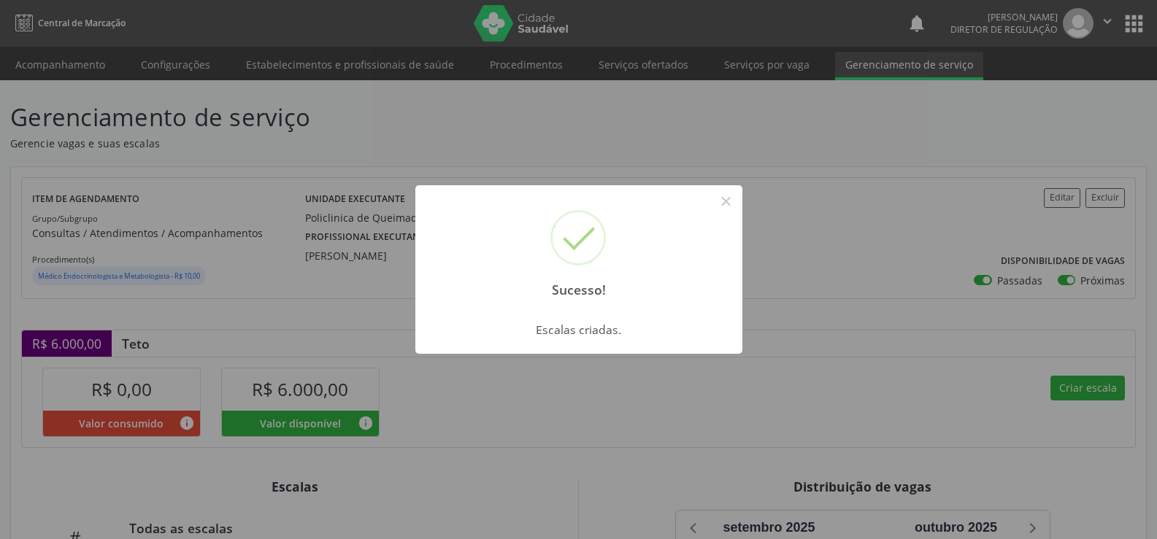
drag, startPoint x: 722, startPoint y: 203, endPoint x: 77, endPoint y: 434, distance: 685.3
click at [717, 212] on button "×" at bounding box center [726, 201] width 25 height 25
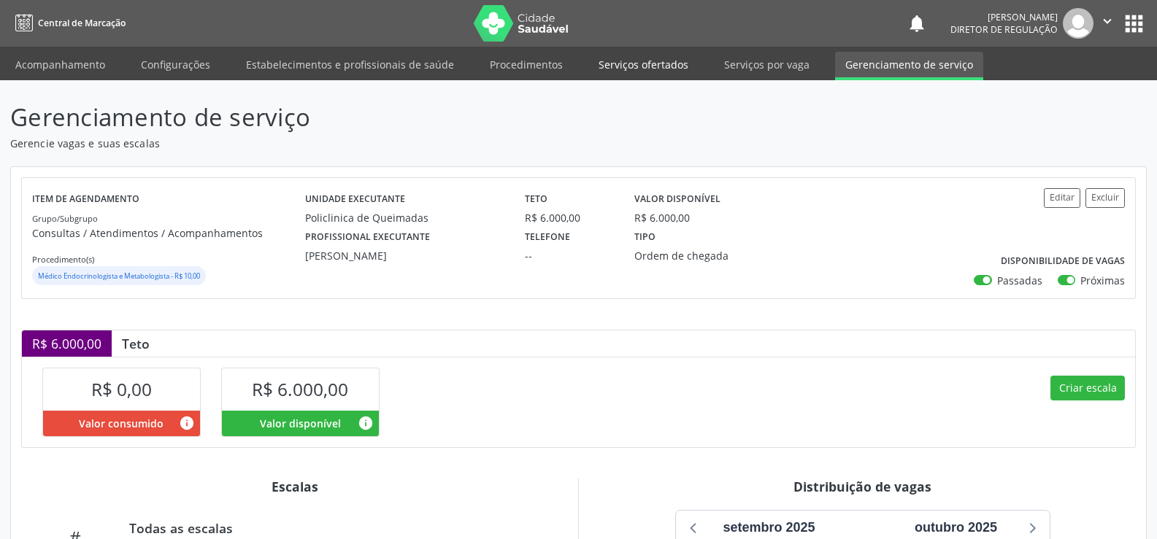
click at [626, 64] on link "Serviços ofertados" at bounding box center [643, 65] width 110 height 26
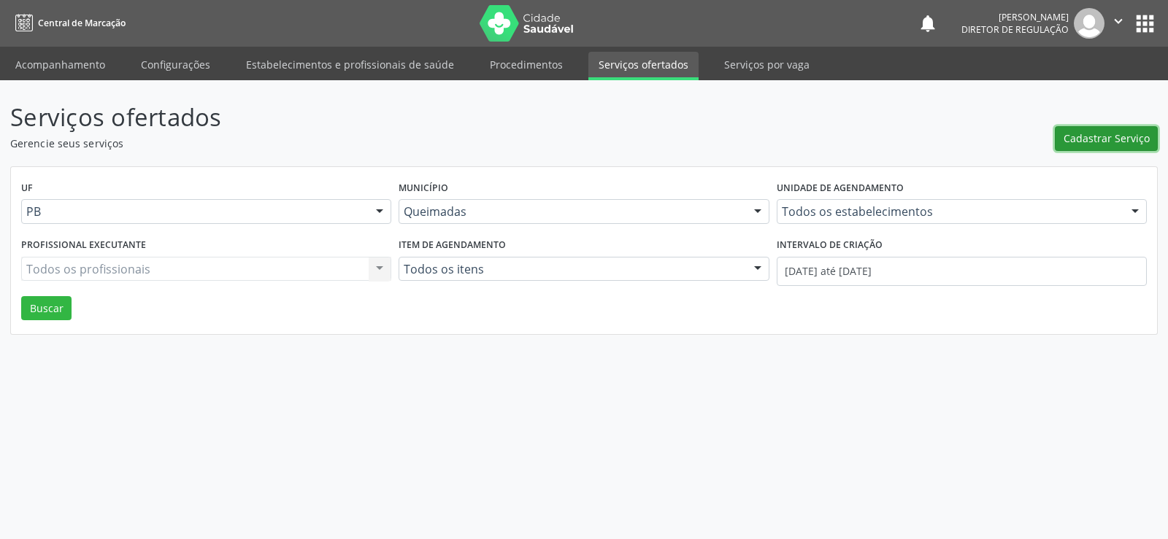
click at [1102, 134] on span "Cadastrar Serviço" at bounding box center [1107, 138] width 86 height 15
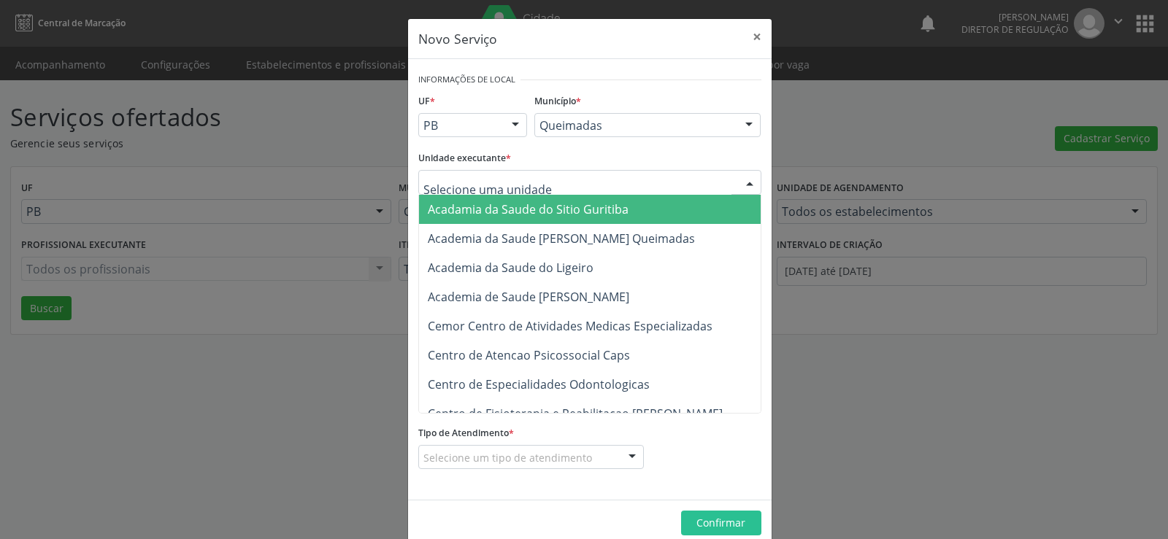
click at [747, 185] on div at bounding box center [750, 183] width 22 height 25
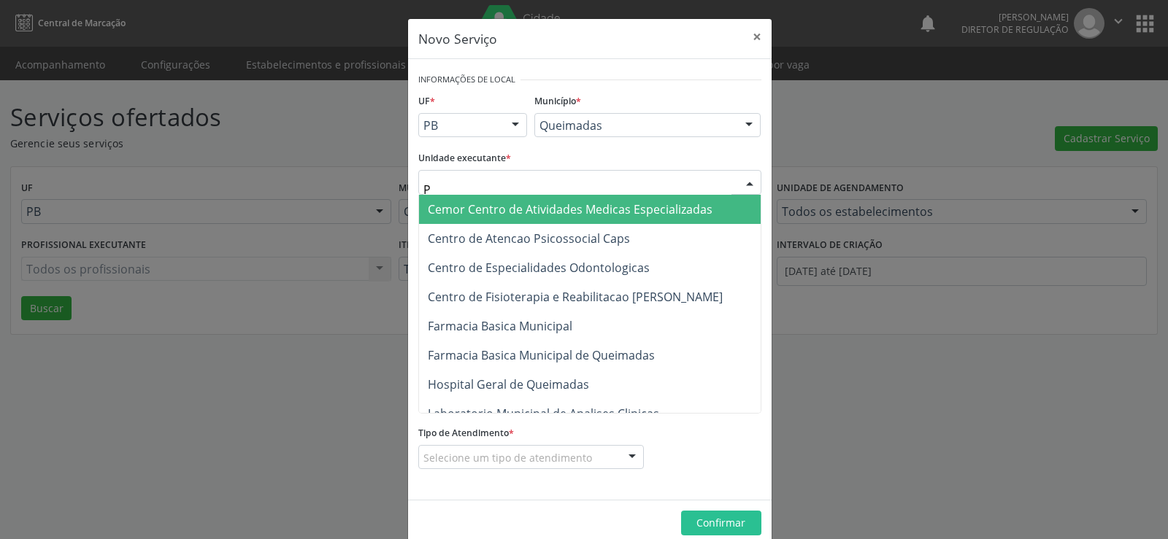
type input "PO"
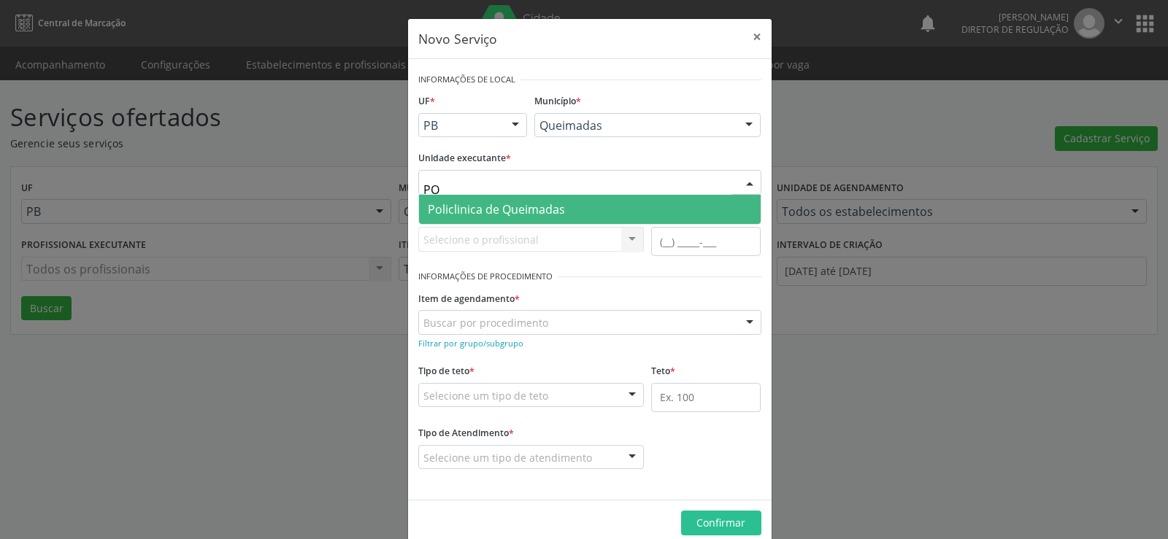
click at [453, 202] on span "Policlinica de Queimadas" at bounding box center [496, 209] width 137 height 16
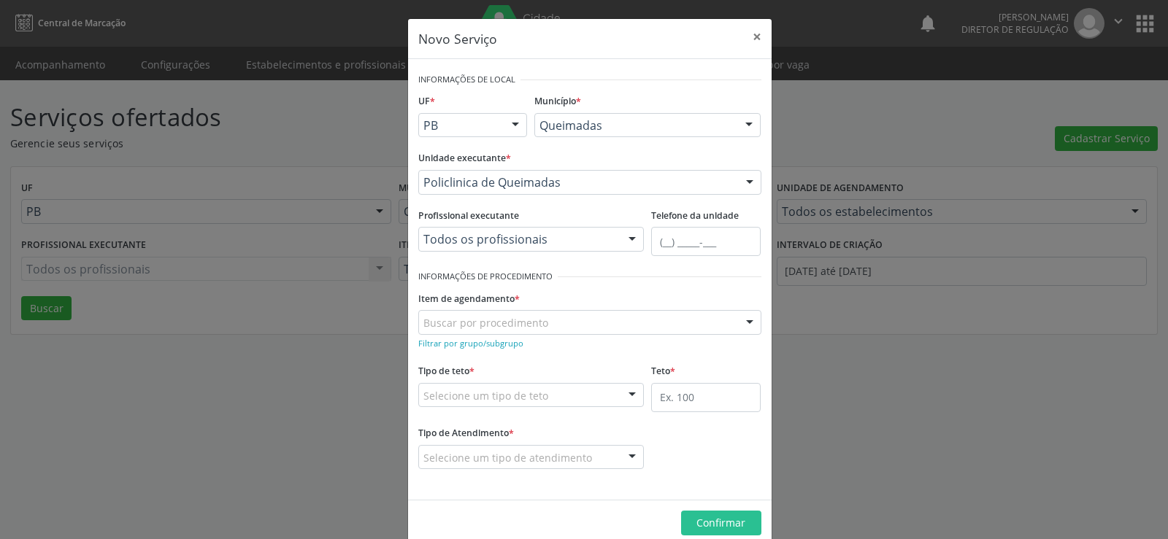
click at [742, 322] on div at bounding box center [750, 323] width 22 height 25
drag, startPoint x: 742, startPoint y: 322, endPoint x: 593, endPoint y: 325, distance: 149.7
click at [739, 323] on div at bounding box center [750, 323] width 22 height 25
click at [474, 343] on small "Filtrar por grupo/subgrupo" at bounding box center [470, 343] width 105 height 11
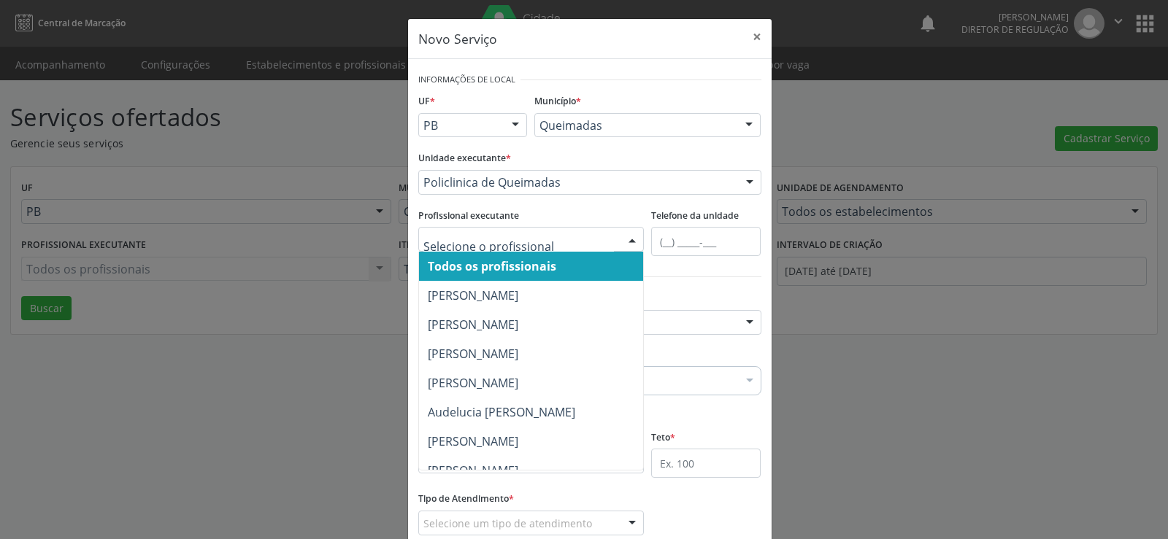
click at [629, 239] on div at bounding box center [632, 240] width 22 height 25
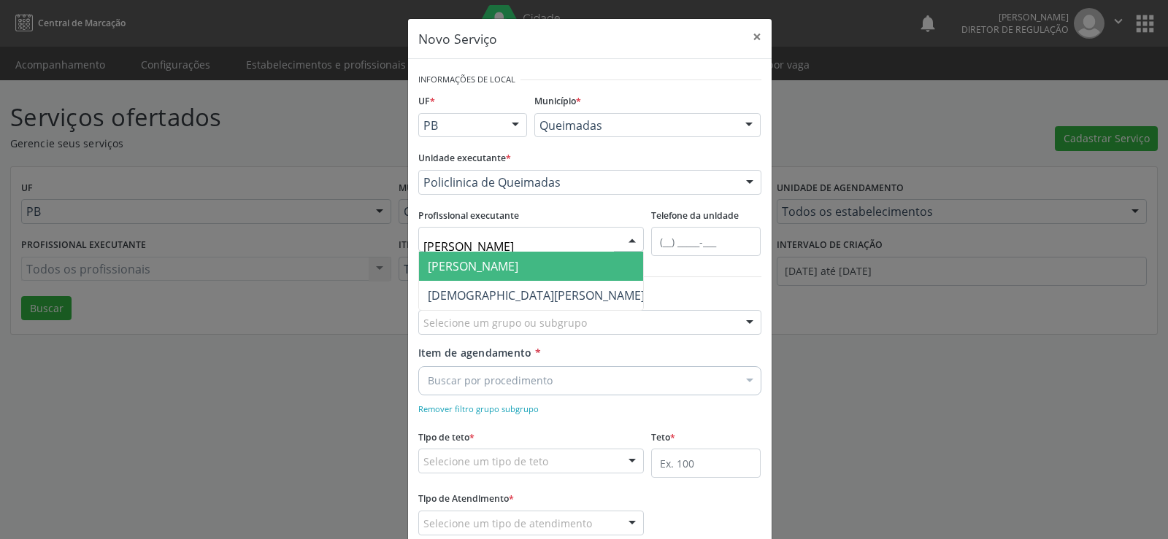
type input "J"
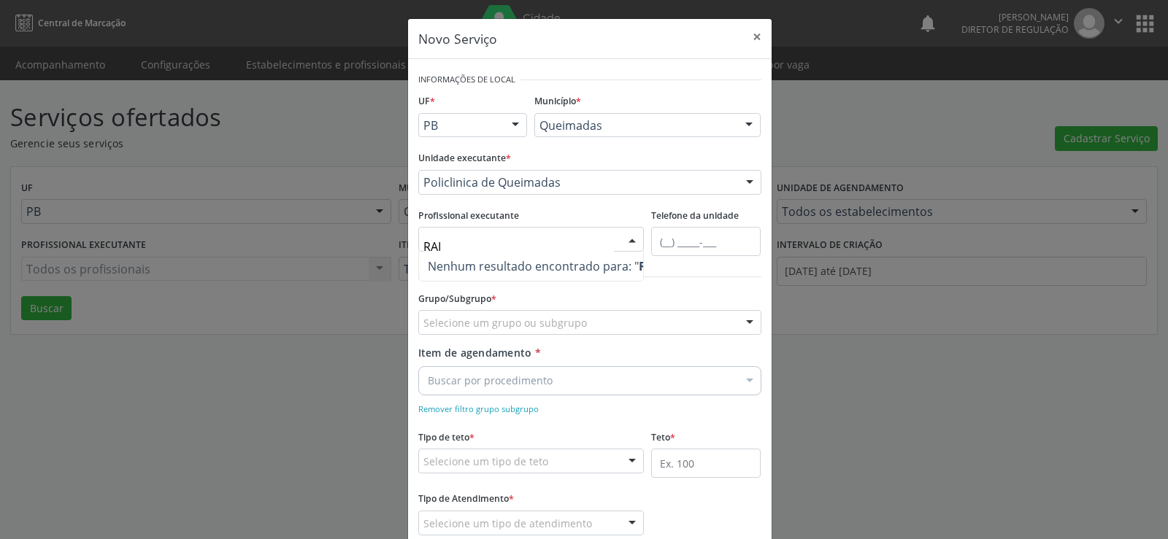
type input "RA"
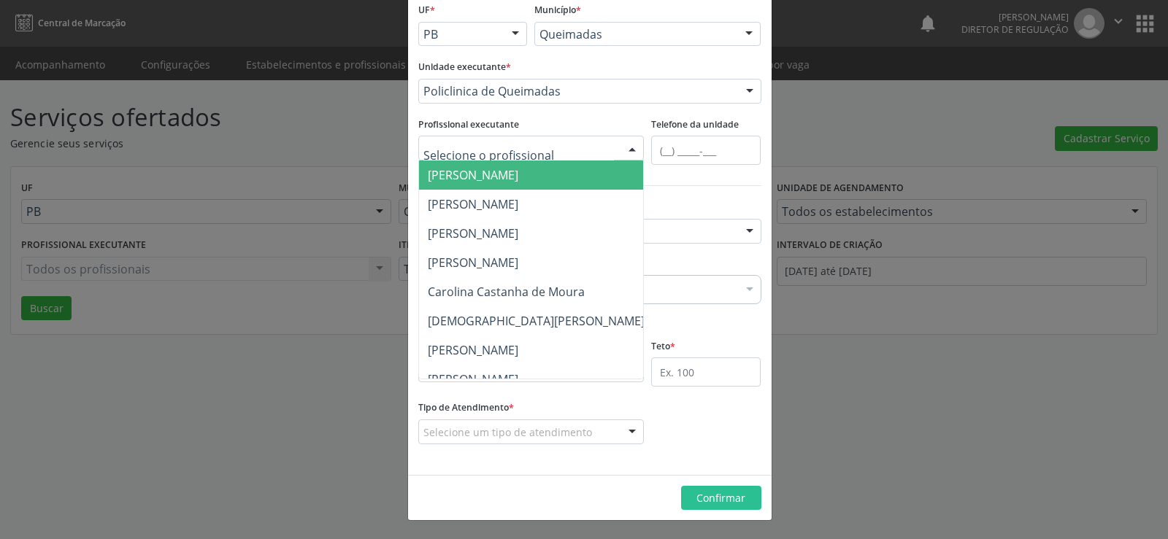
click at [629, 151] on div at bounding box center [632, 149] width 22 height 25
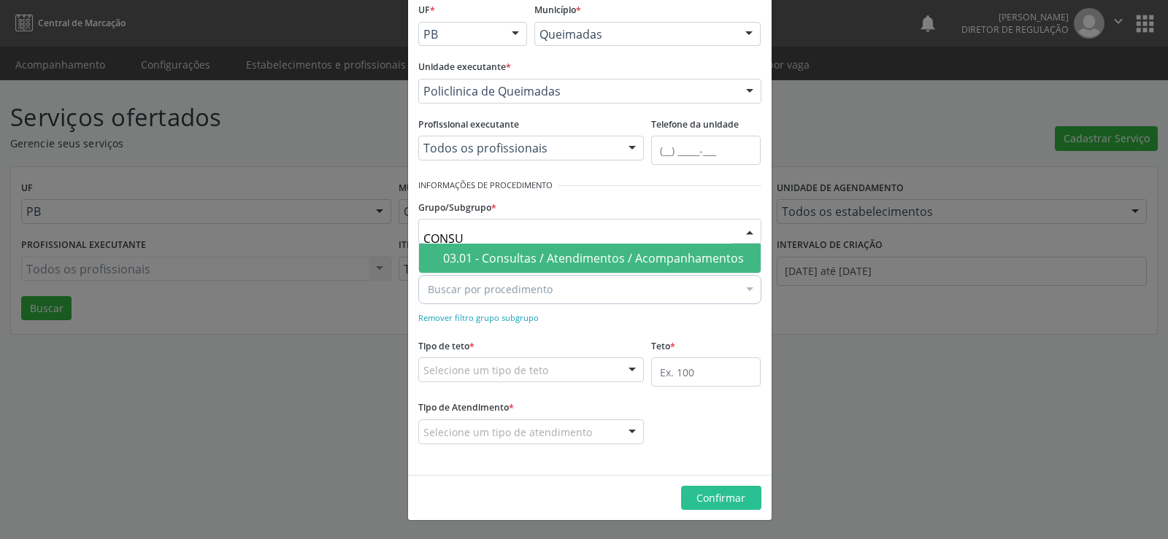
type input "CONSUL"
click at [570, 254] on div "03.01 - Consultas / Atendimentos / Acompanhamentos" at bounding box center [597, 259] width 309 height 12
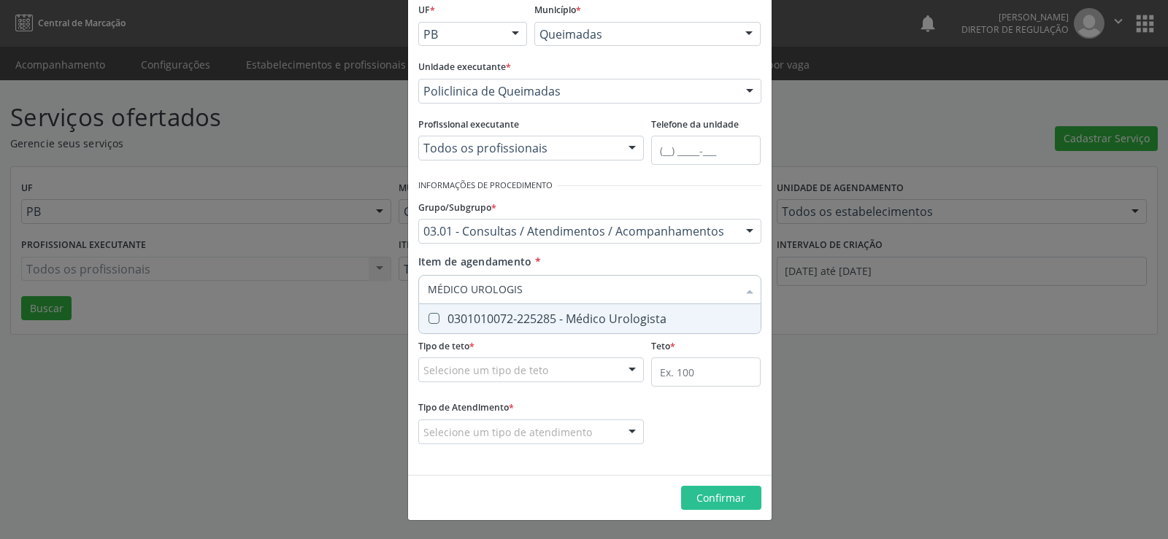
type input "MÉDICO [MEDICAL_DATA]"
drag, startPoint x: 426, startPoint y: 320, endPoint x: 417, endPoint y: 318, distance: 9.9
click at [429, 320] on Urologista at bounding box center [434, 318] width 11 height 11
click at [423, 320] on Urologista "checkbox" at bounding box center [423, 318] width 9 height 9
checkbox Urologista "true"
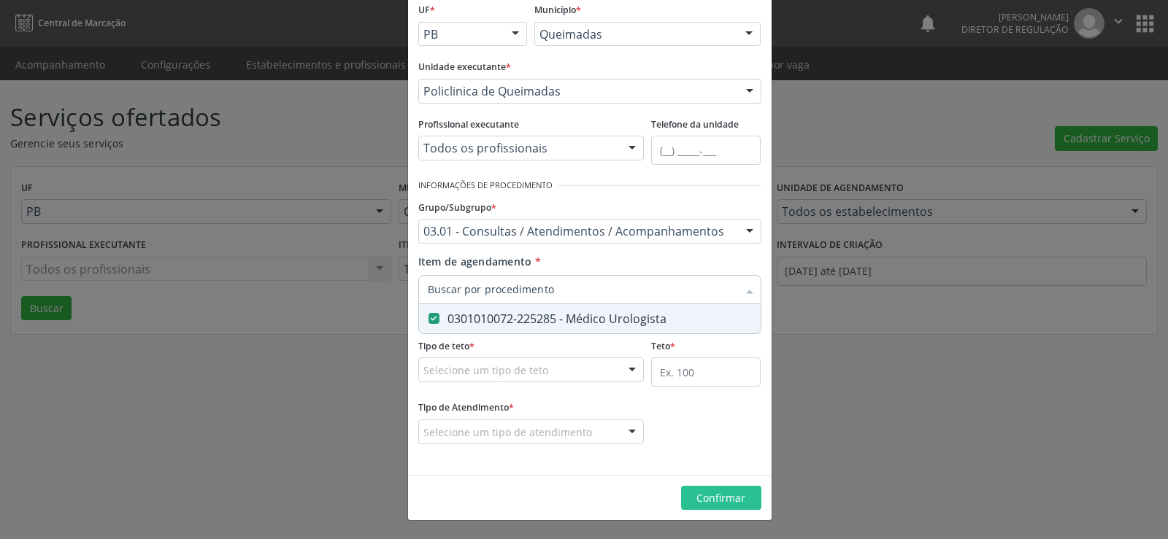
click at [626, 372] on div at bounding box center [632, 370] width 22 height 25
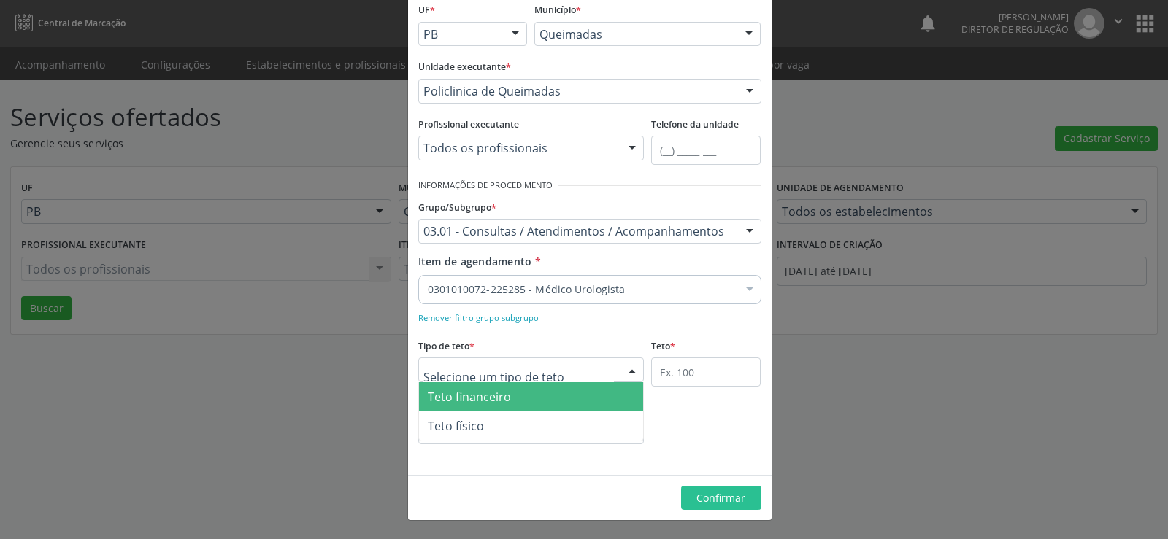
click at [585, 399] on span "Teto financeiro" at bounding box center [531, 397] width 225 height 29
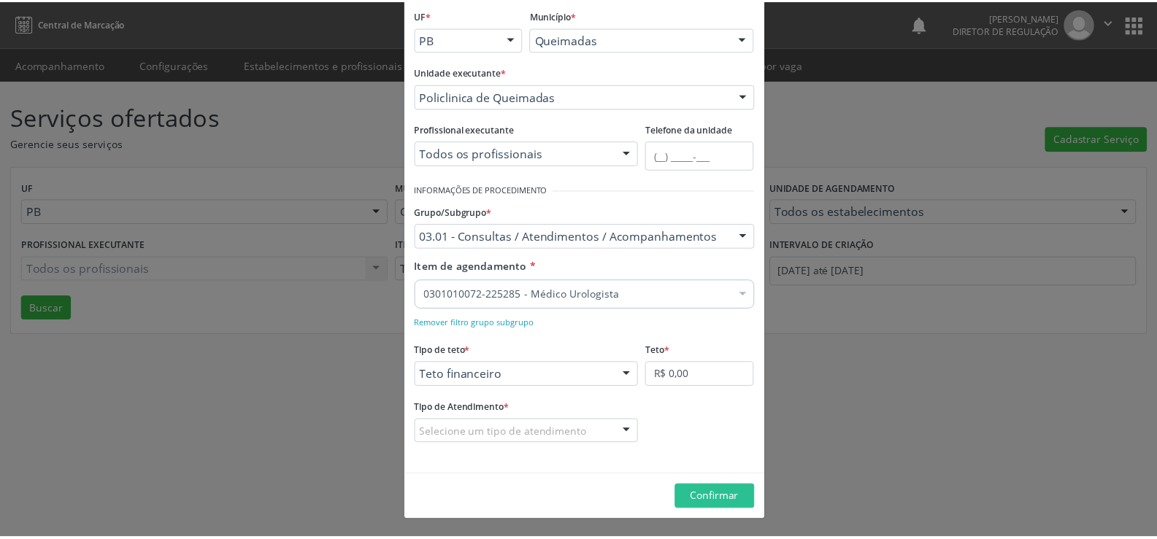
scroll to position [86, 0]
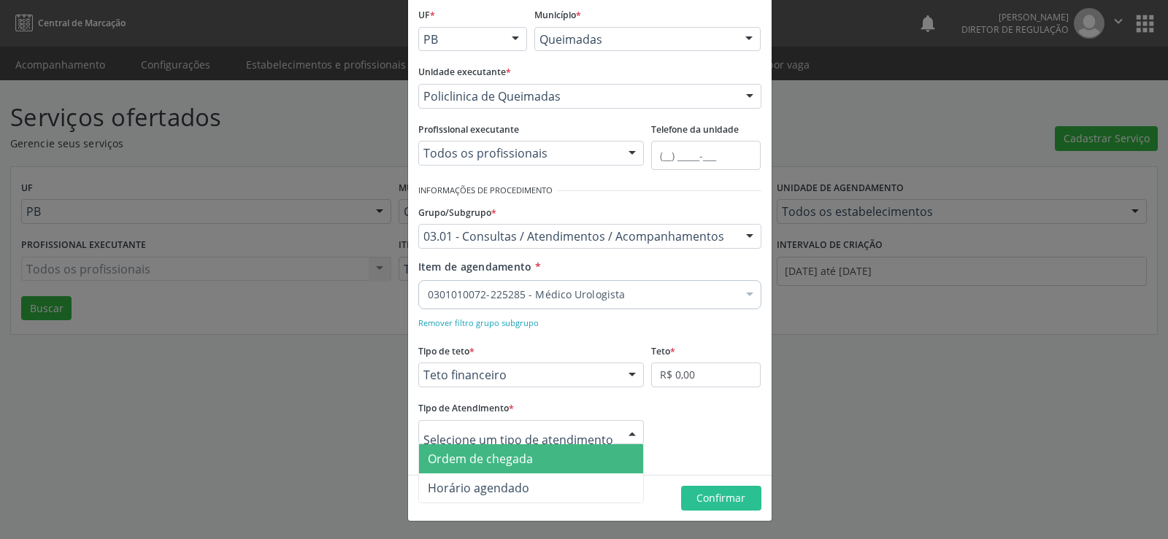
click at [629, 433] on div at bounding box center [632, 433] width 22 height 25
click at [591, 459] on span "Ordem de chegada" at bounding box center [531, 459] width 225 height 29
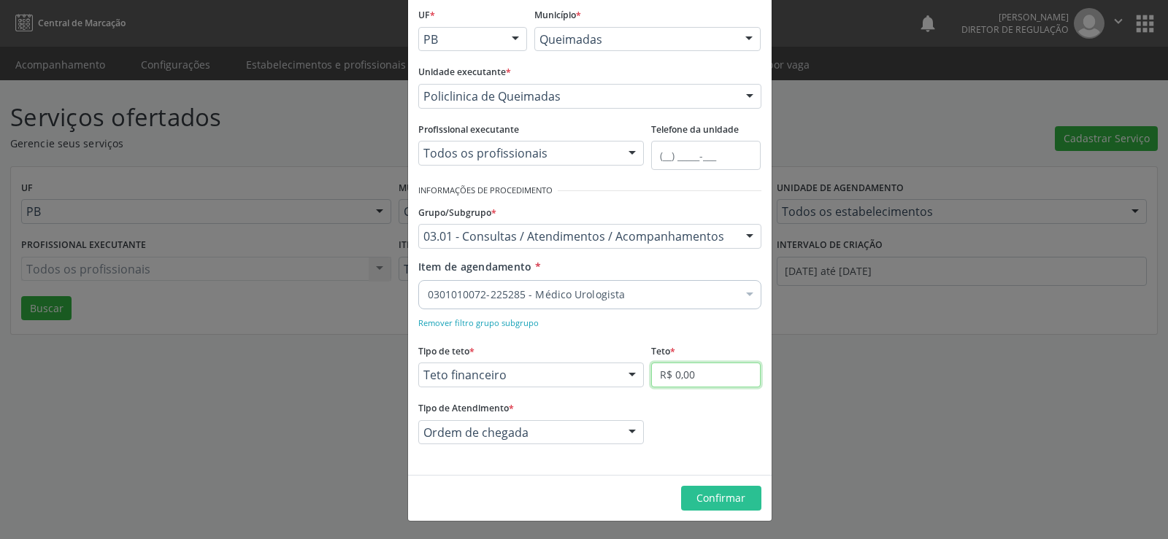
click at [717, 377] on input "R$ 0,00" at bounding box center [705, 375] width 109 height 25
type input "R$ 6.000,00"
click at [704, 497] on span "Confirmar" at bounding box center [720, 498] width 49 height 14
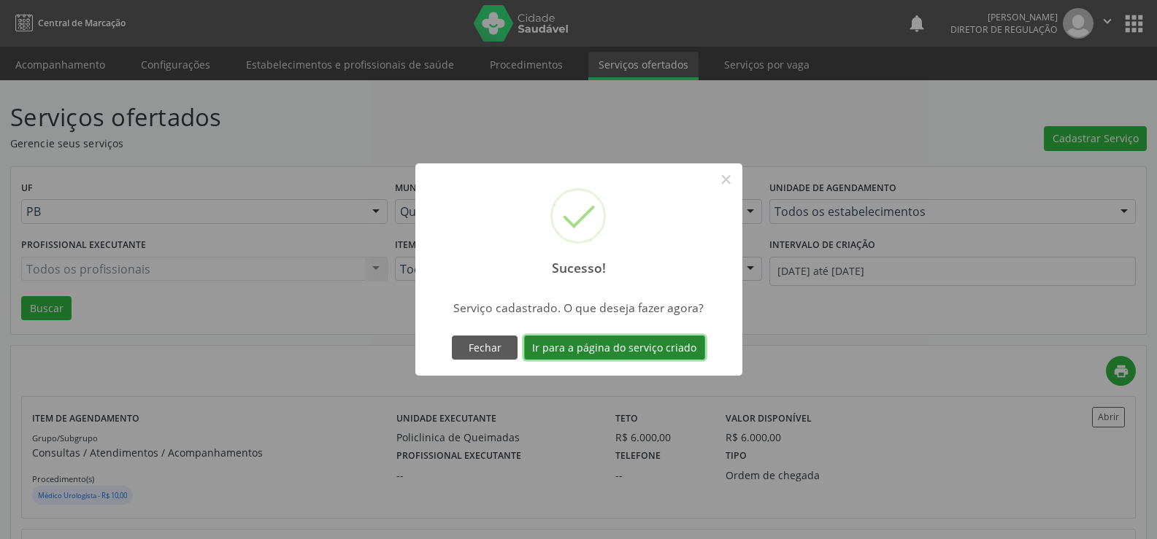
click at [627, 353] on button "Ir para a página do serviço criado" at bounding box center [614, 348] width 181 height 25
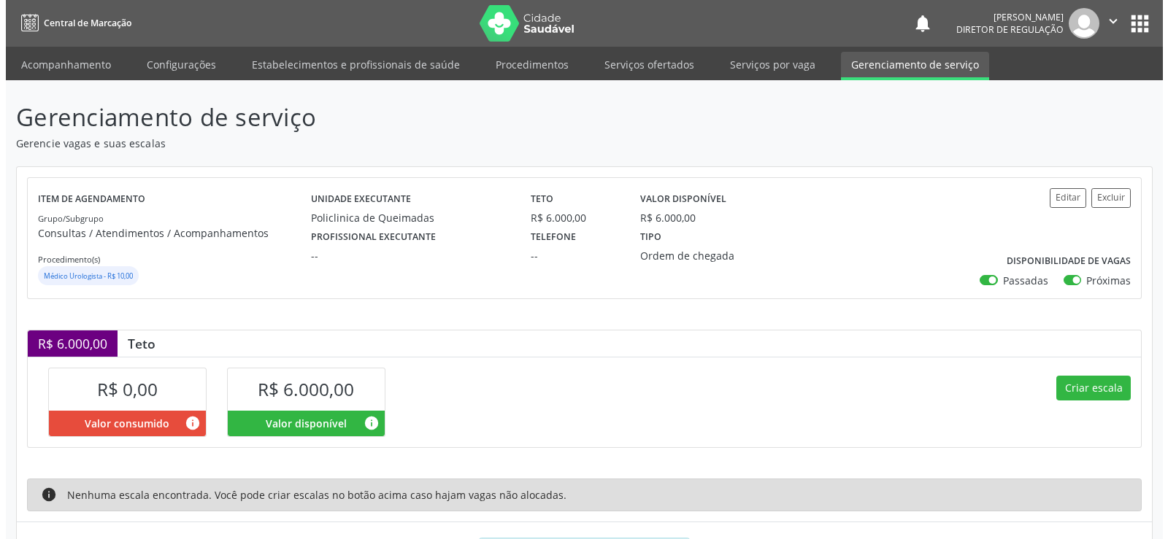
scroll to position [72, 0]
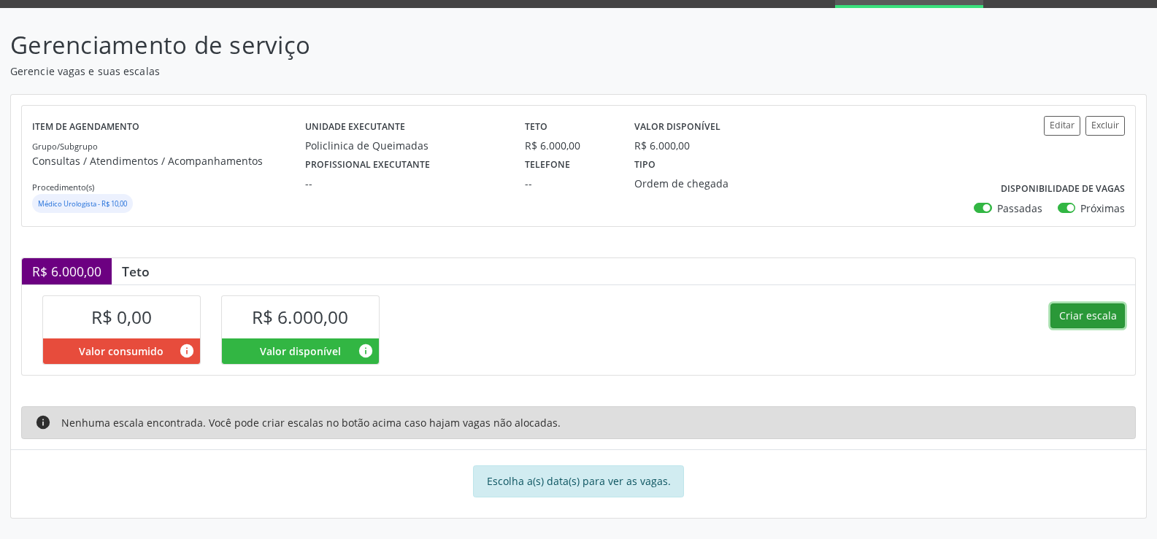
click at [1085, 322] on button "Criar escala" at bounding box center [1087, 316] width 74 height 25
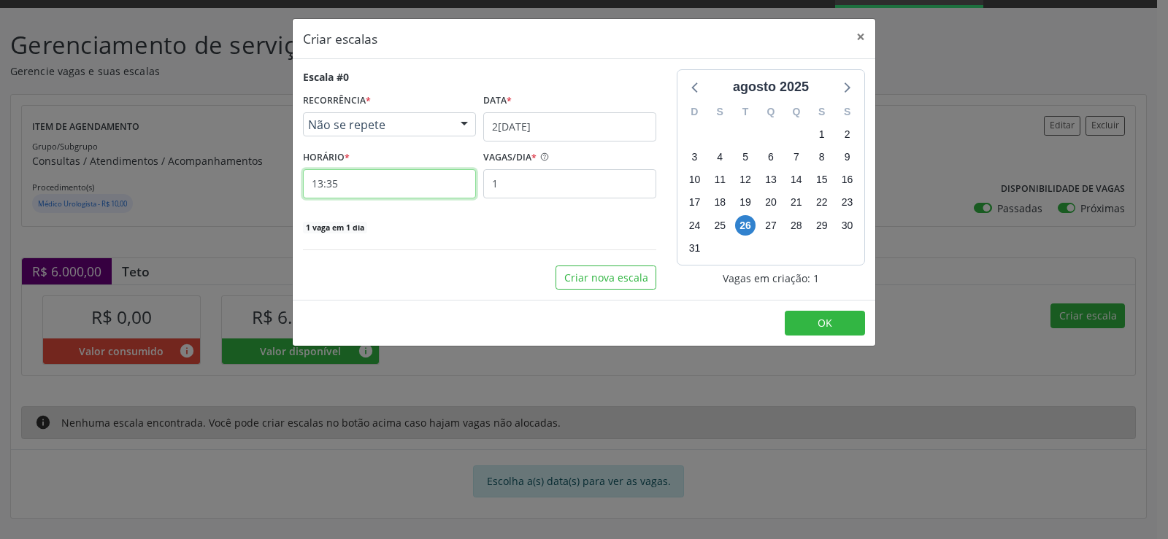
click at [350, 195] on input "13:35" at bounding box center [389, 183] width 173 height 29
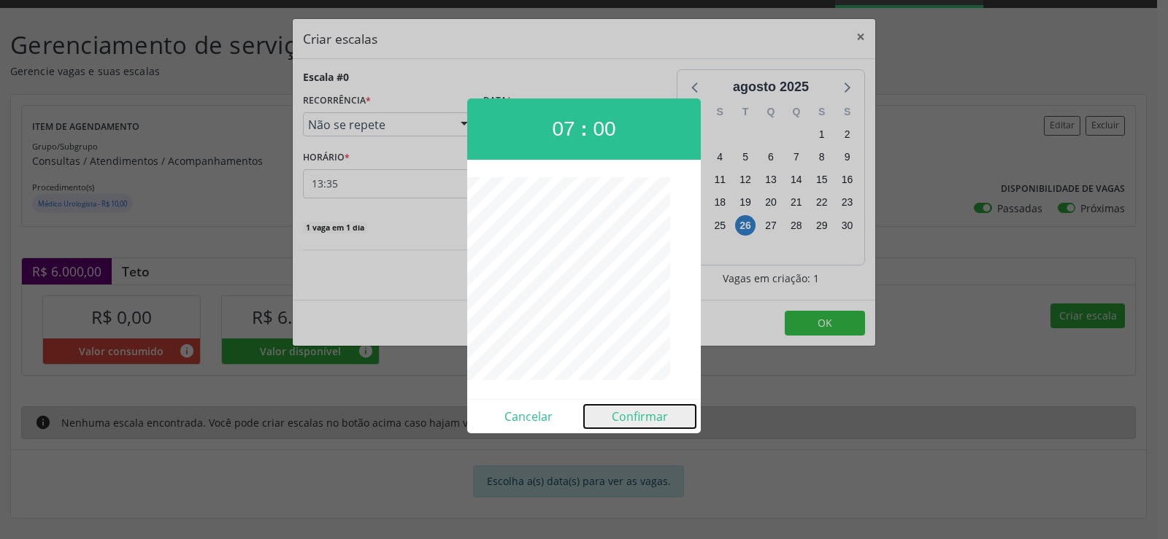
click at [647, 414] on button "Confirmar" at bounding box center [640, 416] width 112 height 23
type input "07:00"
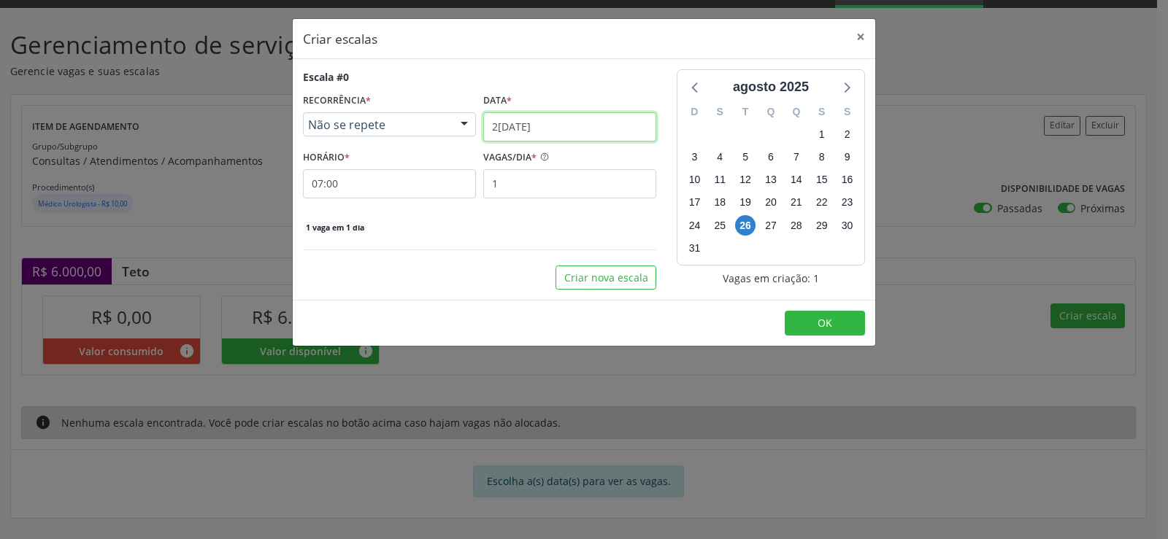
click at [610, 123] on input "2[DATE]" at bounding box center [569, 126] width 173 height 29
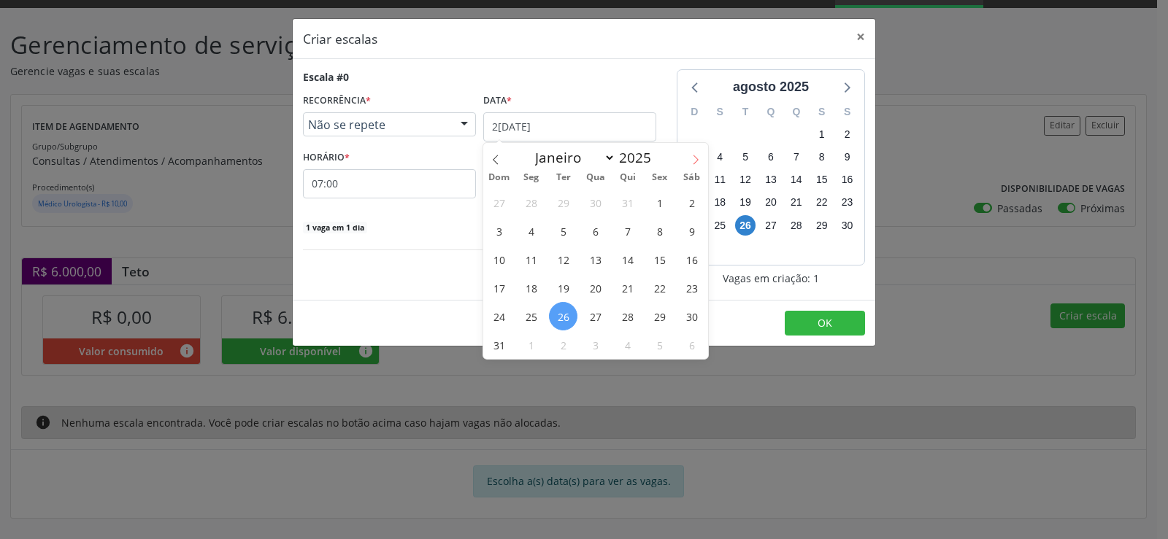
click at [699, 155] on icon at bounding box center [696, 160] width 10 height 10
select select "8"
click at [692, 261] on span "20" at bounding box center [691, 259] width 28 height 28
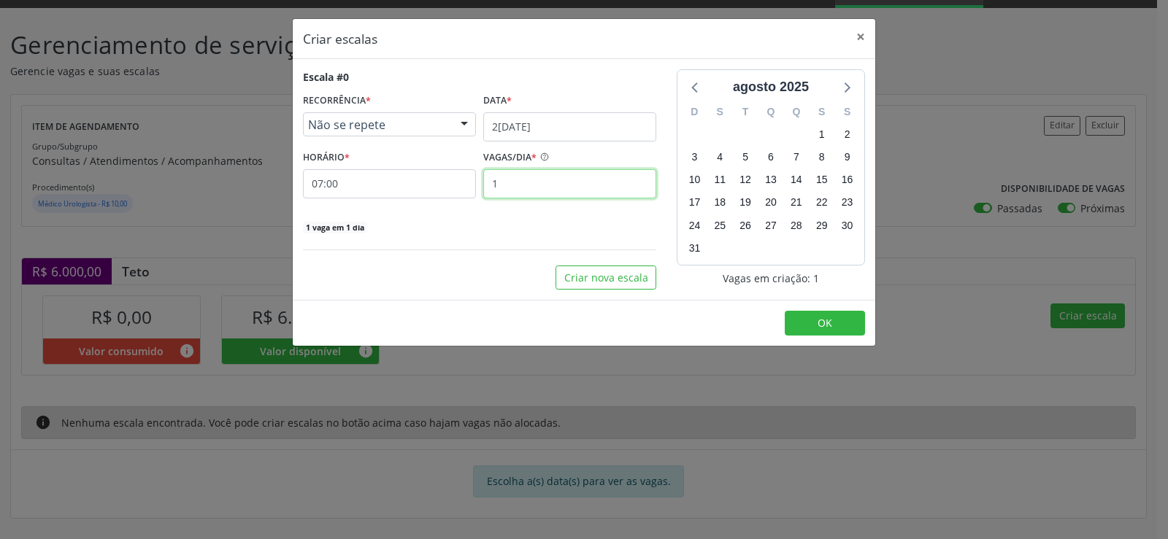
click at [540, 194] on input "1" at bounding box center [569, 183] width 173 height 29
type input "30"
click at [821, 326] on span "OK" at bounding box center [825, 323] width 15 height 14
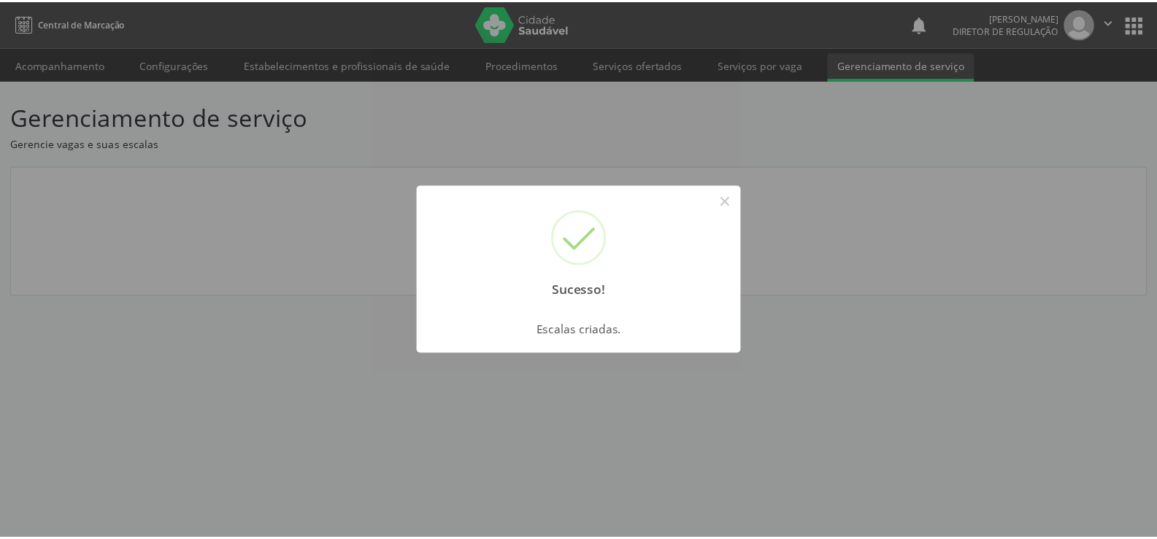
scroll to position [0, 0]
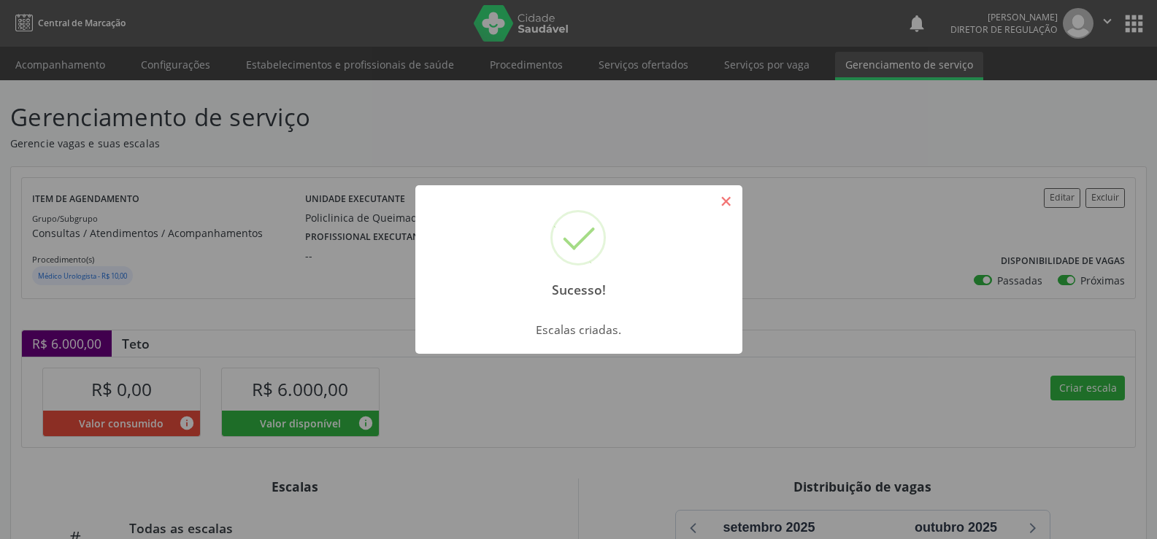
drag, startPoint x: 727, startPoint y: 201, endPoint x: 717, endPoint y: 204, distance: 10.5
click at [724, 202] on button "×" at bounding box center [726, 201] width 25 height 25
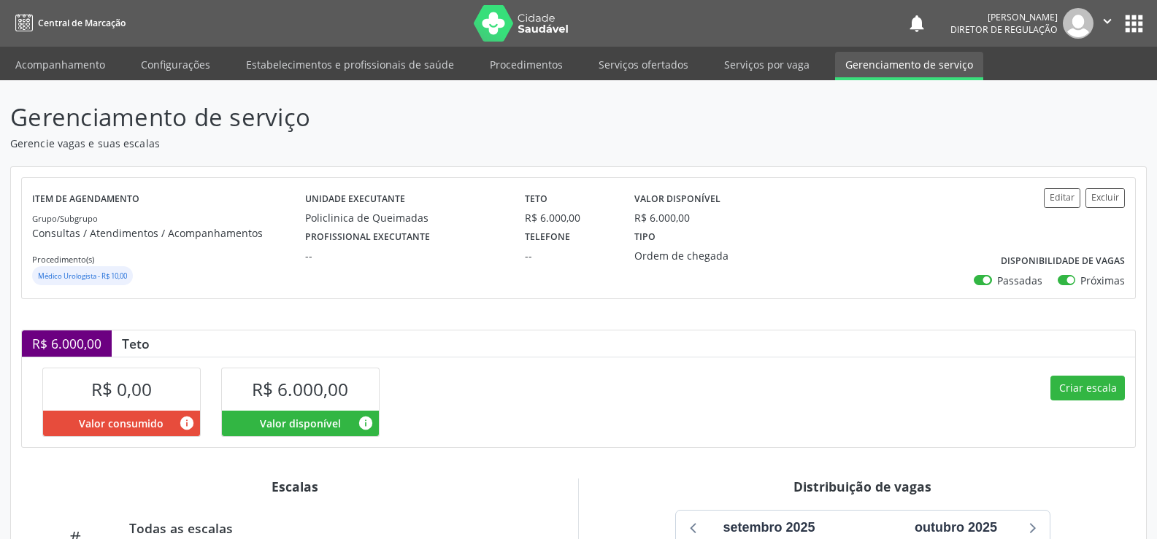
click at [1106, 21] on icon "" at bounding box center [1107, 21] width 16 height 16
click at [1042, 88] on link "Sair" at bounding box center [1070, 89] width 101 height 20
